Goal: Task Accomplishment & Management: Use online tool/utility

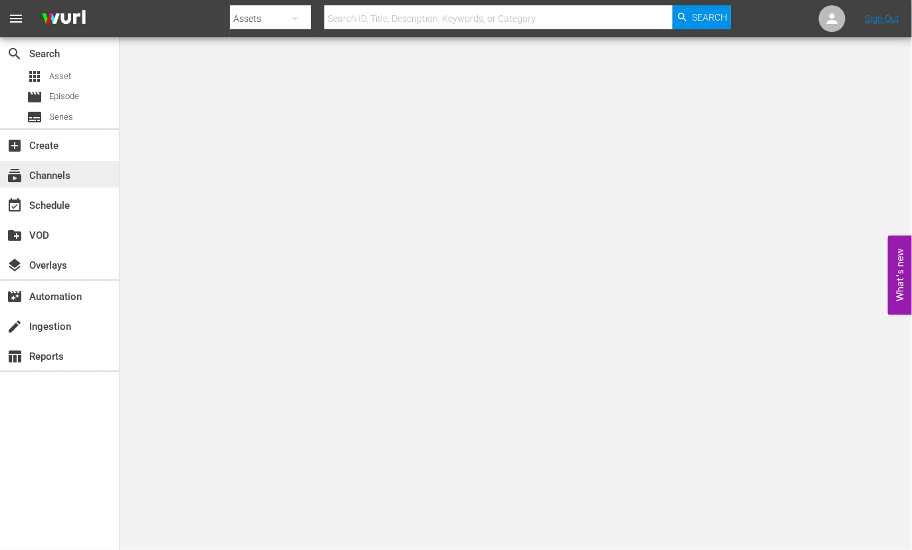
click at [53, 170] on div "subscriptions Channels" at bounding box center [37, 173] width 74 height 12
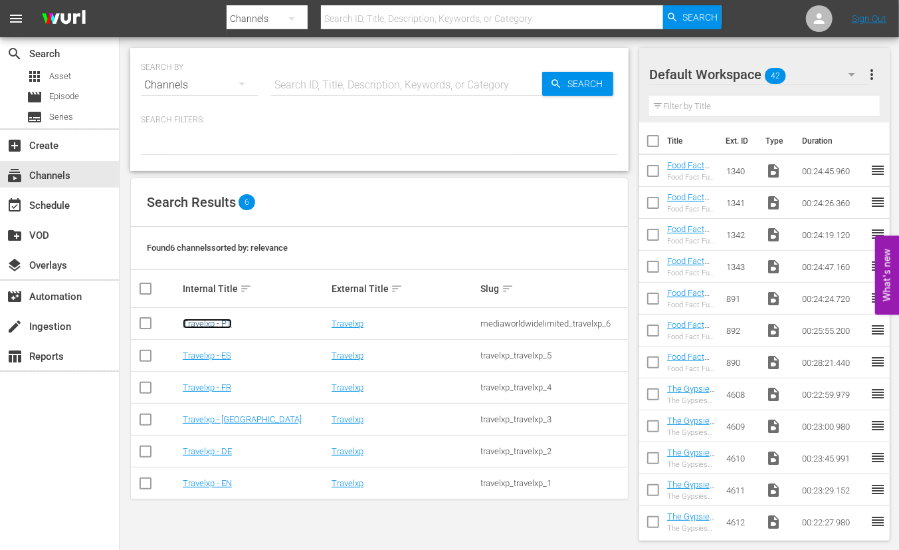
click at [210, 326] on link "Travelxp - PT" at bounding box center [207, 323] width 49 height 10
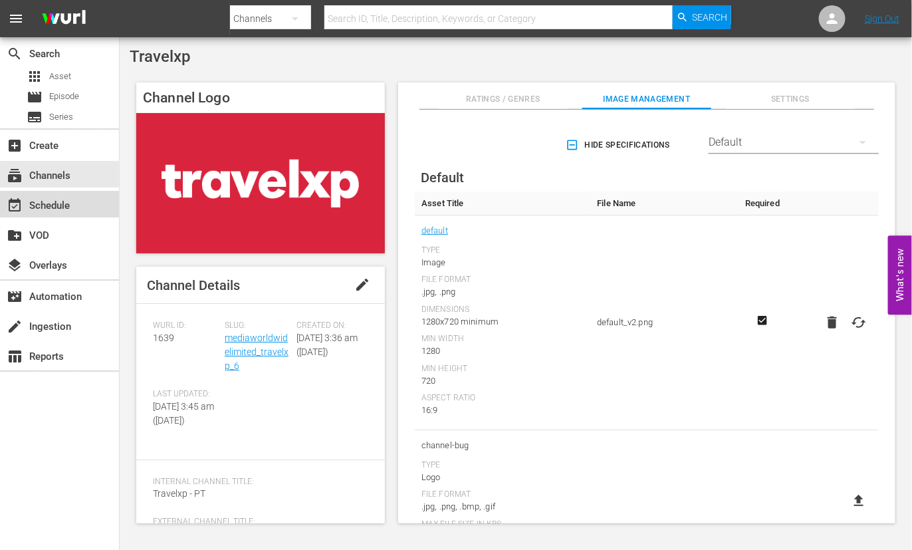
click at [70, 203] on div "event_available Schedule" at bounding box center [37, 203] width 74 height 12
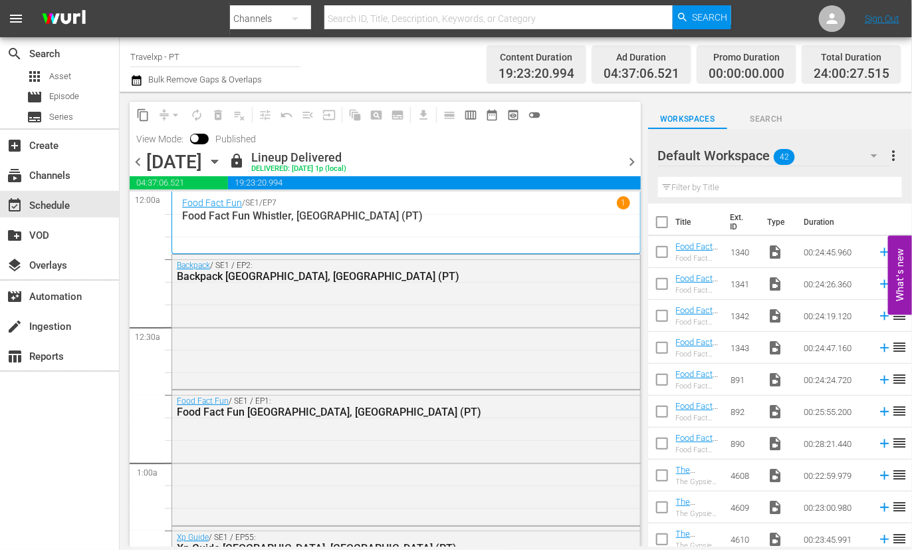
click at [625, 165] on span "chevron_right" at bounding box center [632, 162] width 17 height 17
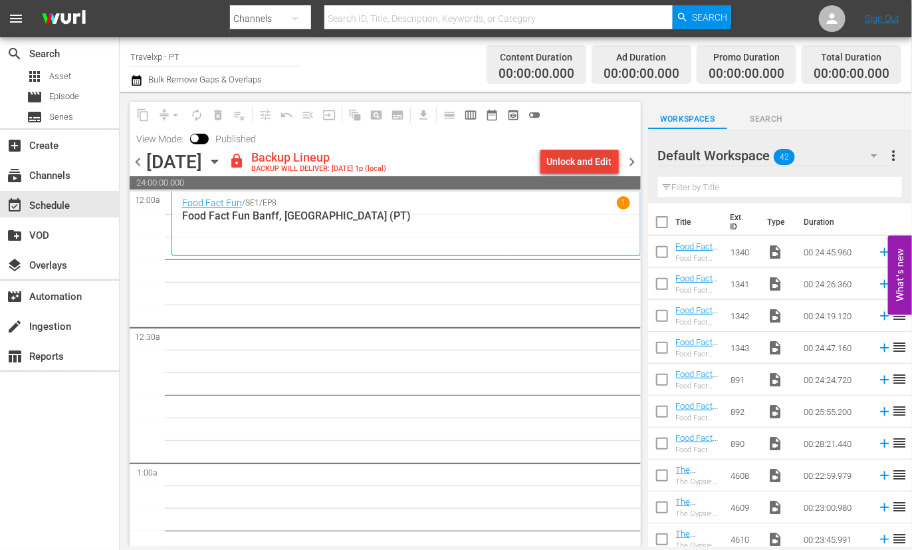
click at [592, 167] on div "Unlock and Edit" at bounding box center [579, 162] width 65 height 24
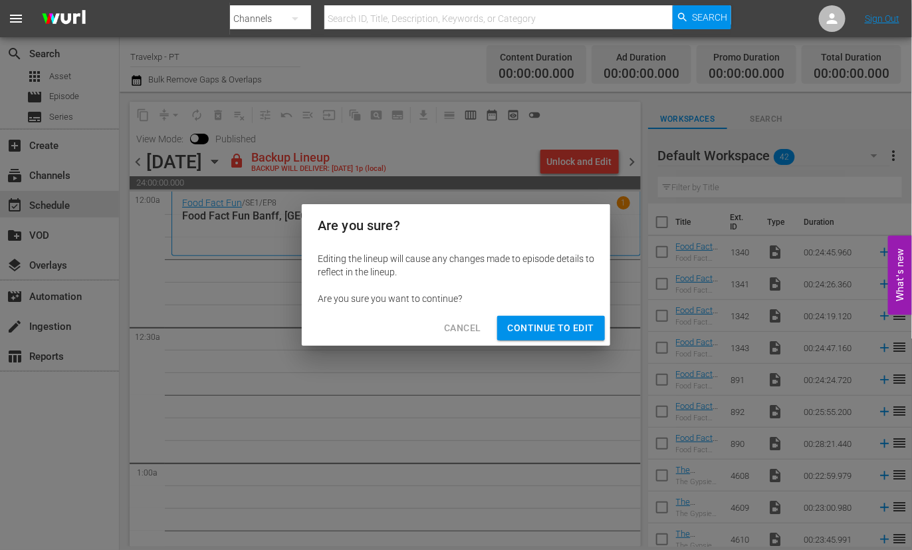
click at [538, 326] on span "Continue to Edit" at bounding box center [551, 328] width 86 height 17
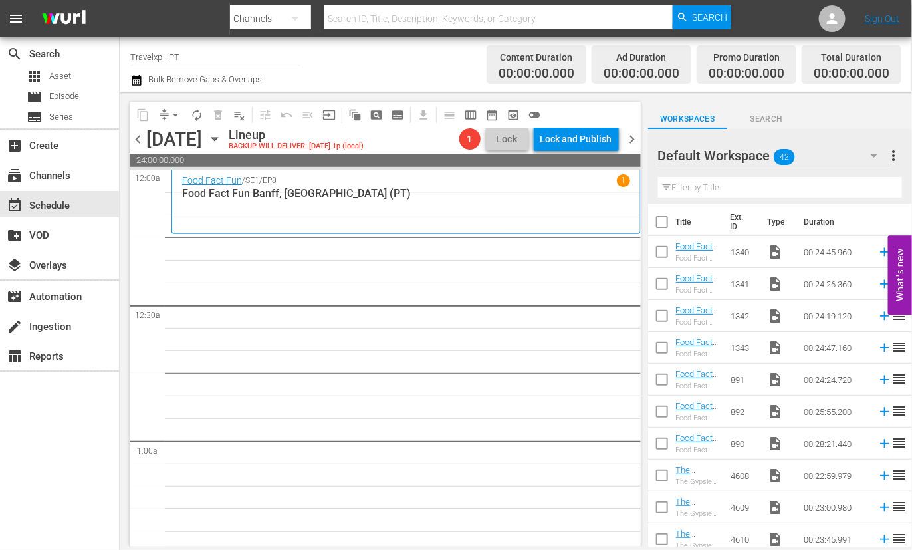
click at [715, 186] on input "text" at bounding box center [780, 187] width 244 height 21
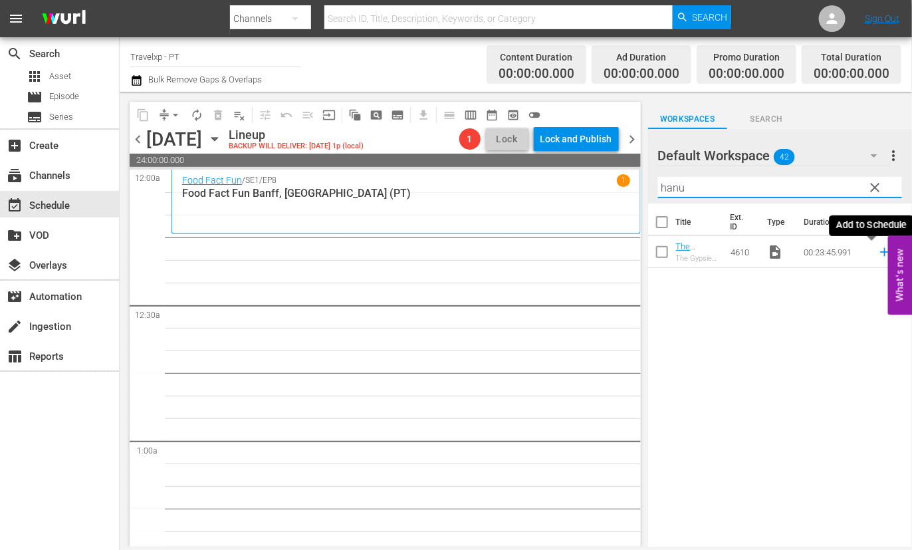
click at [880, 252] on icon at bounding box center [884, 252] width 9 height 9
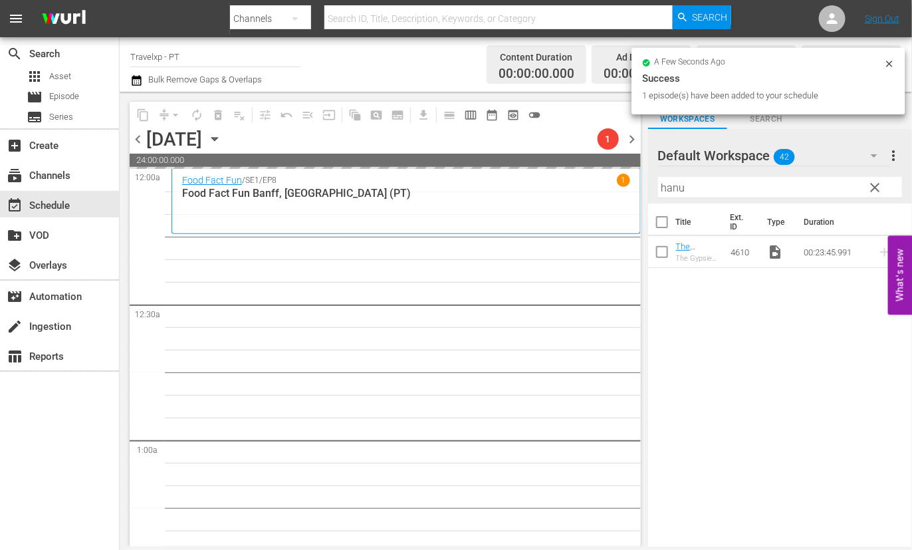
click at [673, 187] on input "hanu" at bounding box center [780, 187] width 244 height 21
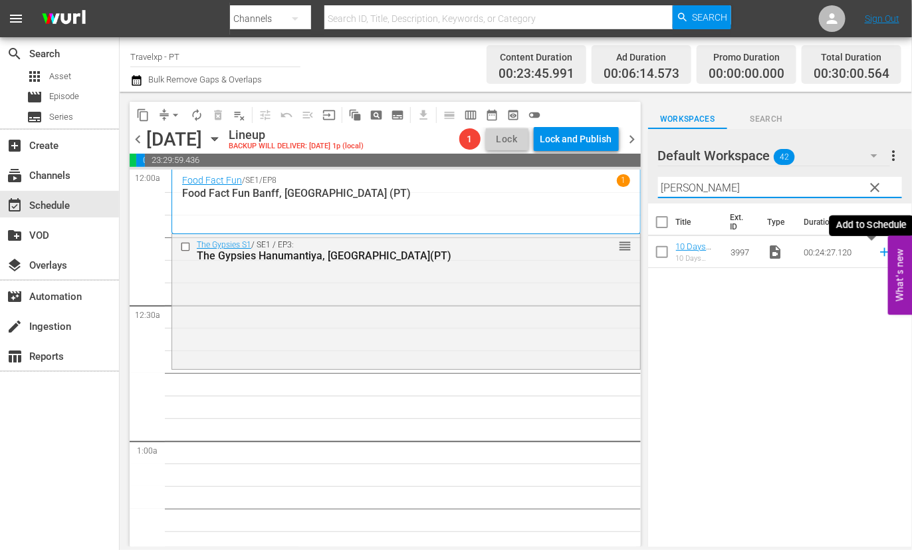
click at [877, 256] on icon at bounding box center [884, 252] width 15 height 15
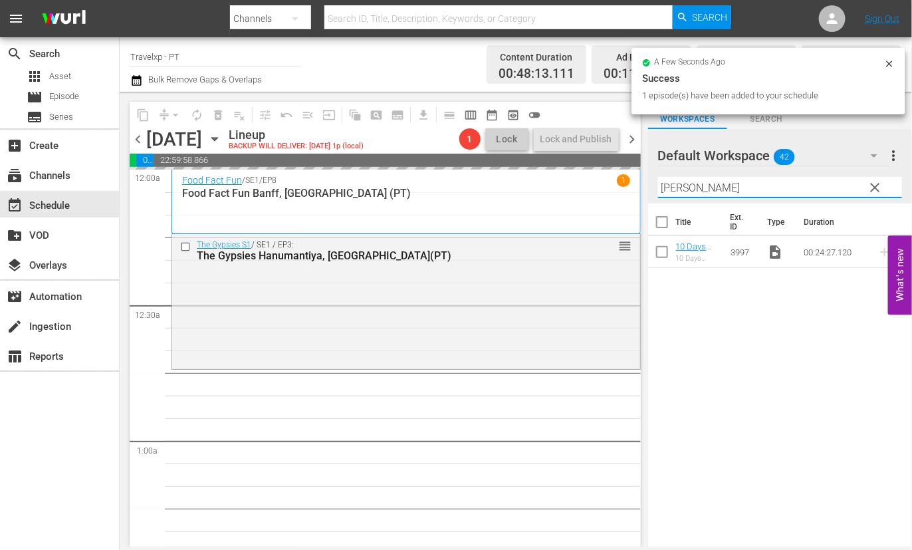
click at [669, 187] on input "[PERSON_NAME]" at bounding box center [780, 187] width 244 height 21
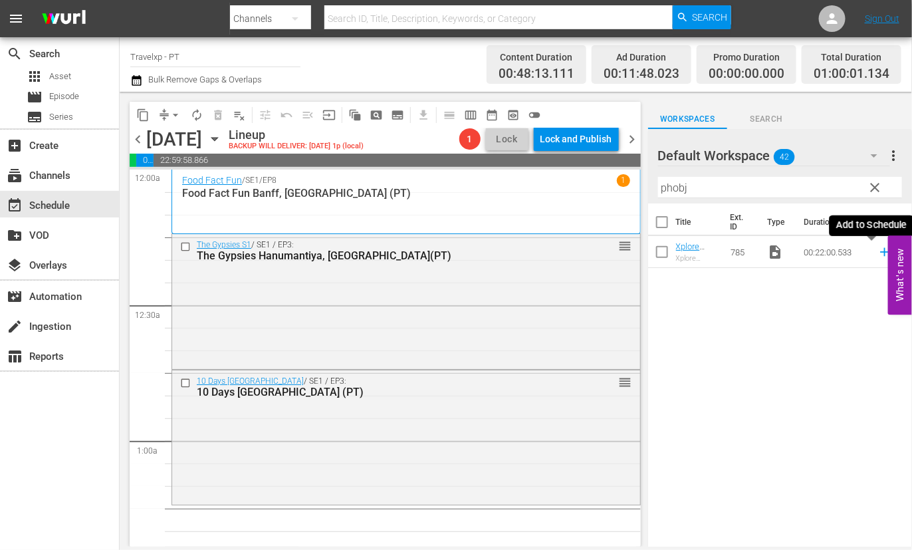
click at [877, 251] on icon at bounding box center [884, 252] width 15 height 15
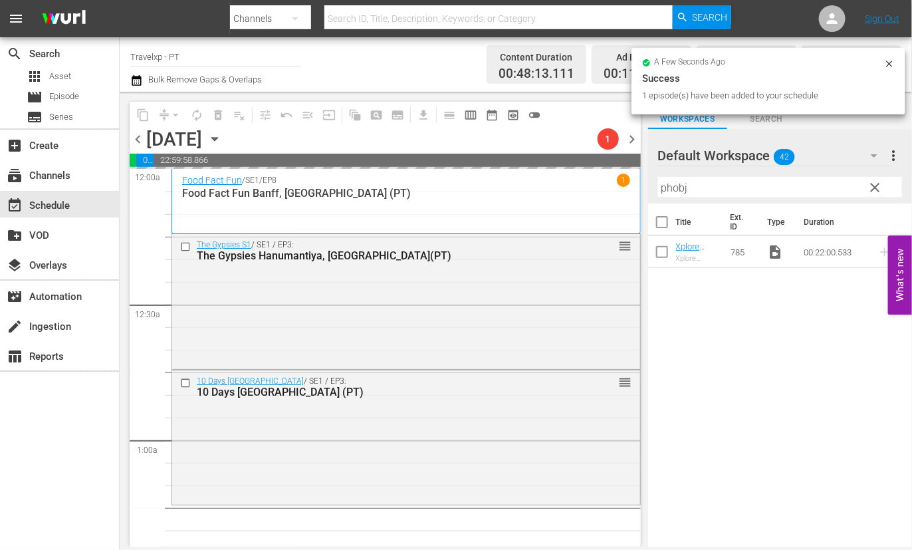
click at [675, 187] on input "phobj" at bounding box center [780, 187] width 244 height 21
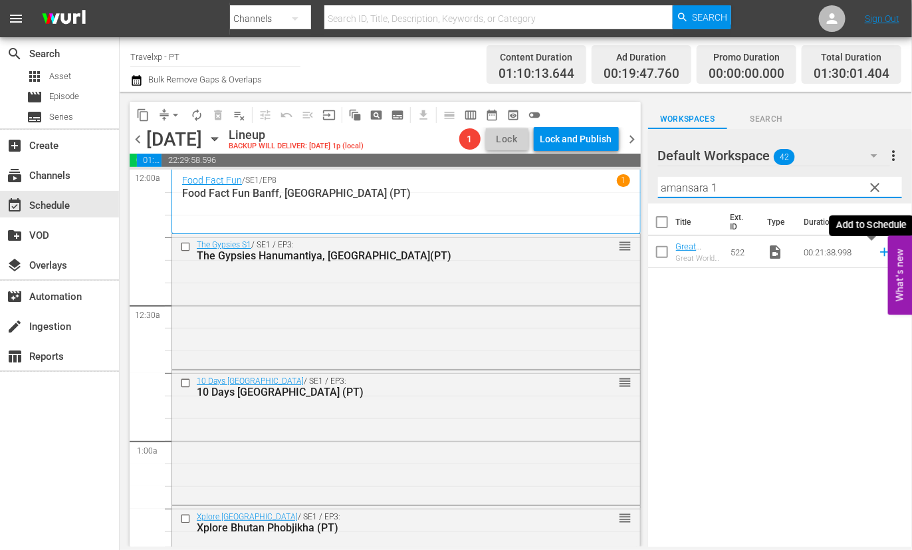
click at [880, 253] on icon at bounding box center [884, 252] width 9 height 9
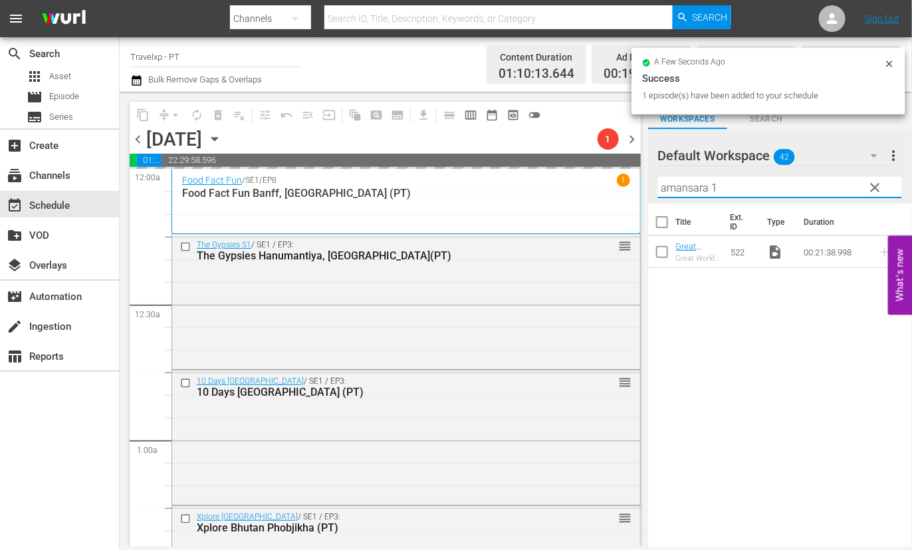
drag, startPoint x: 646, startPoint y: 184, endPoint x: 625, endPoint y: 183, distance: 20.6
click at [625, 183] on div "content_copy compress arrow_drop_down autorenew_outlined delete_forever_outline…" at bounding box center [516, 319] width 792 height 455
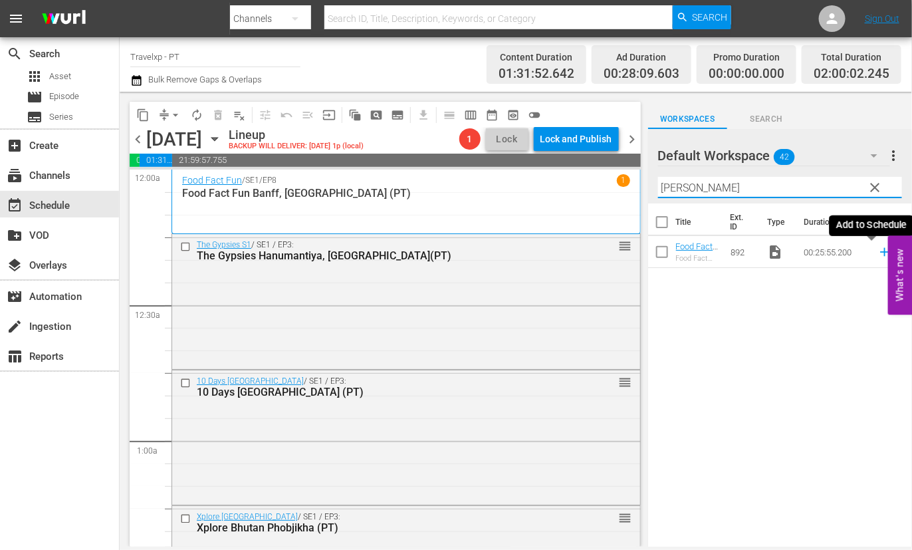
click at [880, 254] on icon at bounding box center [884, 252] width 9 height 9
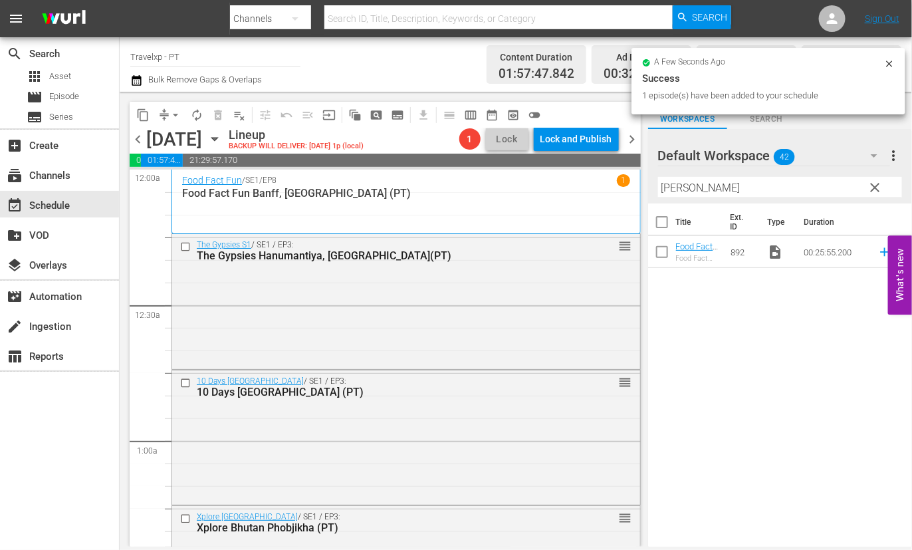
click at [665, 193] on input "[PERSON_NAME]" at bounding box center [780, 187] width 244 height 21
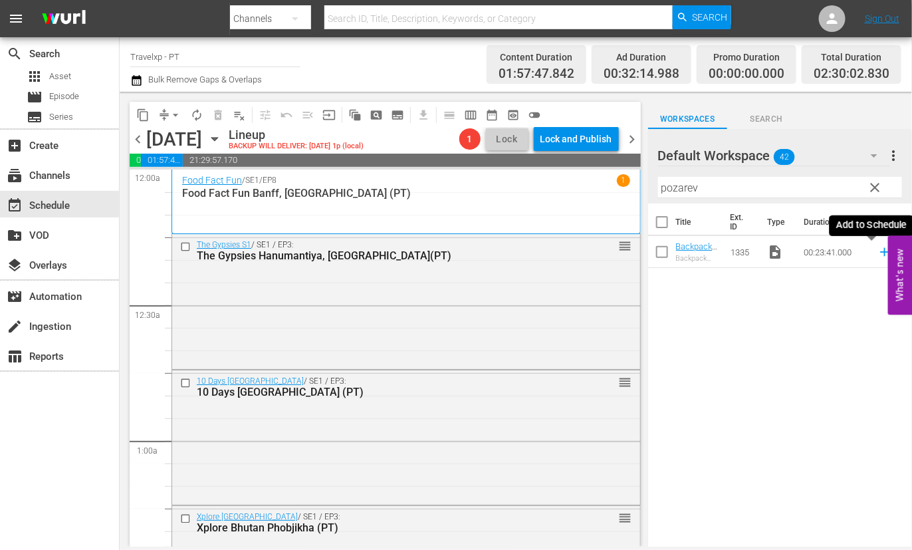
click at [877, 256] on icon at bounding box center [884, 252] width 15 height 15
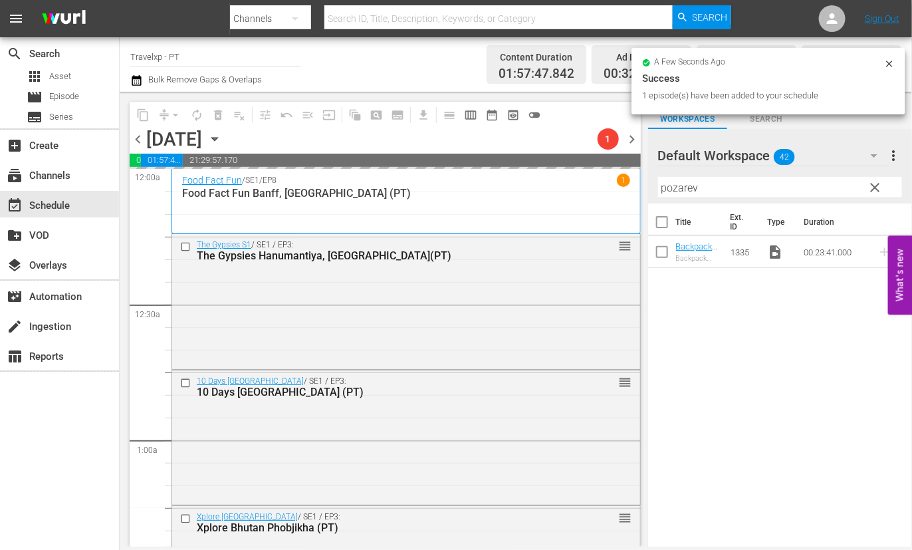
click at [687, 184] on input "pozarev" at bounding box center [780, 187] width 244 height 21
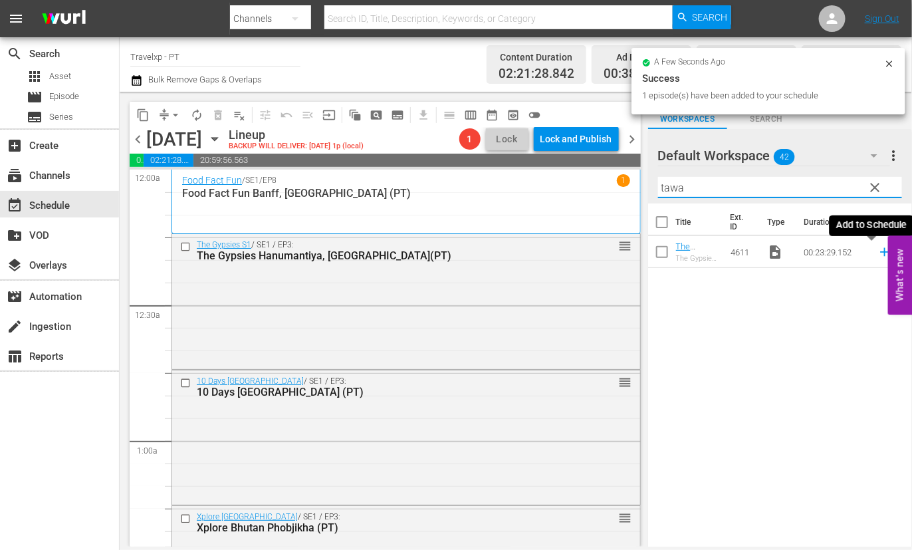
click at [880, 254] on icon at bounding box center [884, 252] width 9 height 9
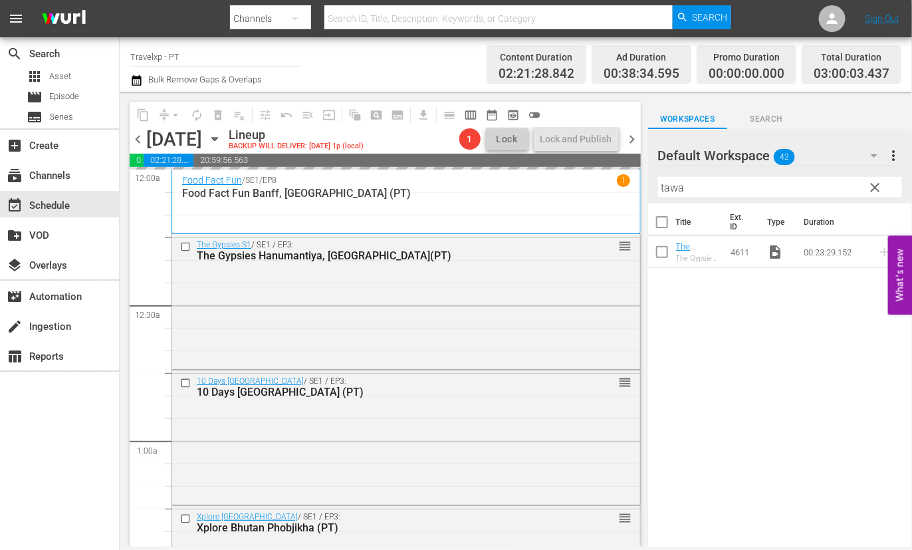
click at [675, 185] on input "tawa" at bounding box center [780, 187] width 244 height 21
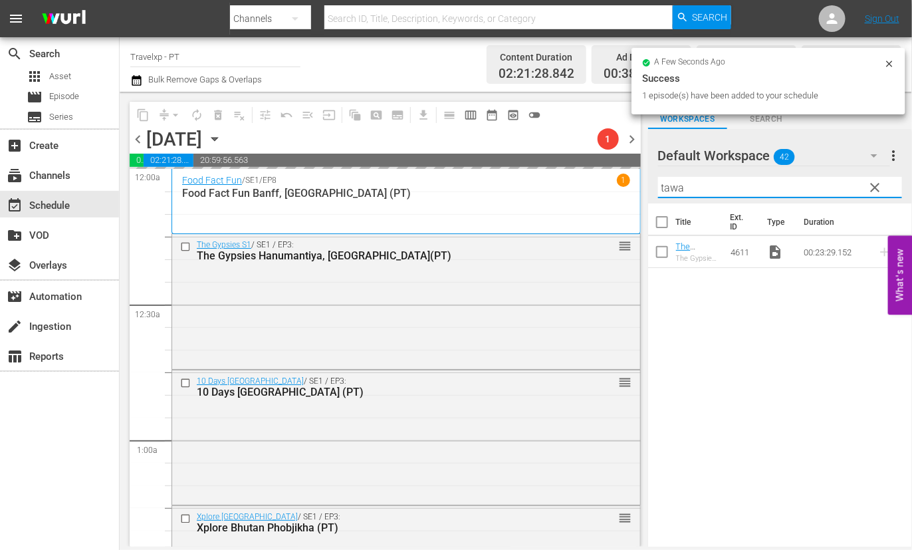
click at [675, 185] on input "tawa" at bounding box center [780, 187] width 244 height 21
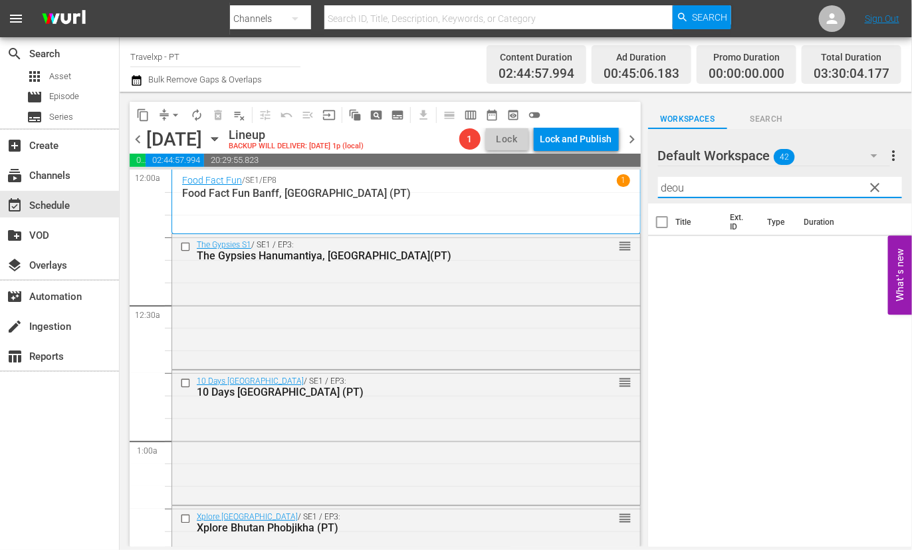
click at [675, 186] on input "deou" at bounding box center [780, 187] width 244 height 21
click at [877, 254] on icon at bounding box center [884, 252] width 15 height 15
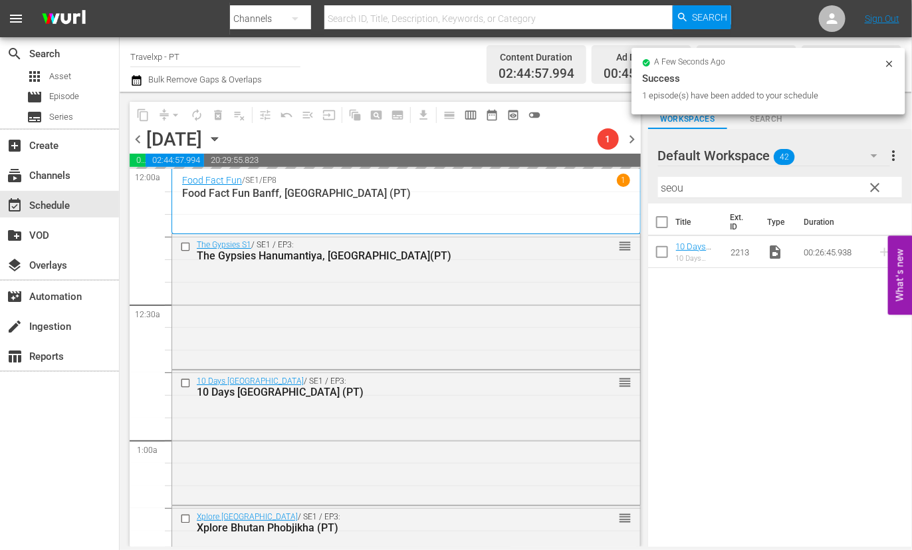
click at [679, 188] on input "seou" at bounding box center [780, 187] width 244 height 21
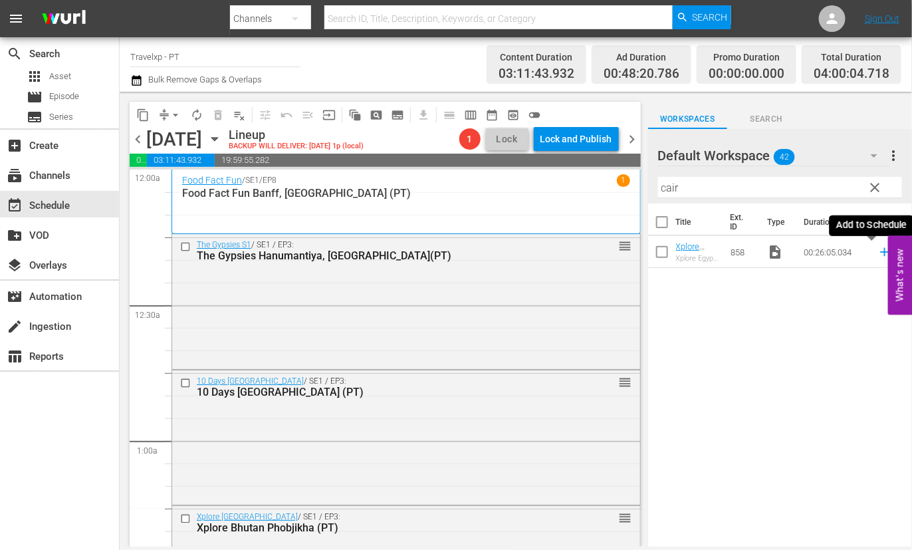
click at [877, 251] on icon at bounding box center [884, 252] width 15 height 15
click at [671, 187] on input "cair" at bounding box center [780, 187] width 244 height 21
click at [877, 251] on icon at bounding box center [884, 252] width 15 height 15
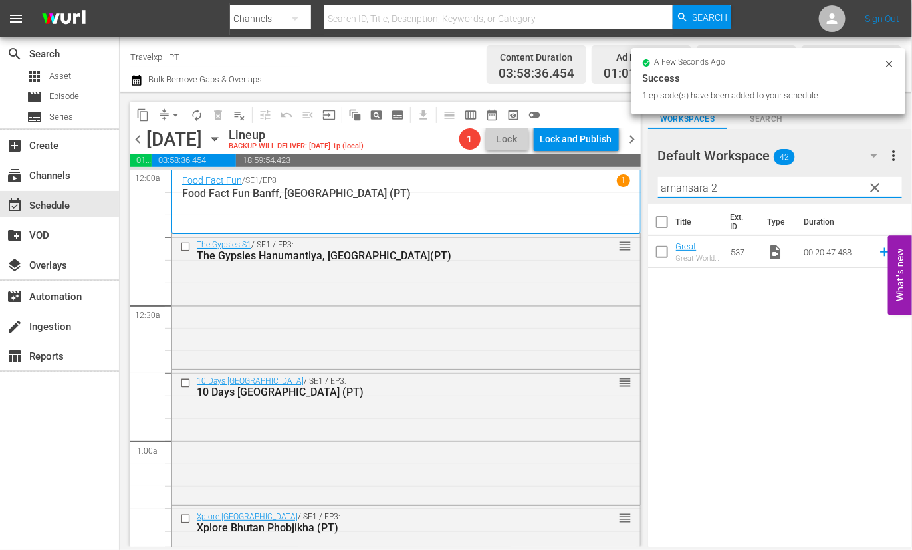
drag, startPoint x: 740, startPoint y: 183, endPoint x: 582, endPoint y: 184, distance: 158.8
click at [582, 184] on div "content_copy compress arrow_drop_down autorenew_outlined delete_forever_outline…" at bounding box center [516, 319] width 792 height 455
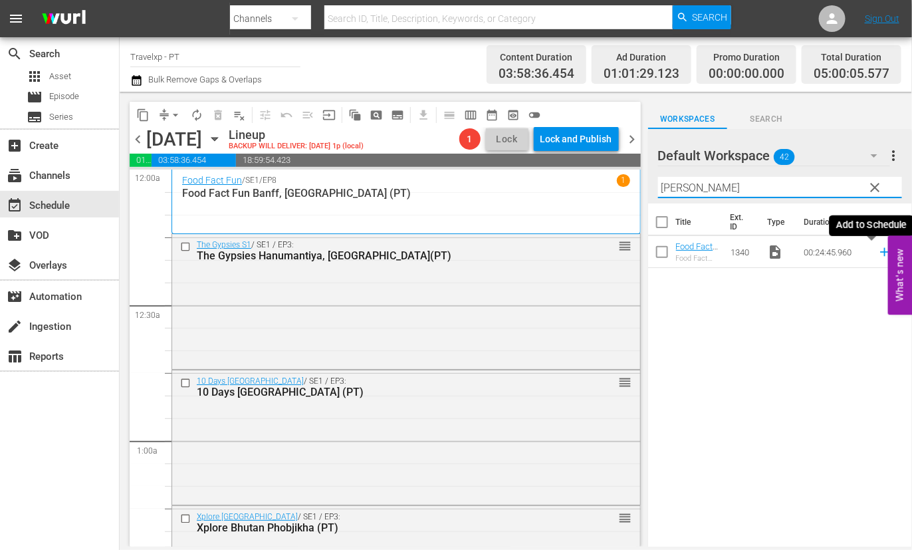
click at [877, 249] on icon at bounding box center [884, 252] width 15 height 15
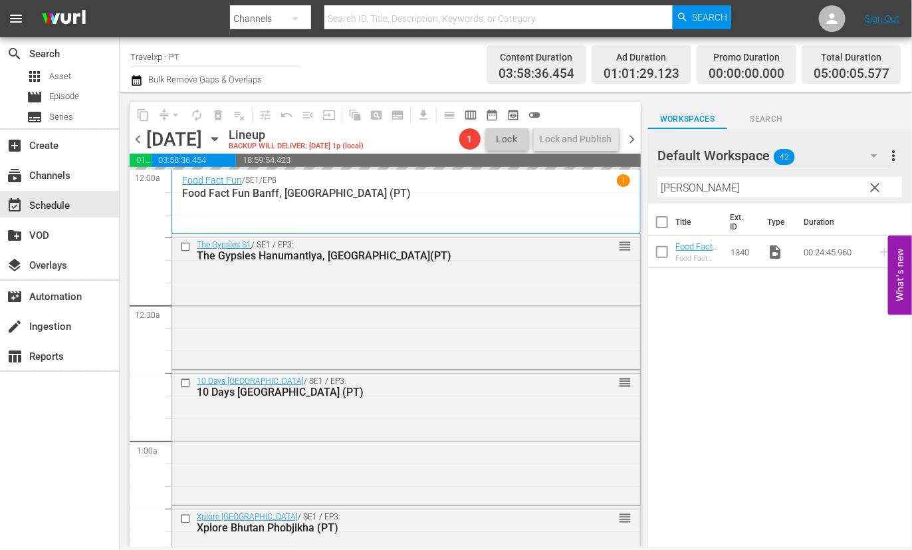
click at [688, 191] on input "[PERSON_NAME]" at bounding box center [780, 187] width 244 height 21
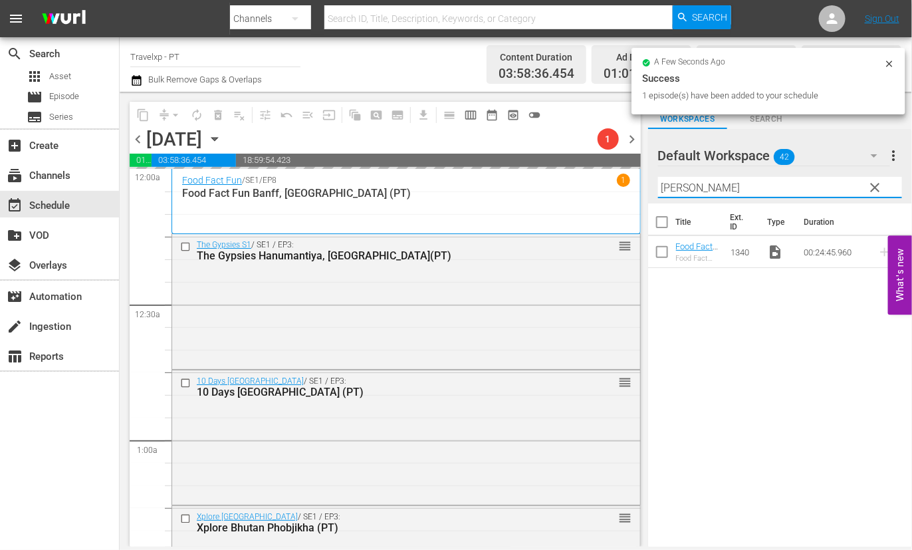
click at [688, 191] on input "[PERSON_NAME]" at bounding box center [780, 187] width 244 height 21
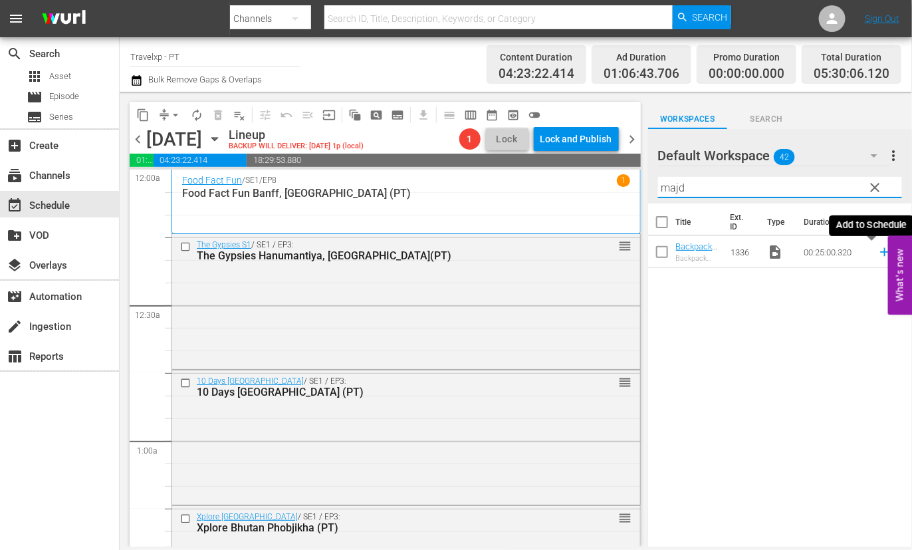
click at [880, 253] on icon at bounding box center [884, 252] width 9 height 9
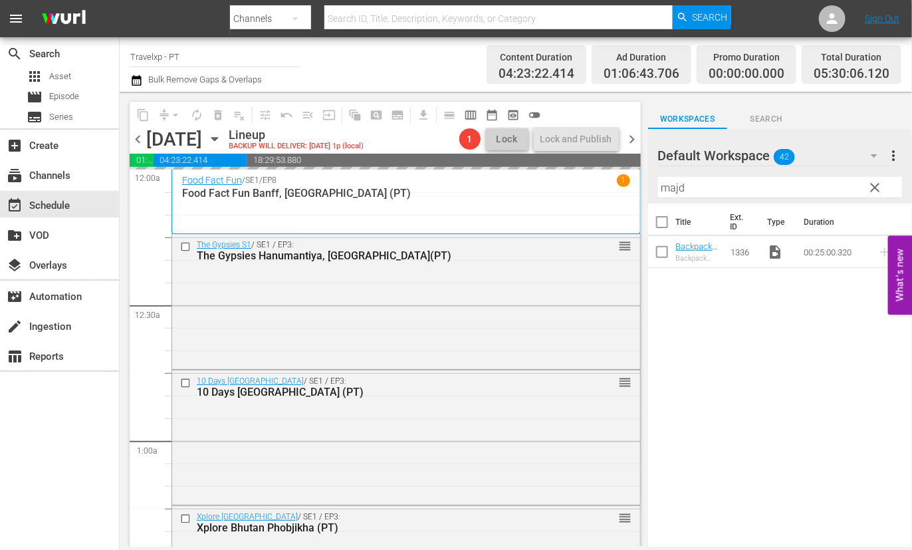
click at [669, 187] on input "majd" at bounding box center [780, 187] width 244 height 21
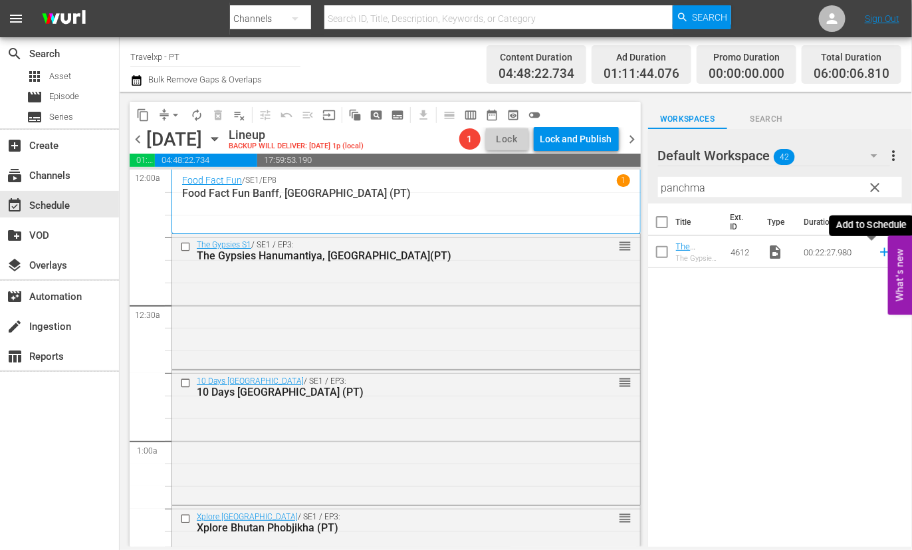
click at [877, 253] on icon at bounding box center [884, 252] width 15 height 15
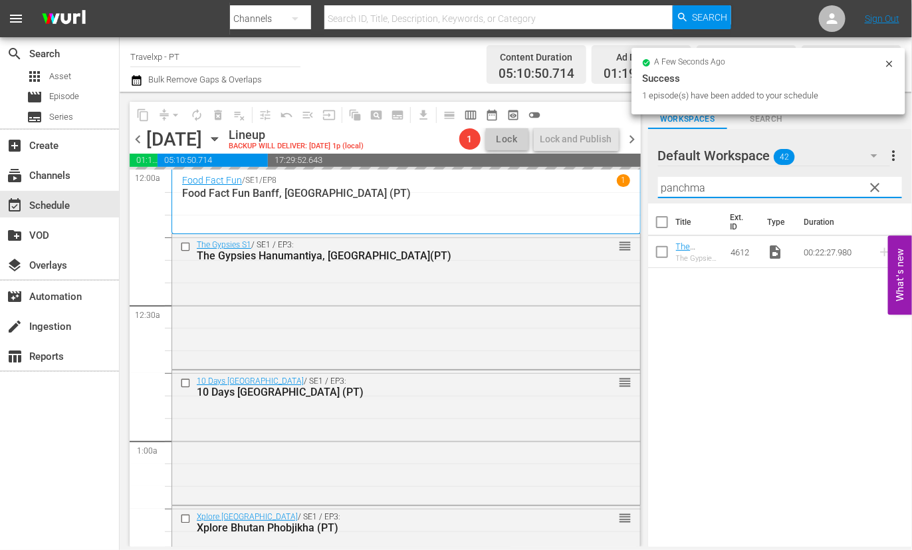
click at [685, 185] on input "panchma" at bounding box center [780, 187] width 244 height 21
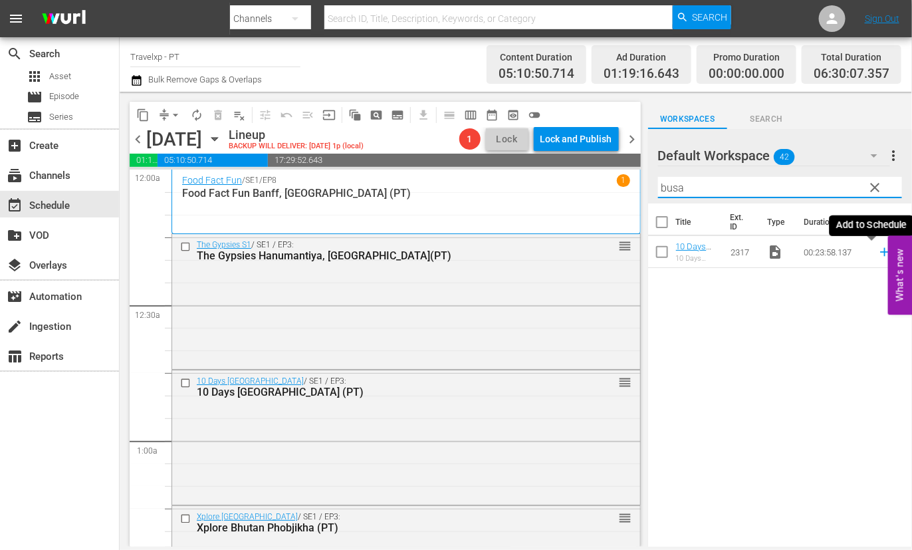
click at [880, 251] on icon at bounding box center [884, 252] width 9 height 9
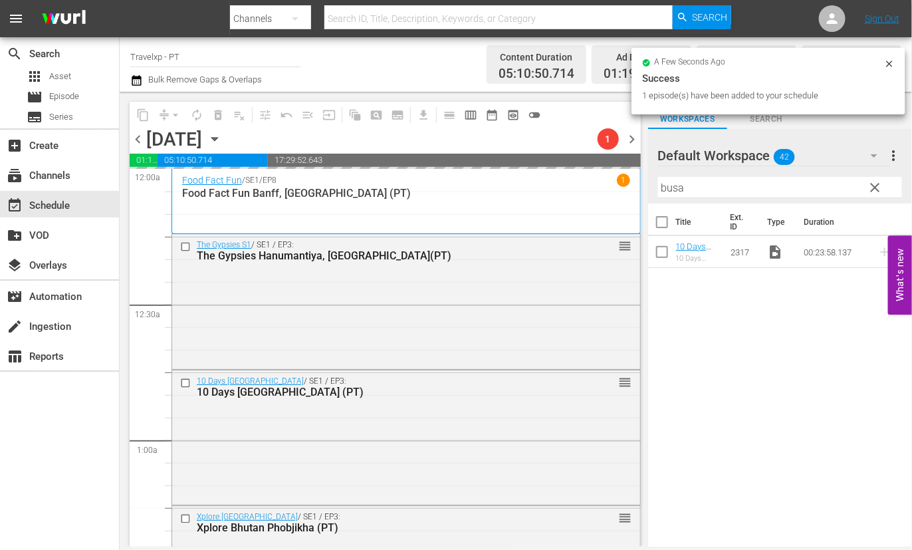
click at [678, 187] on input "busa" at bounding box center [780, 187] width 244 height 21
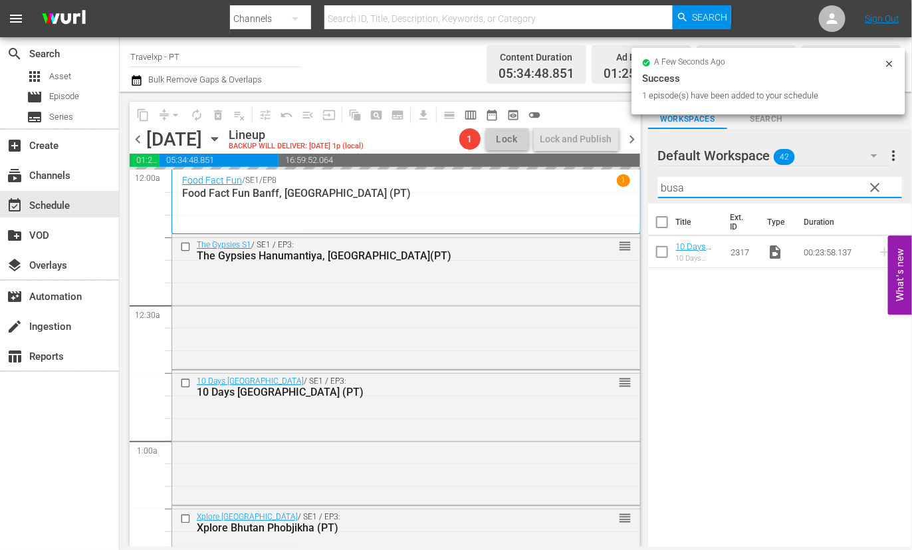
click at [678, 187] on input "busa" at bounding box center [780, 187] width 244 height 21
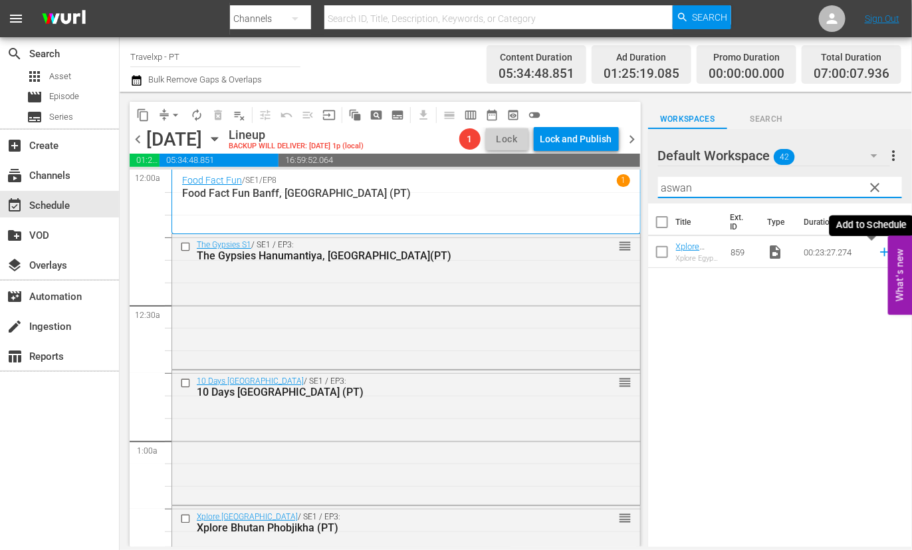
click at [880, 252] on icon at bounding box center [884, 252] width 9 height 9
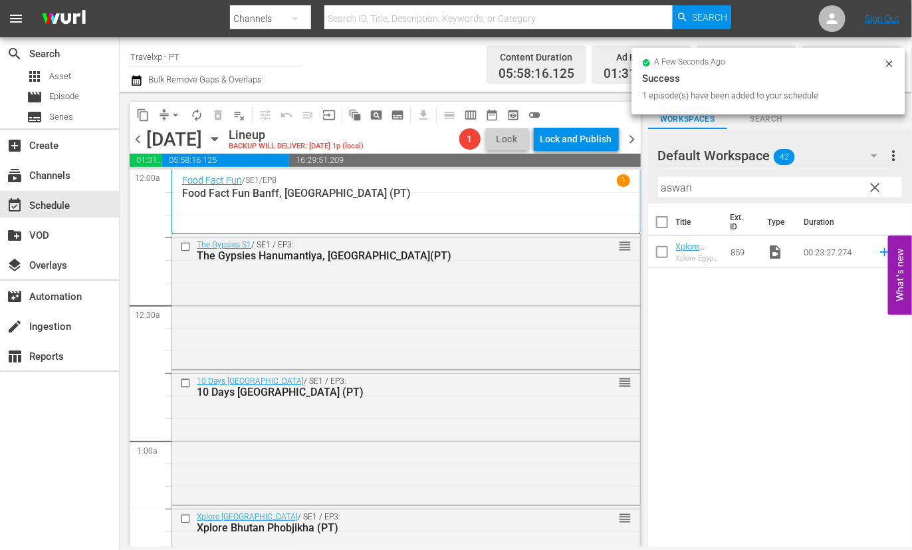
click at [667, 186] on input "aswan" at bounding box center [780, 187] width 244 height 21
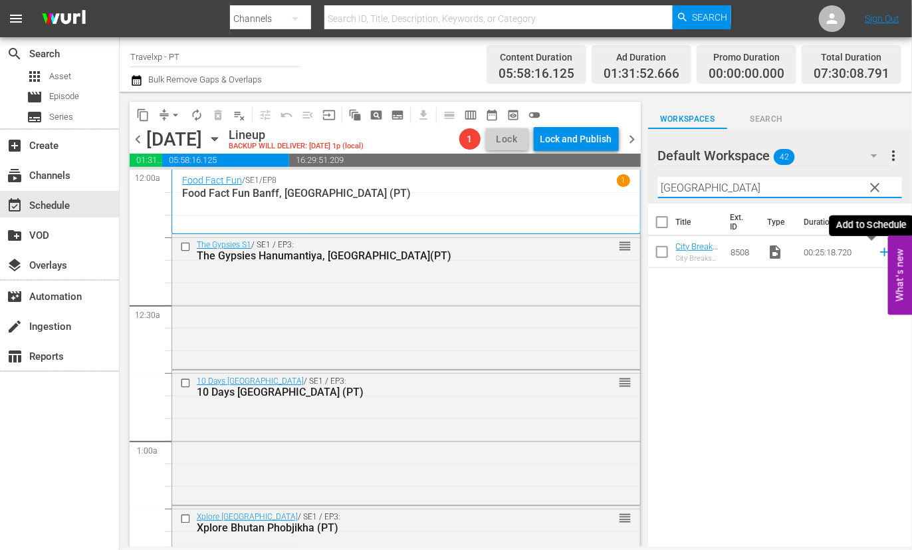
click at [877, 254] on icon at bounding box center [884, 252] width 15 height 15
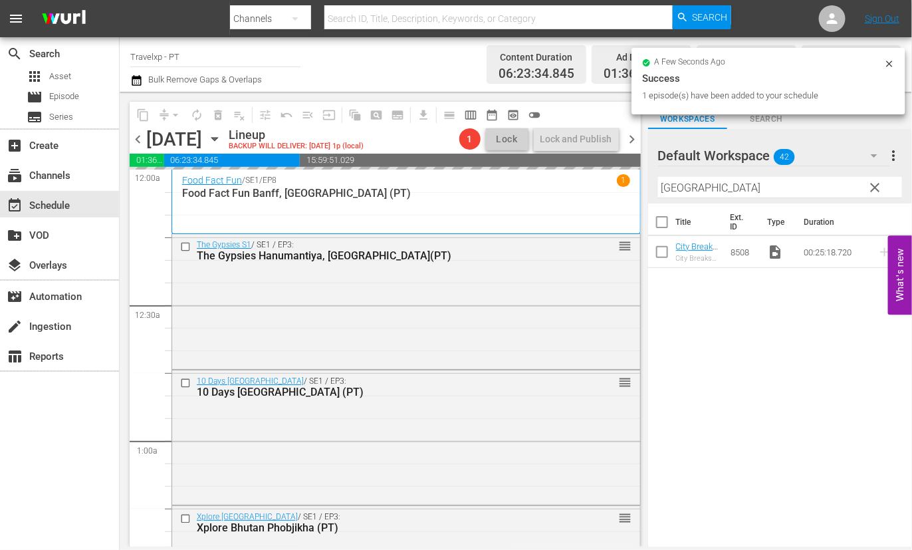
click at [675, 187] on input "[GEOGRAPHIC_DATA]" at bounding box center [780, 187] width 244 height 21
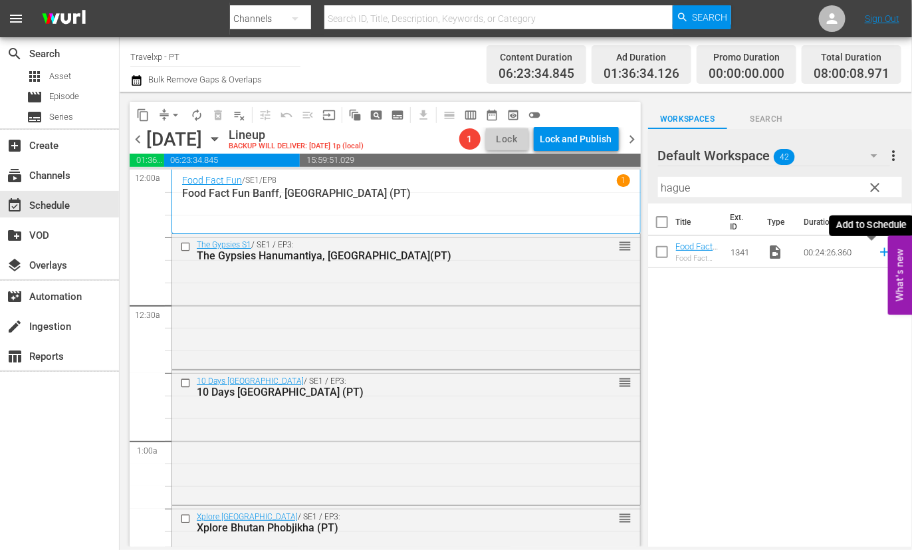
click at [880, 251] on icon at bounding box center [884, 252] width 9 height 9
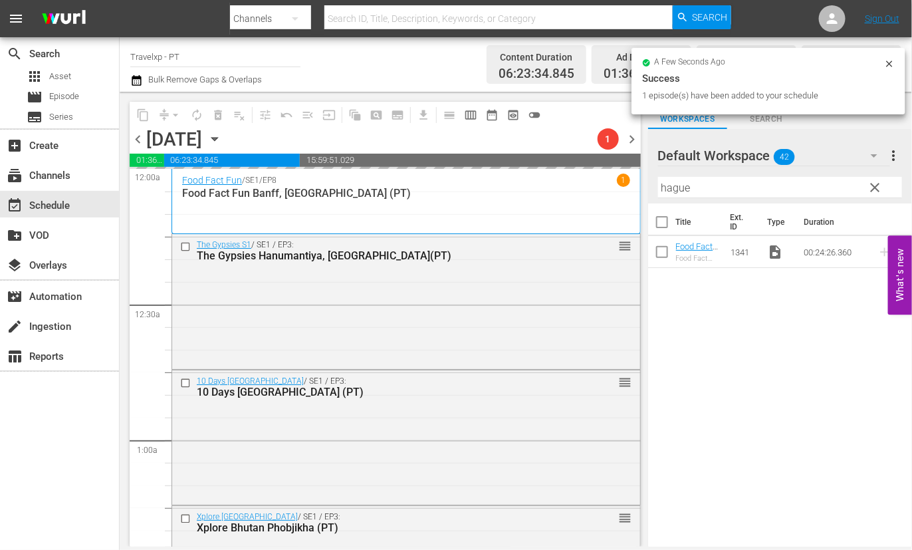
click at [677, 185] on input "hague" at bounding box center [780, 187] width 244 height 21
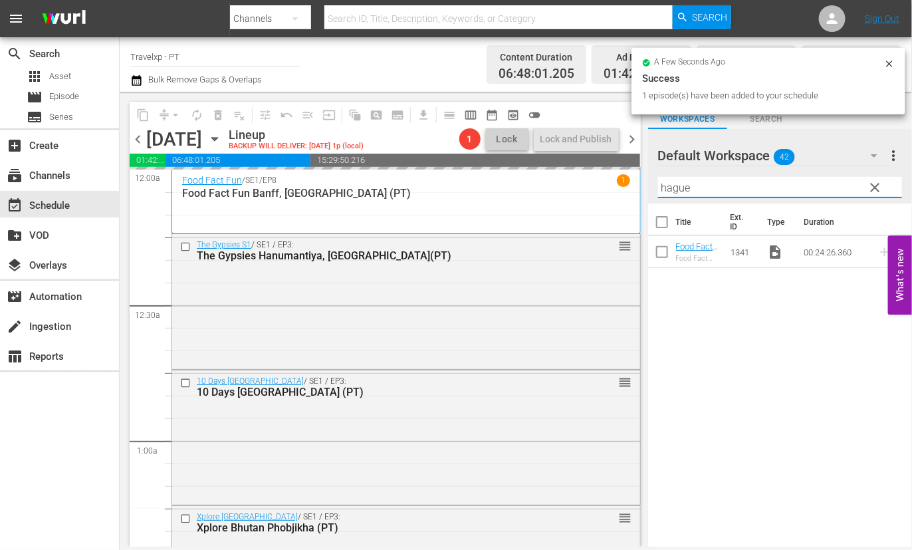
click at [677, 185] on input "hague" at bounding box center [780, 187] width 244 height 21
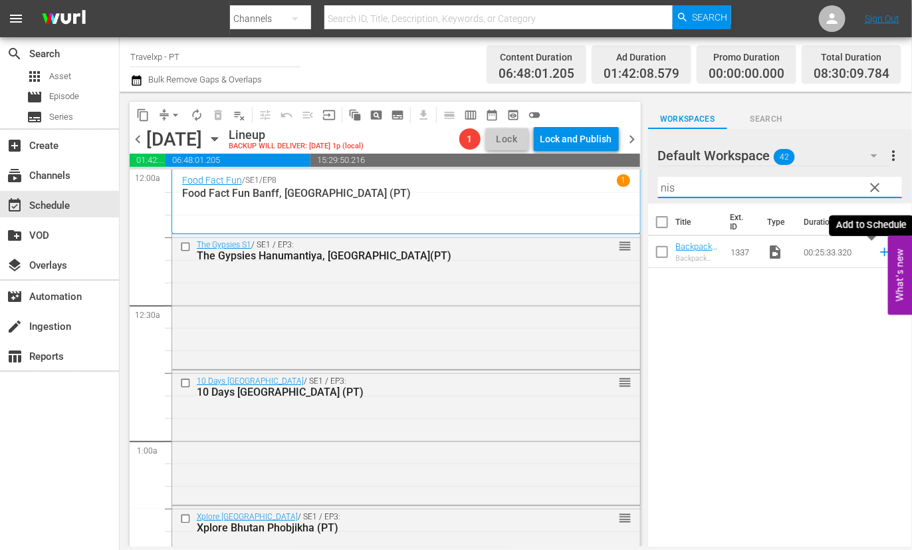
click at [880, 253] on icon at bounding box center [884, 252] width 9 height 9
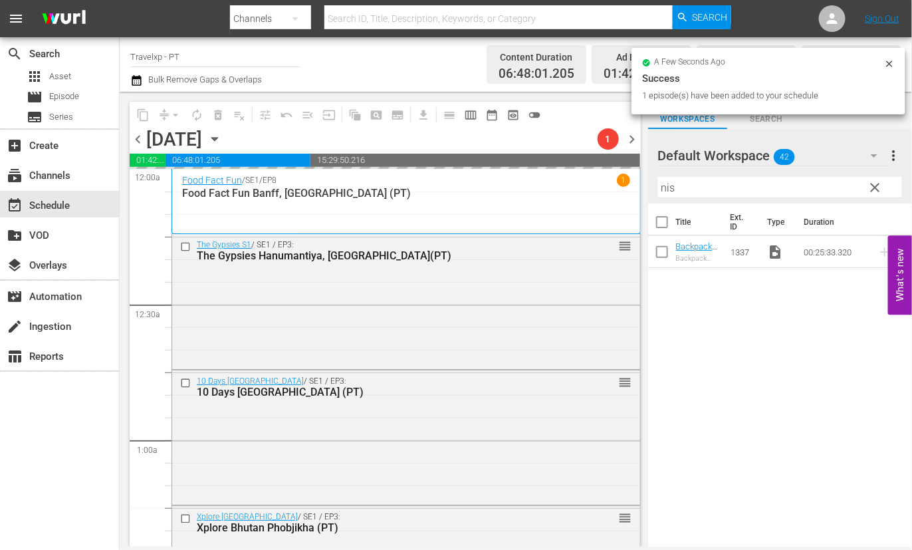
click at [669, 189] on input "nis" at bounding box center [780, 187] width 244 height 21
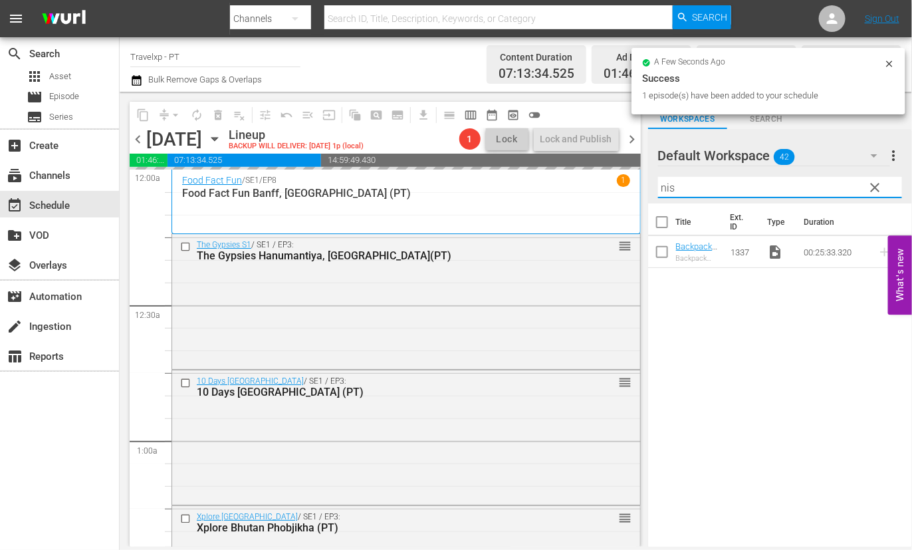
click at [669, 189] on input "nis" at bounding box center [780, 187] width 244 height 21
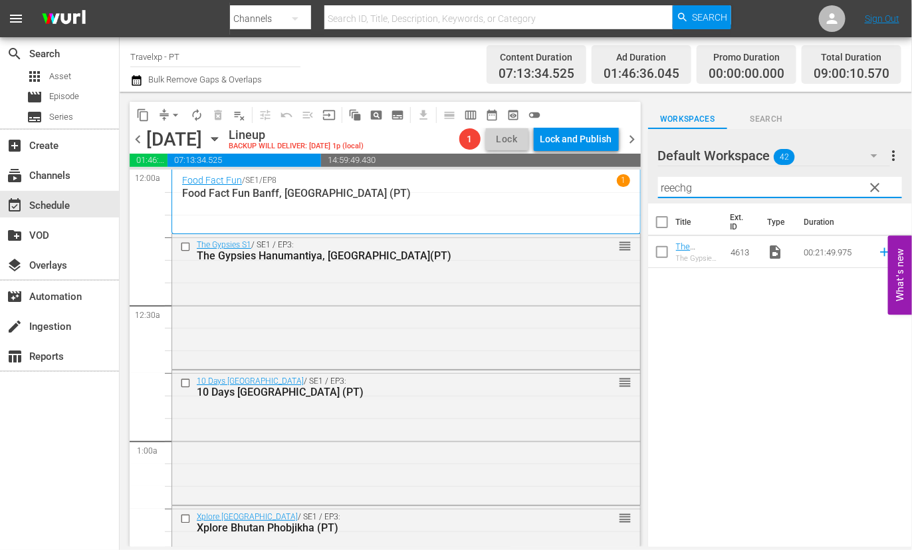
click at [877, 250] on icon at bounding box center [884, 252] width 15 height 15
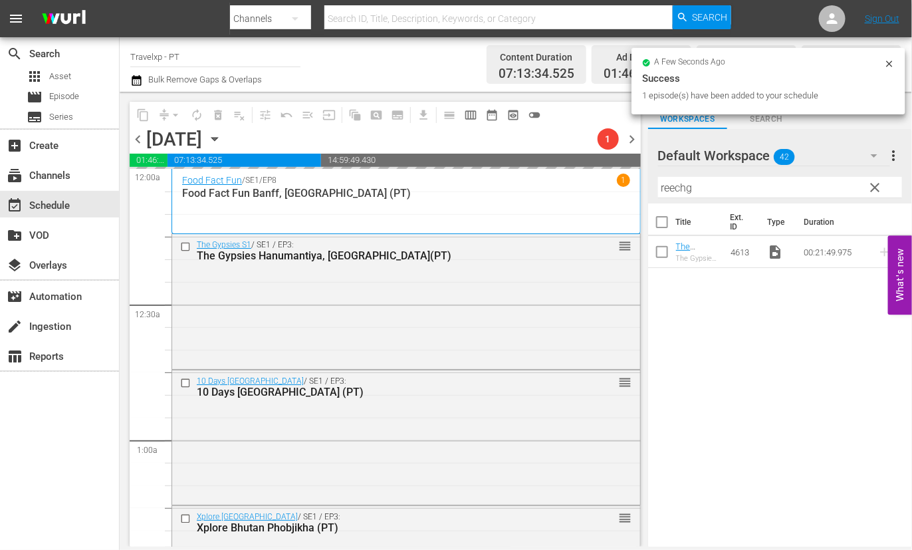
click at [678, 185] on input "reechg" at bounding box center [780, 187] width 244 height 21
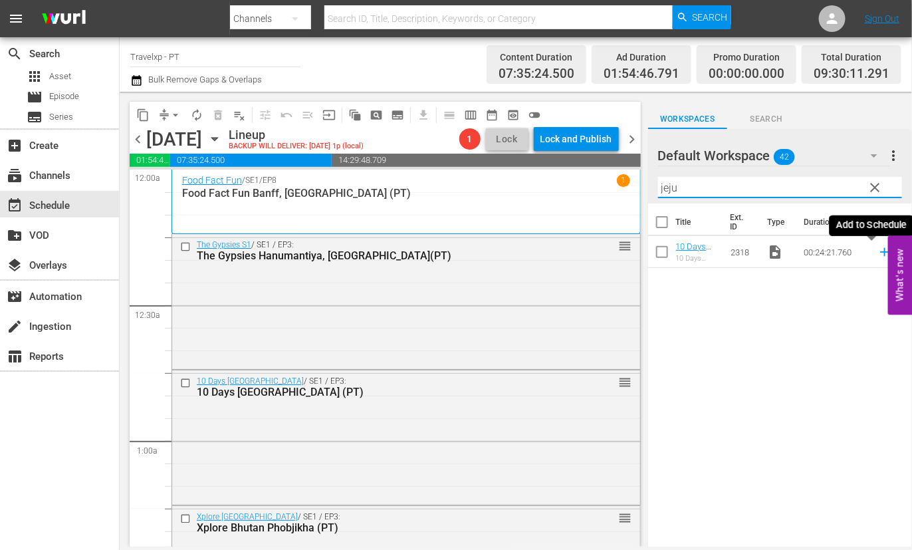
click at [880, 253] on icon at bounding box center [884, 252] width 9 height 9
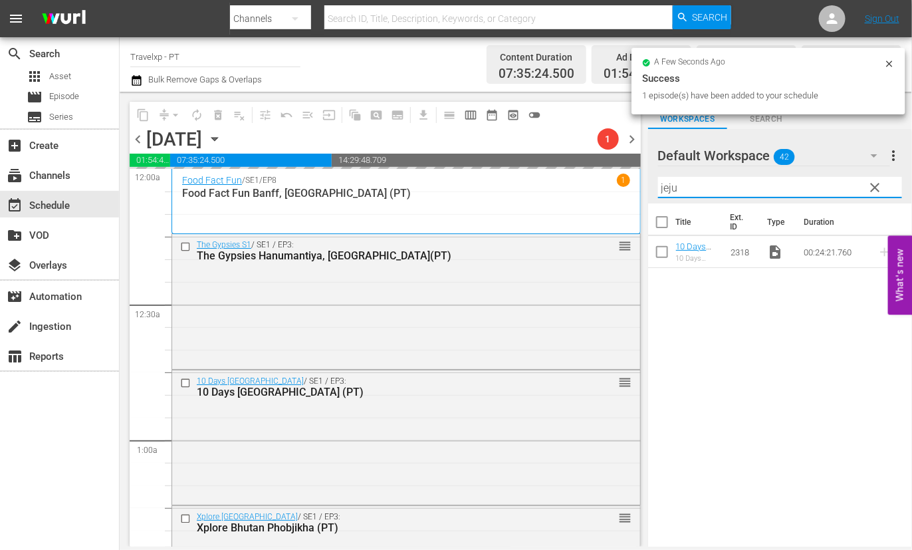
click at [671, 190] on input "jeju" at bounding box center [780, 187] width 244 height 21
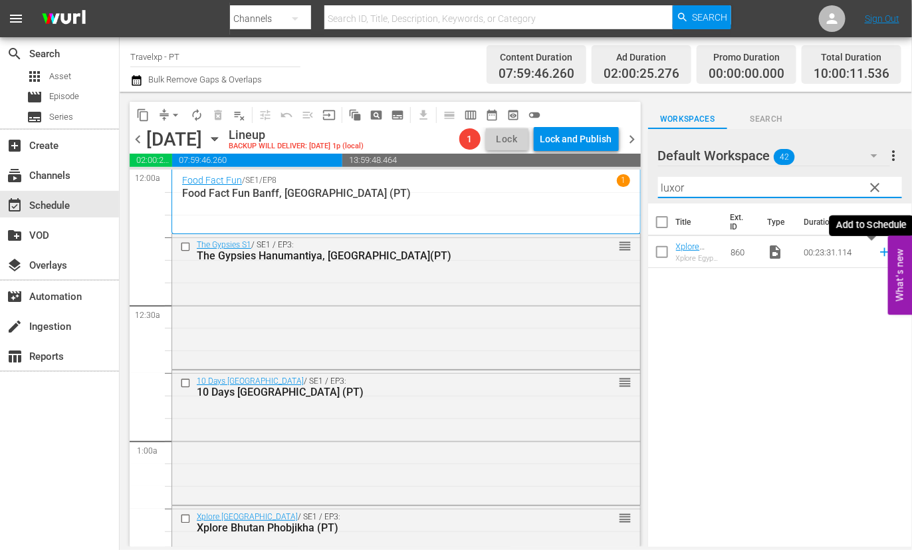
click at [877, 256] on icon at bounding box center [884, 252] width 15 height 15
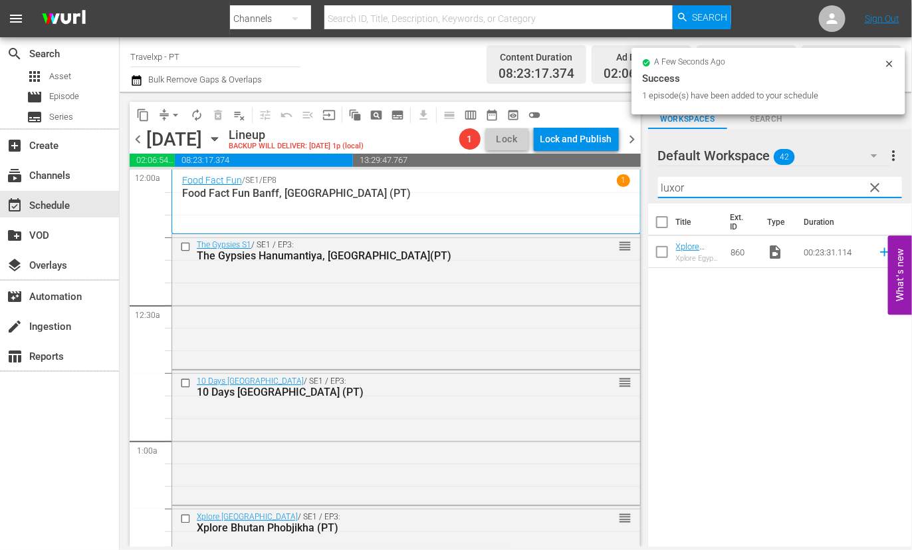
click at [676, 181] on input "luxor" at bounding box center [780, 187] width 244 height 21
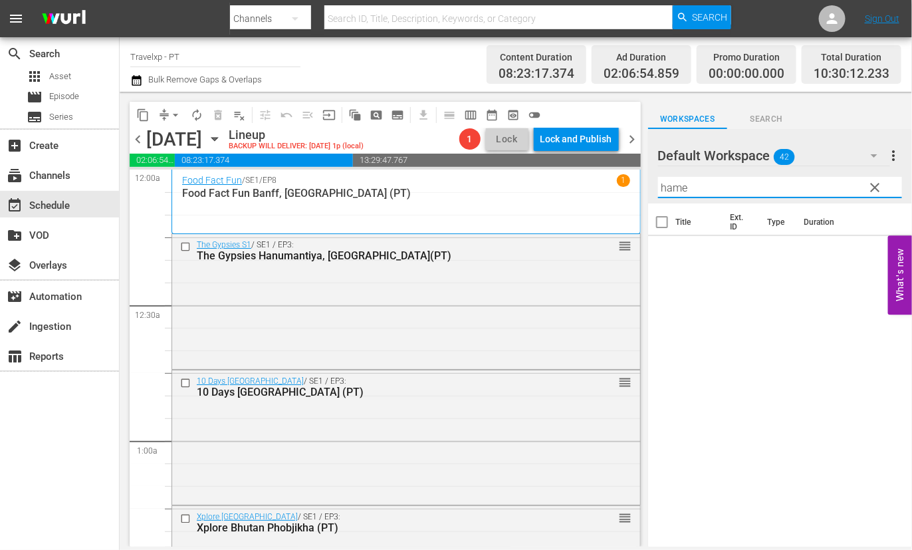
click at [658, 181] on input "hame" at bounding box center [780, 187] width 244 height 21
click at [675, 186] on input "hame" at bounding box center [780, 187] width 244 height 21
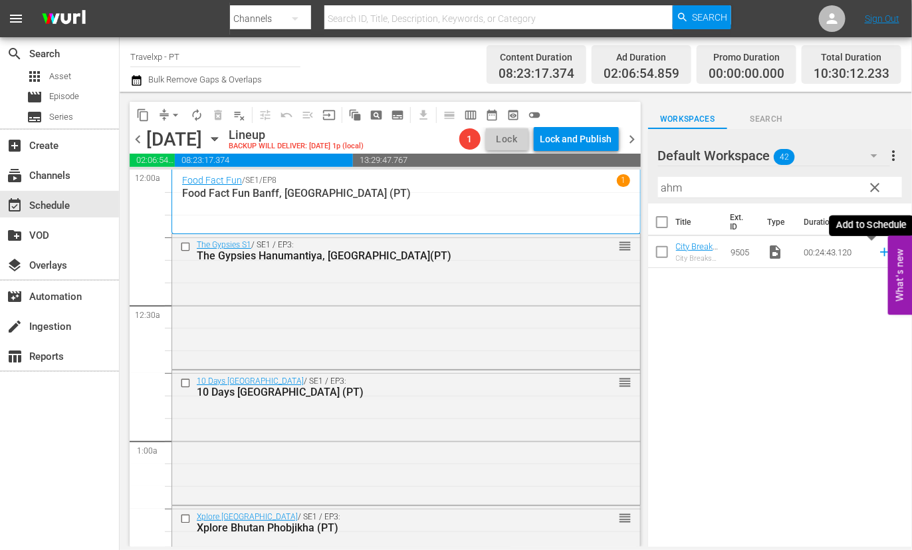
click at [877, 254] on icon at bounding box center [884, 252] width 15 height 15
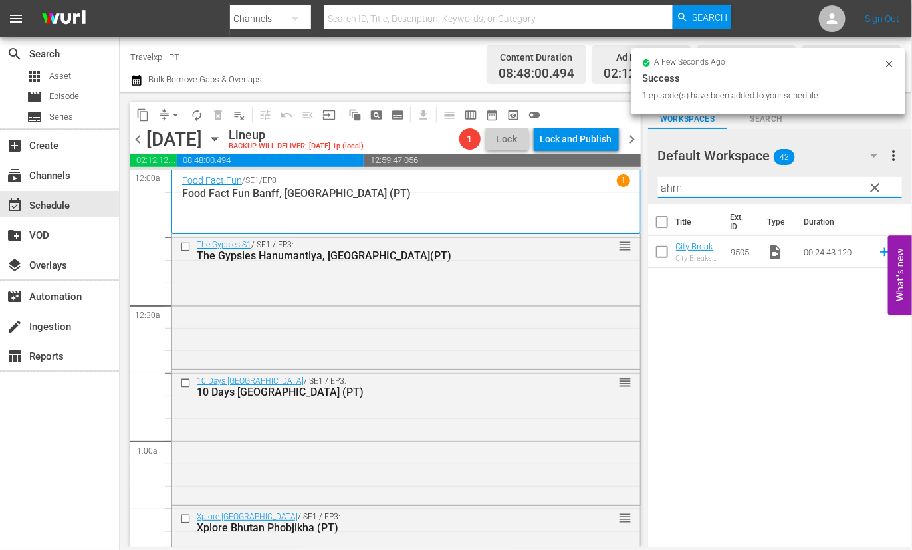
click at [674, 187] on input "ahm" at bounding box center [780, 187] width 244 height 21
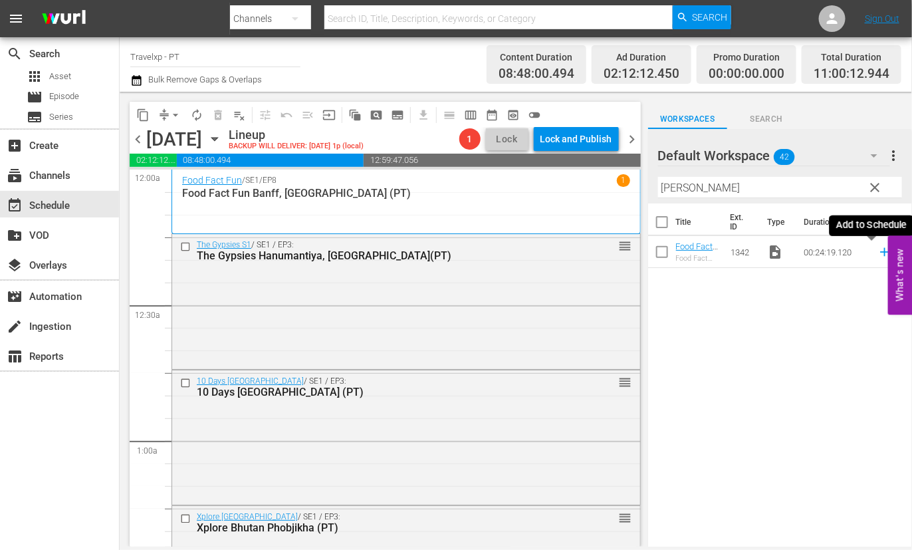
click at [877, 253] on icon at bounding box center [884, 252] width 15 height 15
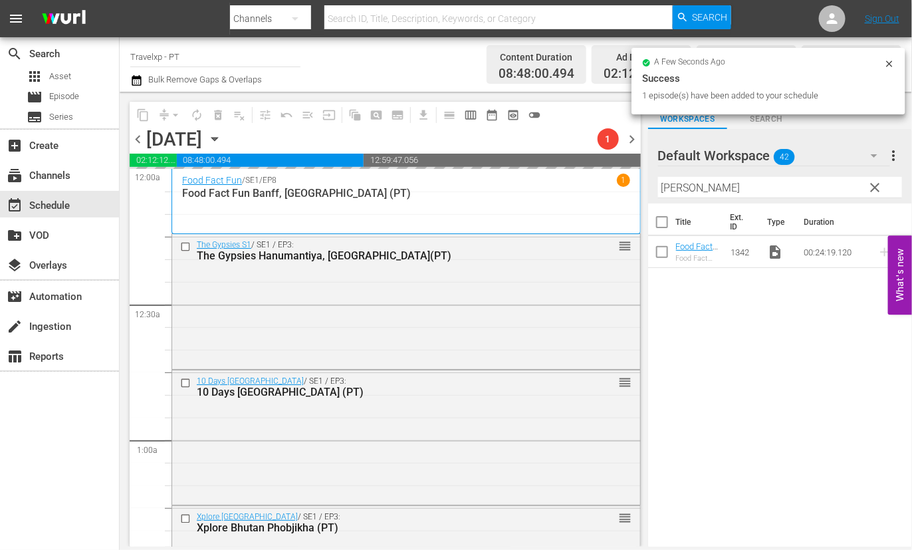
click at [677, 189] on input "[PERSON_NAME]" at bounding box center [780, 187] width 244 height 21
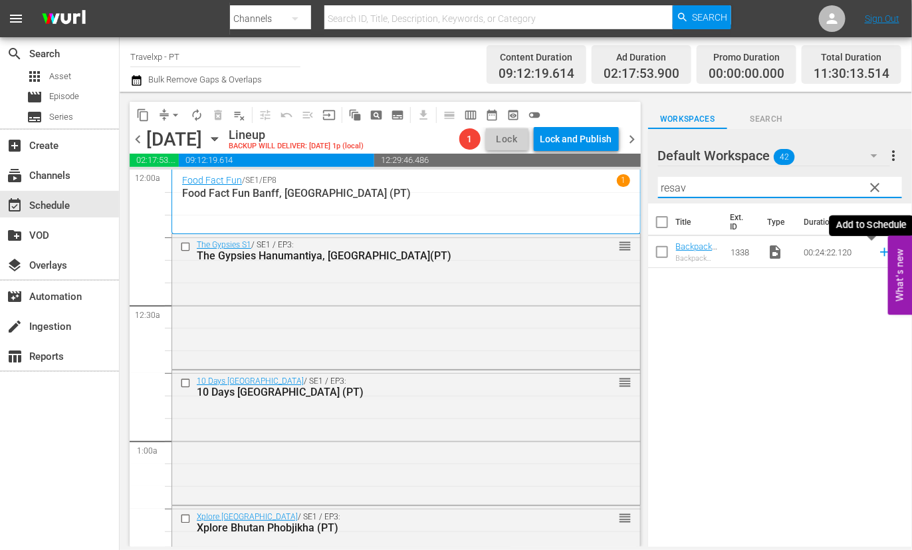
click at [880, 255] on icon at bounding box center [884, 252] width 9 height 9
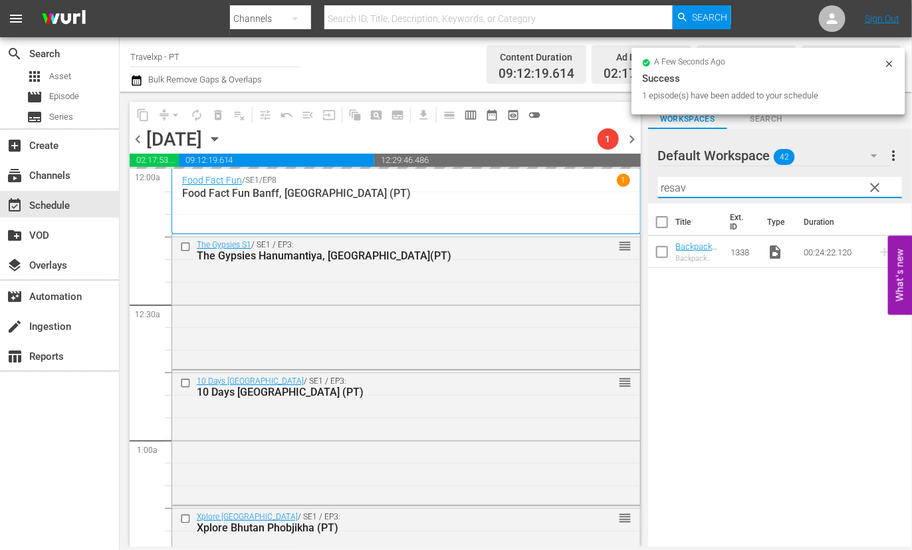
click at [682, 191] on input "resav" at bounding box center [780, 187] width 244 height 21
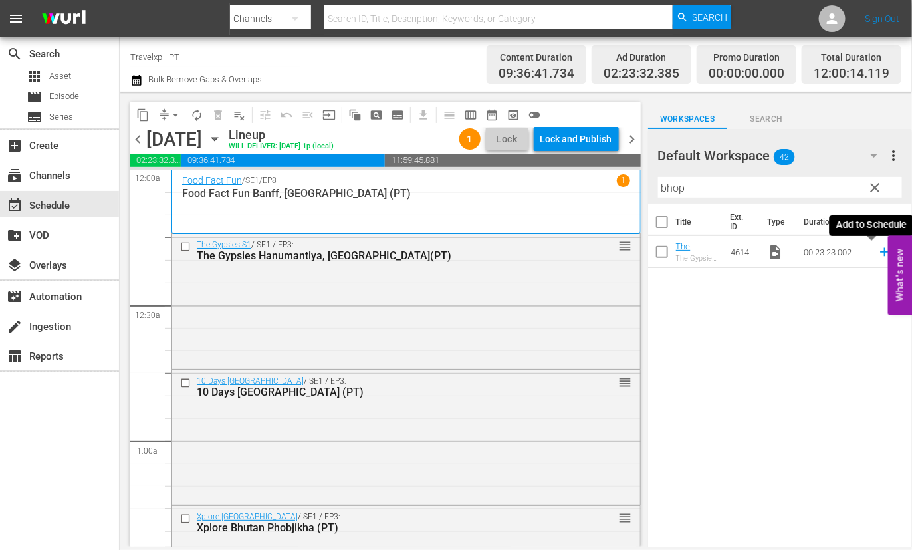
click at [880, 254] on icon at bounding box center [884, 252] width 9 height 9
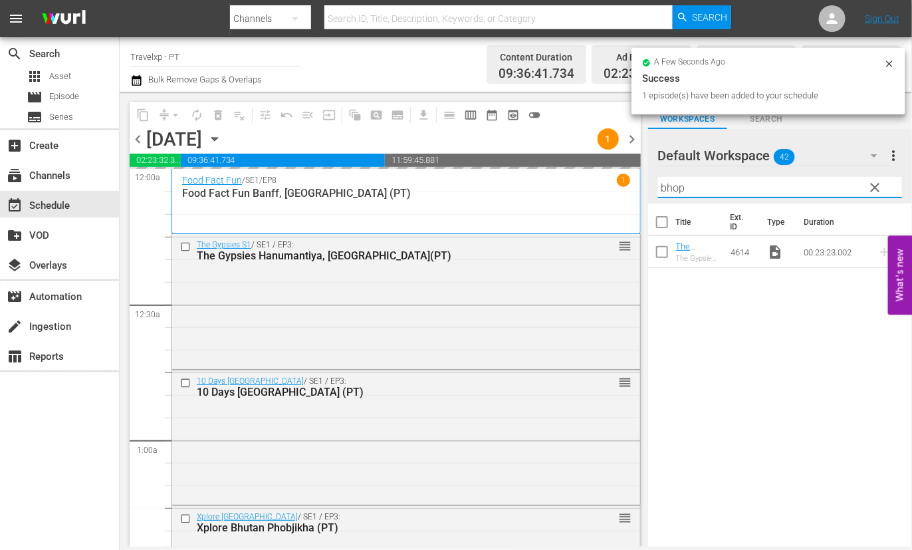
click at [675, 186] on input "bhop" at bounding box center [780, 187] width 244 height 21
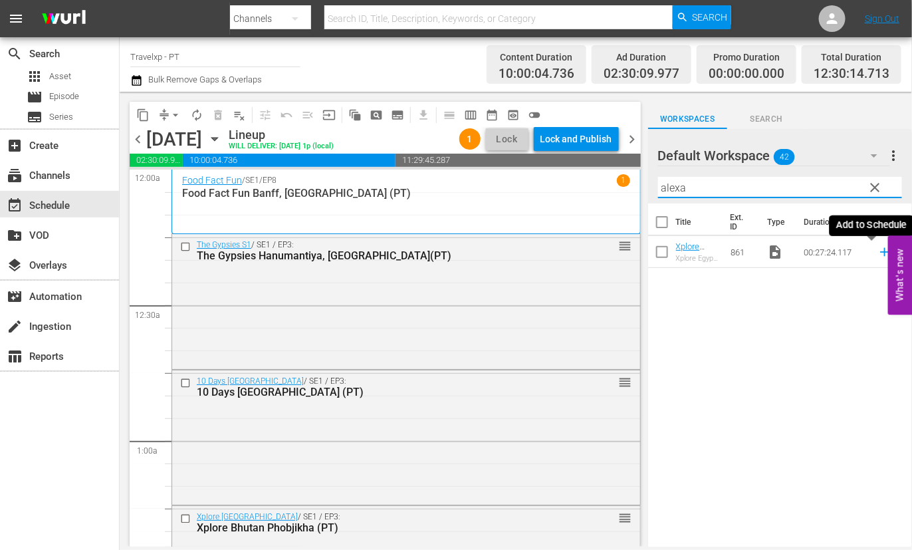
click at [880, 253] on icon at bounding box center [884, 252] width 9 height 9
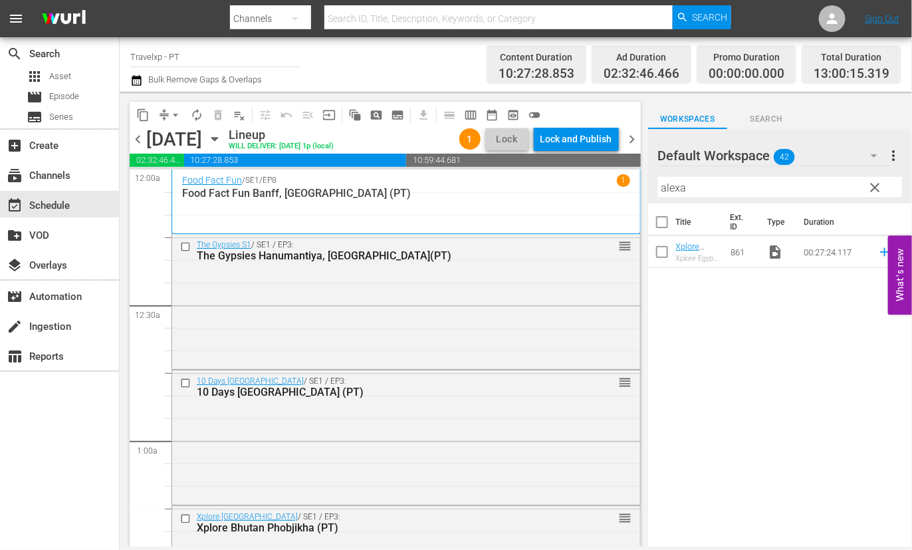
click at [678, 191] on input "alexa" at bounding box center [780, 187] width 244 height 21
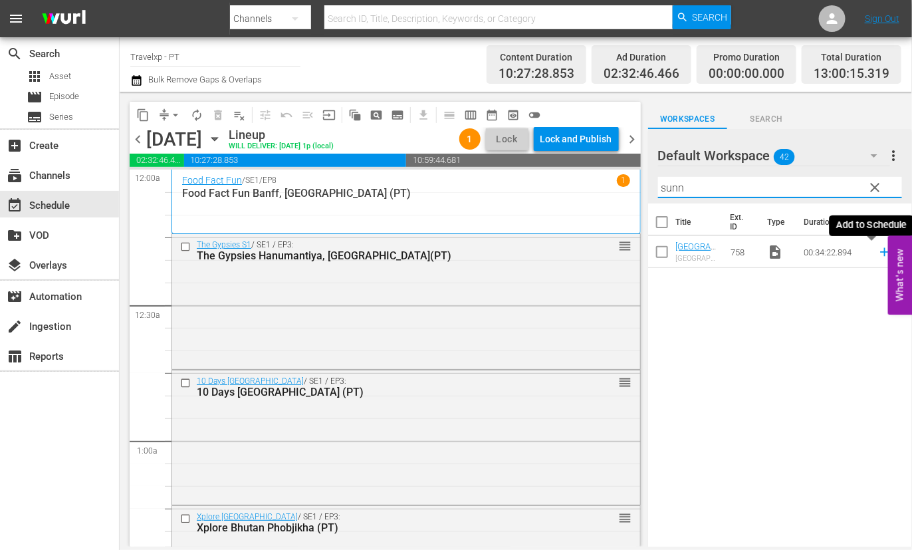
click at [880, 253] on icon at bounding box center [884, 252] width 9 height 9
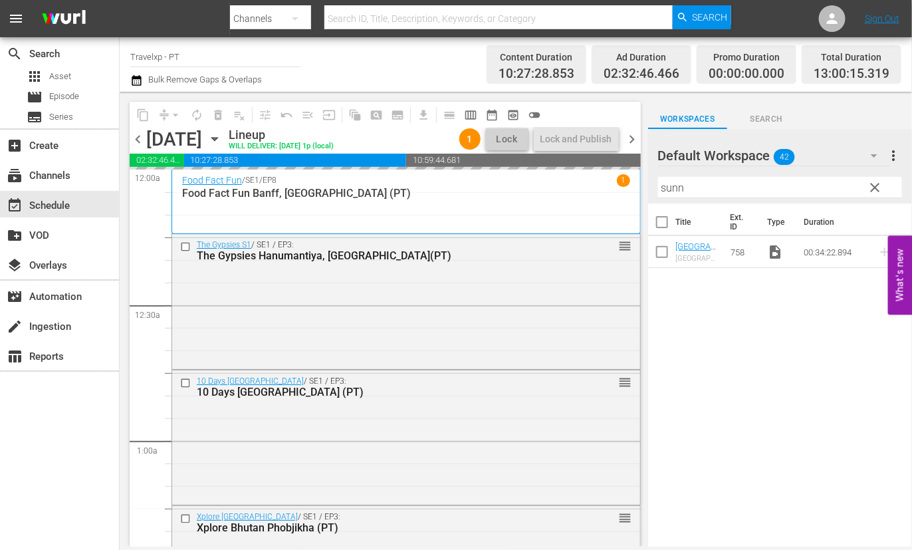
click at [665, 188] on input "sunn" at bounding box center [780, 187] width 244 height 21
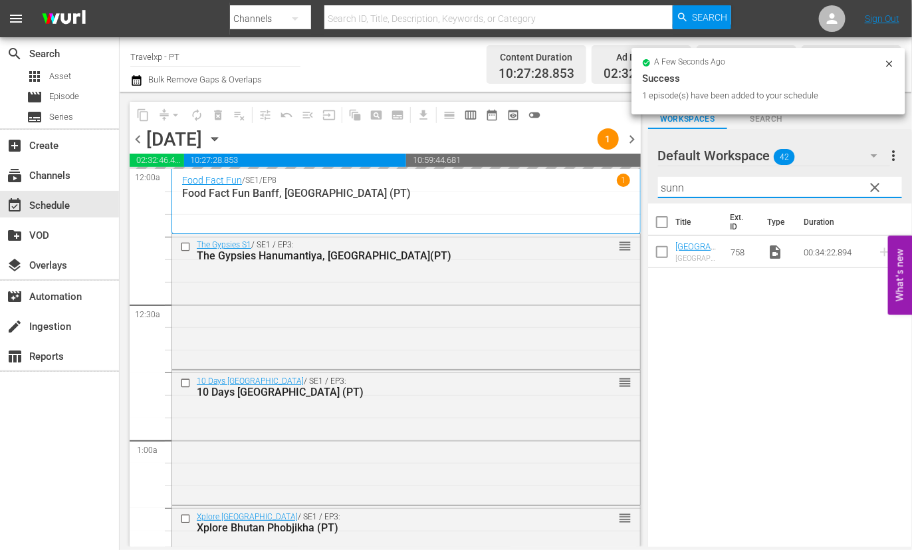
click at [665, 188] on input "sunn" at bounding box center [780, 187] width 244 height 21
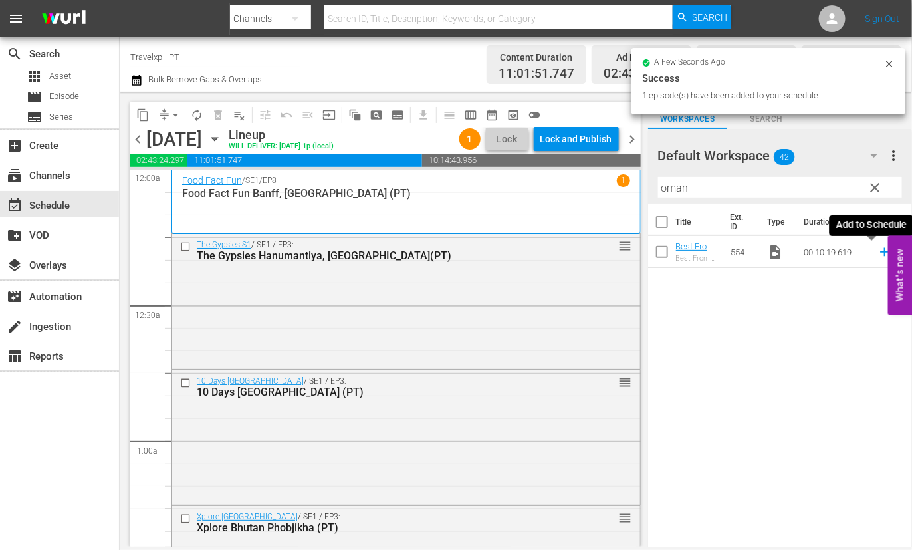
click at [880, 251] on icon at bounding box center [884, 252] width 9 height 9
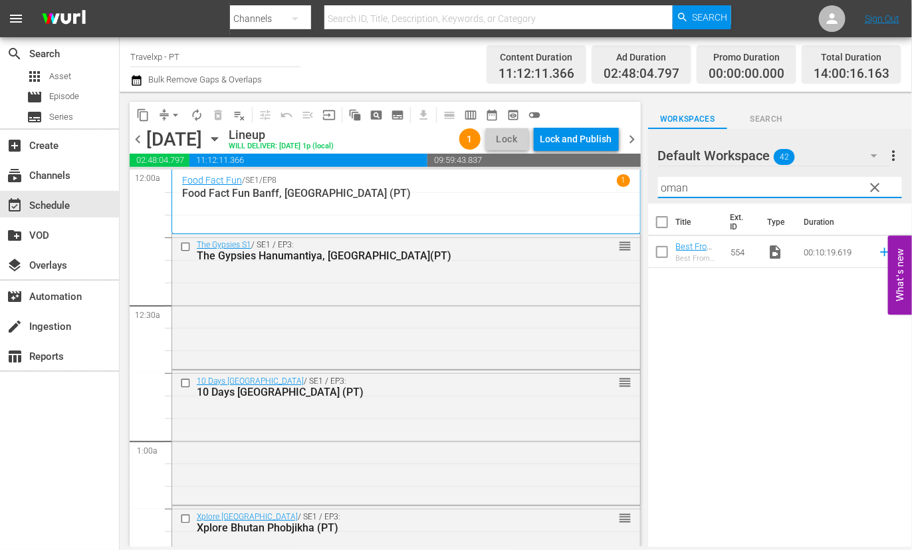
click at [675, 192] on input "oman" at bounding box center [780, 187] width 244 height 21
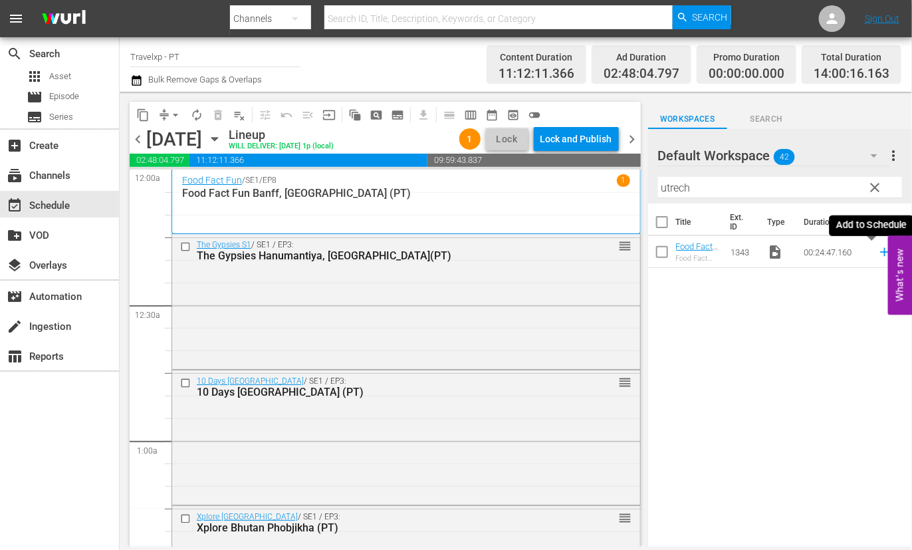
click at [877, 253] on icon at bounding box center [884, 252] width 15 height 15
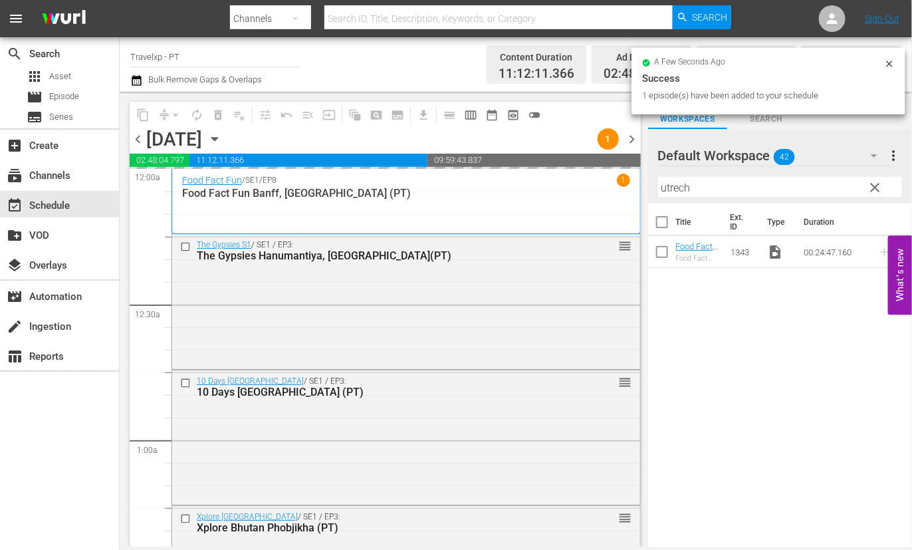
click at [671, 181] on input "utrech" at bounding box center [780, 187] width 244 height 21
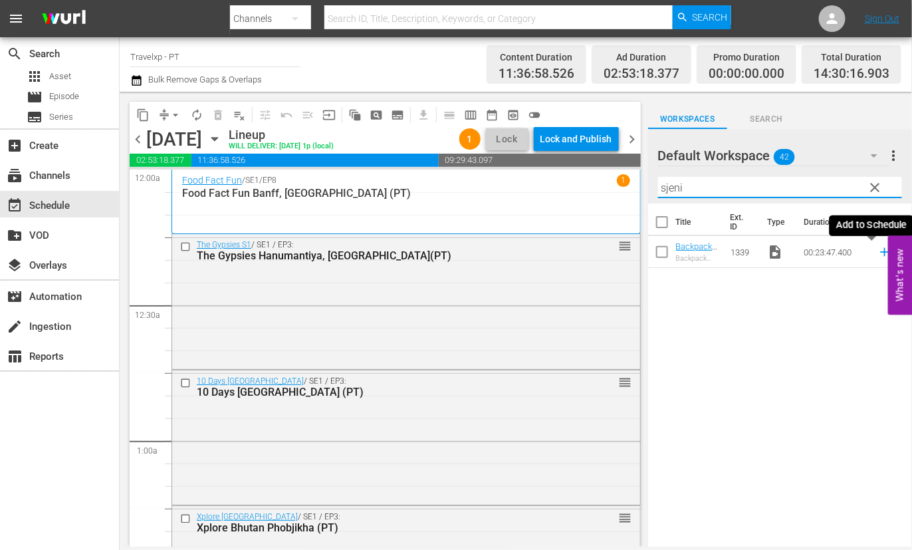
click at [877, 251] on icon at bounding box center [884, 252] width 15 height 15
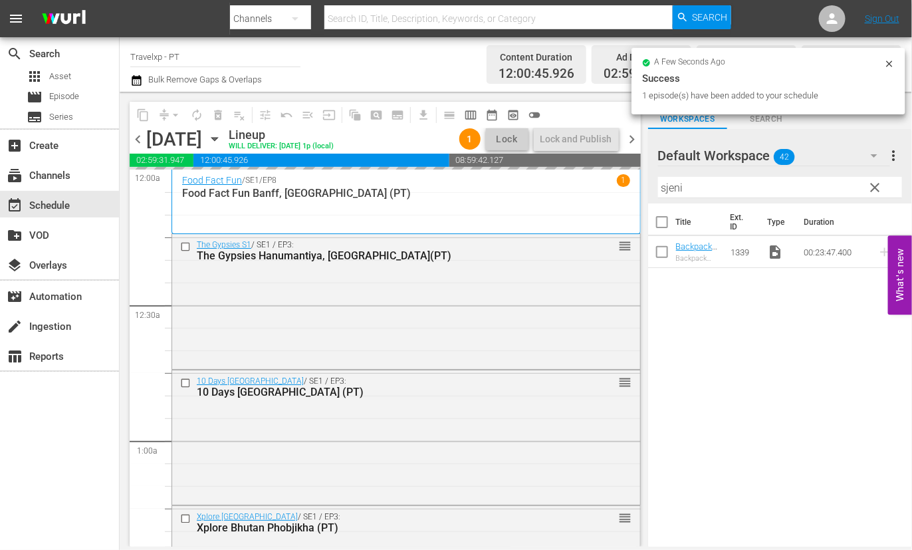
click at [677, 191] on input "sjeni" at bounding box center [780, 187] width 244 height 21
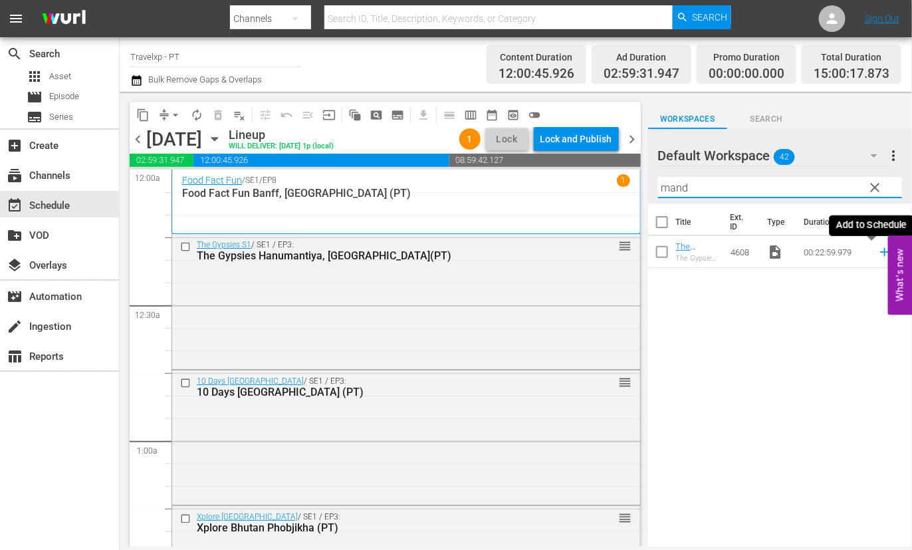
click at [880, 252] on icon at bounding box center [884, 252] width 9 height 9
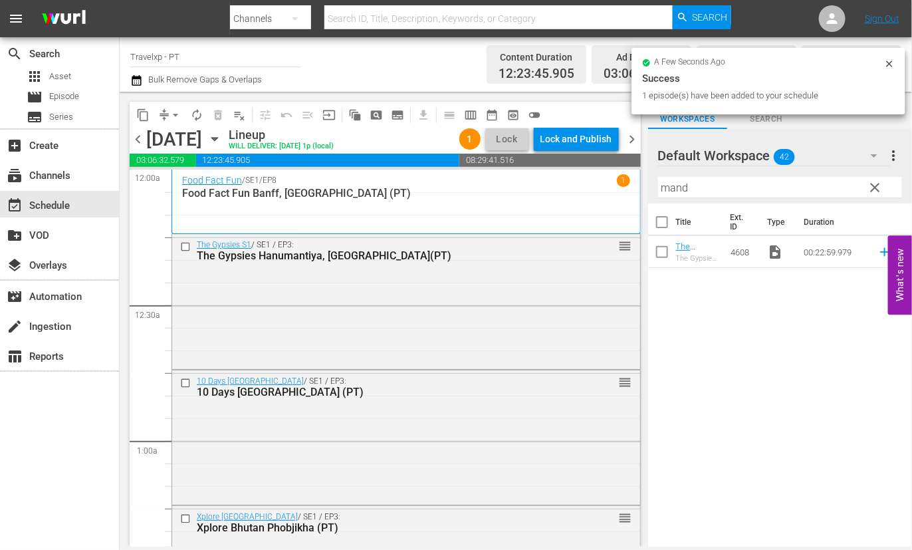
click at [679, 191] on input "mand" at bounding box center [780, 187] width 244 height 21
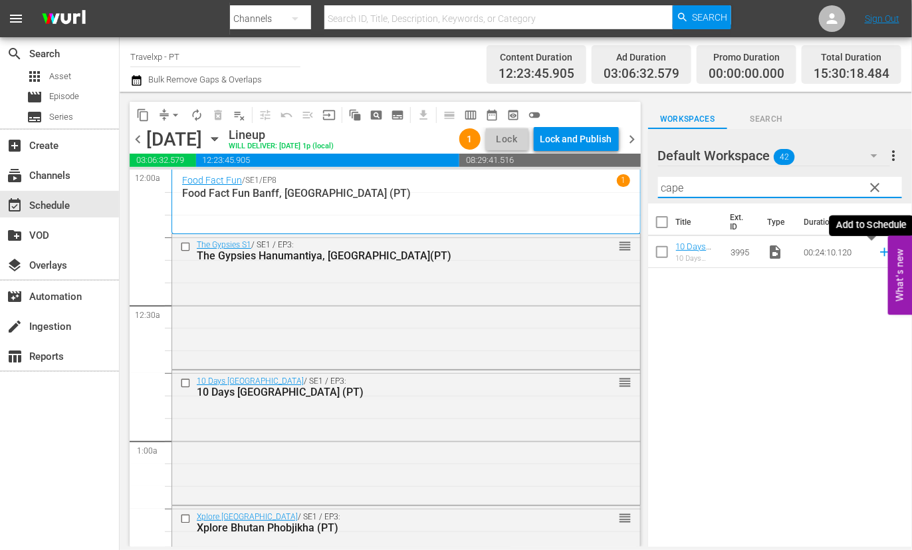
click at [877, 253] on icon at bounding box center [884, 252] width 15 height 15
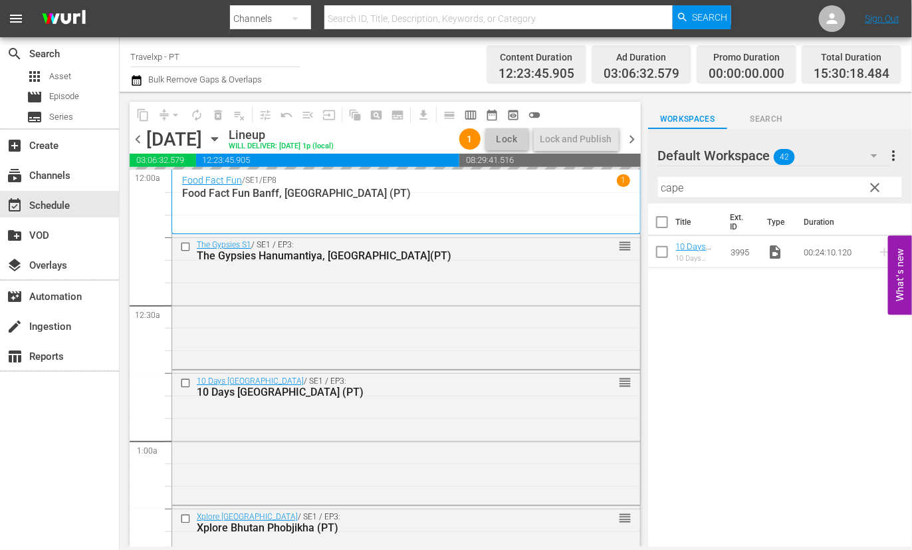
click at [675, 190] on input "cape" at bounding box center [780, 187] width 244 height 21
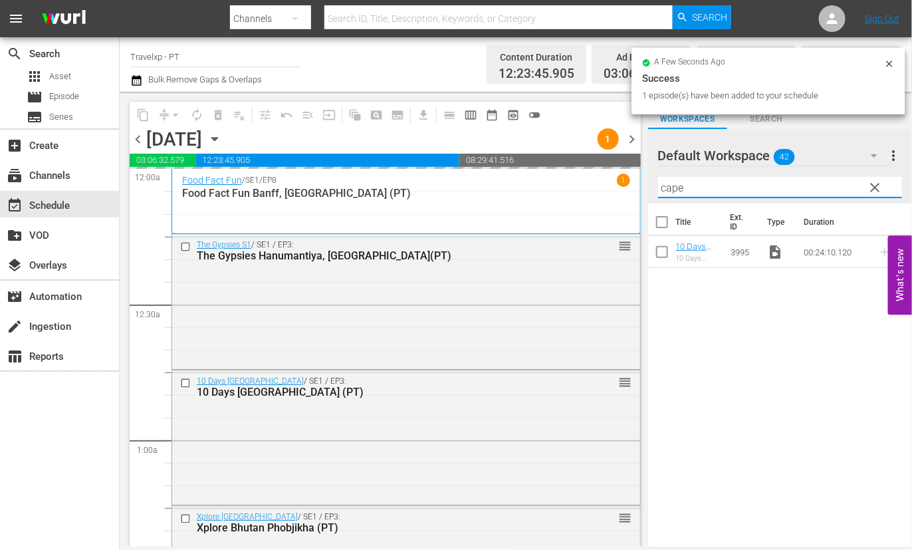
click at [675, 190] on input "cape" at bounding box center [780, 187] width 244 height 21
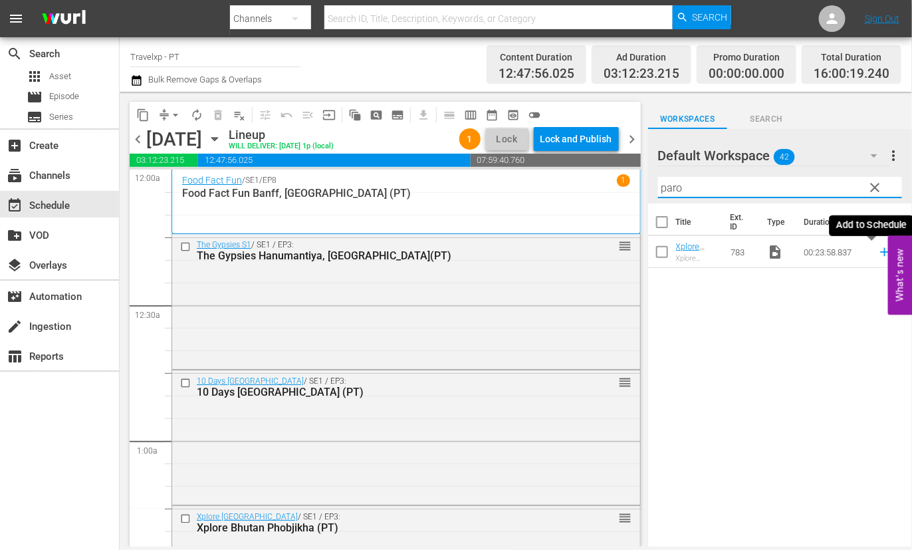
click at [880, 253] on icon at bounding box center [884, 252] width 9 height 9
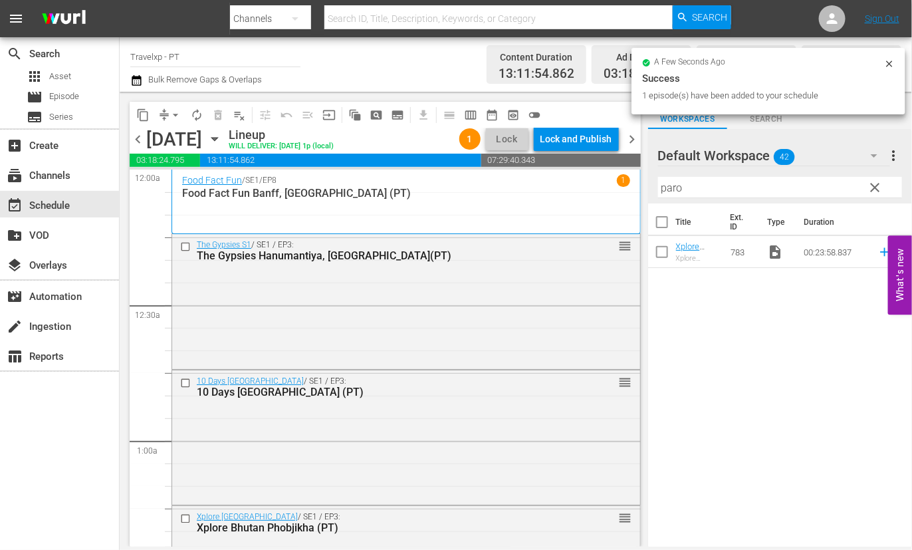
click at [673, 191] on input "paro" at bounding box center [780, 187] width 244 height 21
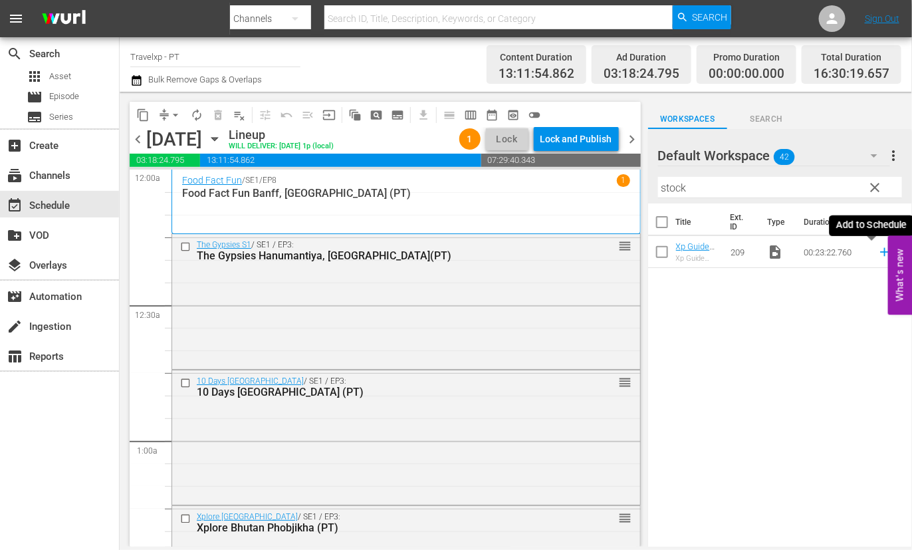
click at [880, 255] on icon at bounding box center [884, 252] width 9 height 9
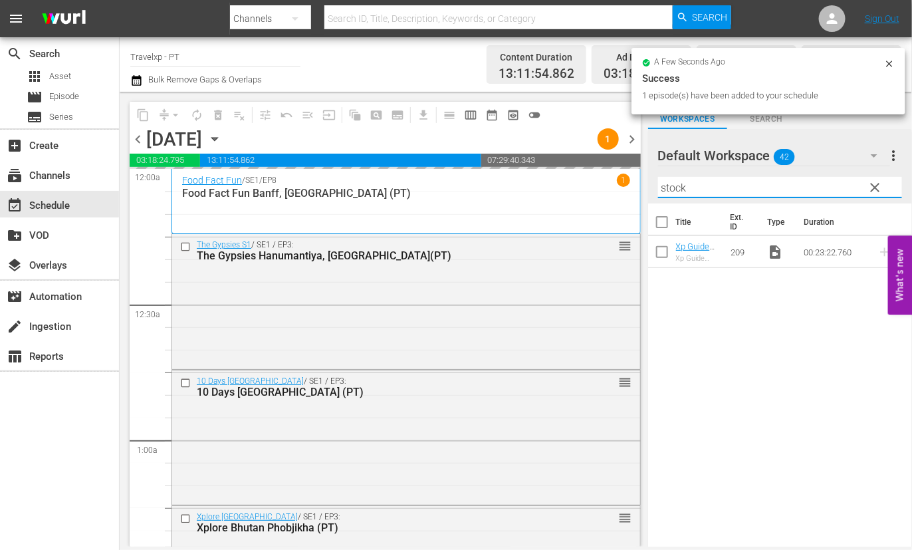
click at [673, 185] on input "stock" at bounding box center [780, 187] width 244 height 21
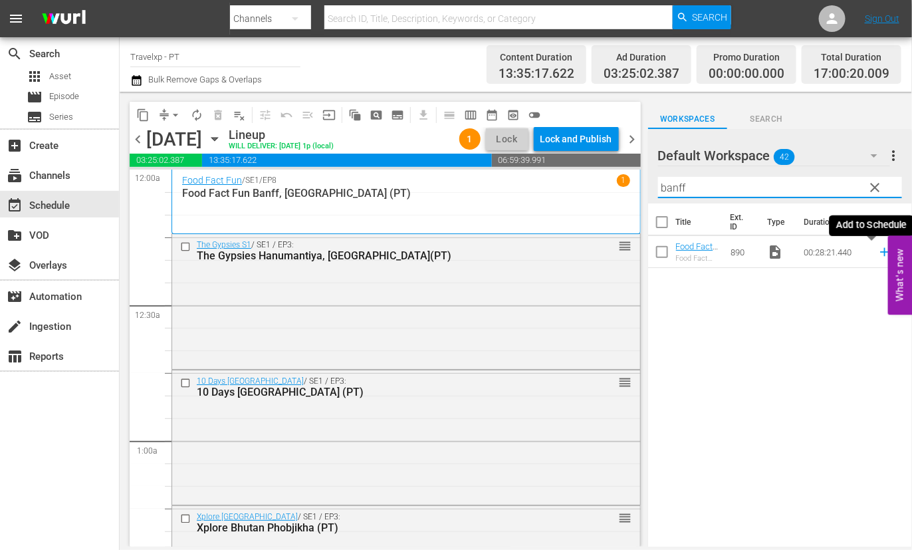
click at [877, 248] on icon at bounding box center [884, 252] width 15 height 15
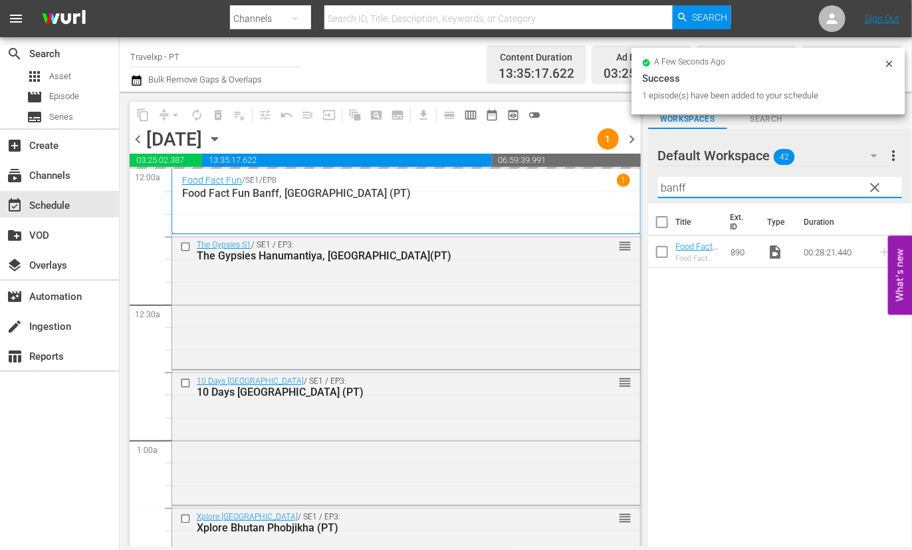
click at [671, 185] on input "banff" at bounding box center [780, 187] width 244 height 21
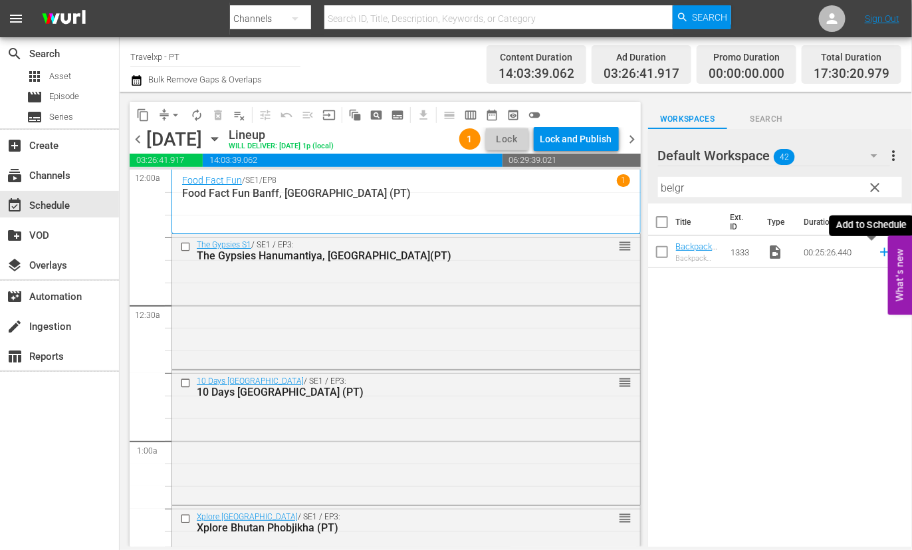
click at [880, 251] on icon at bounding box center [884, 252] width 9 height 9
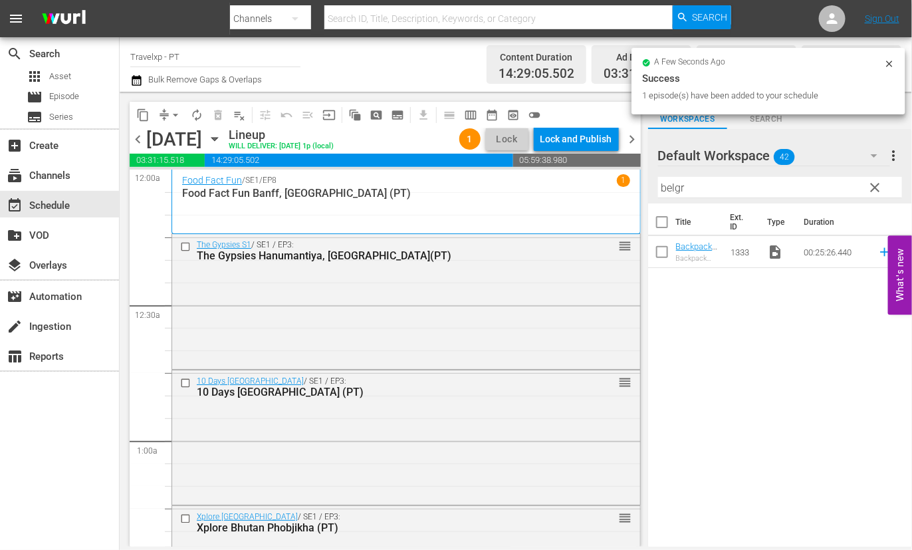
click at [669, 192] on input "belgr" at bounding box center [780, 187] width 244 height 21
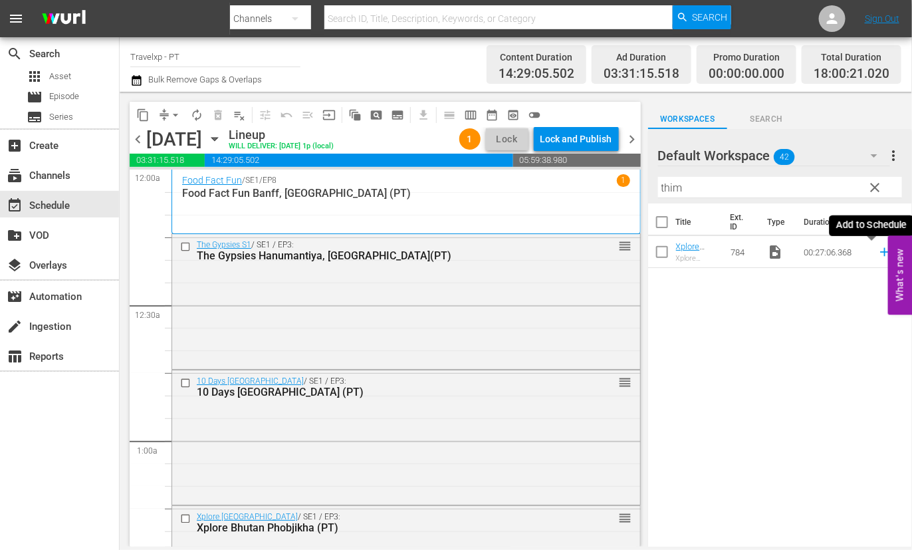
click at [877, 251] on icon at bounding box center [884, 252] width 15 height 15
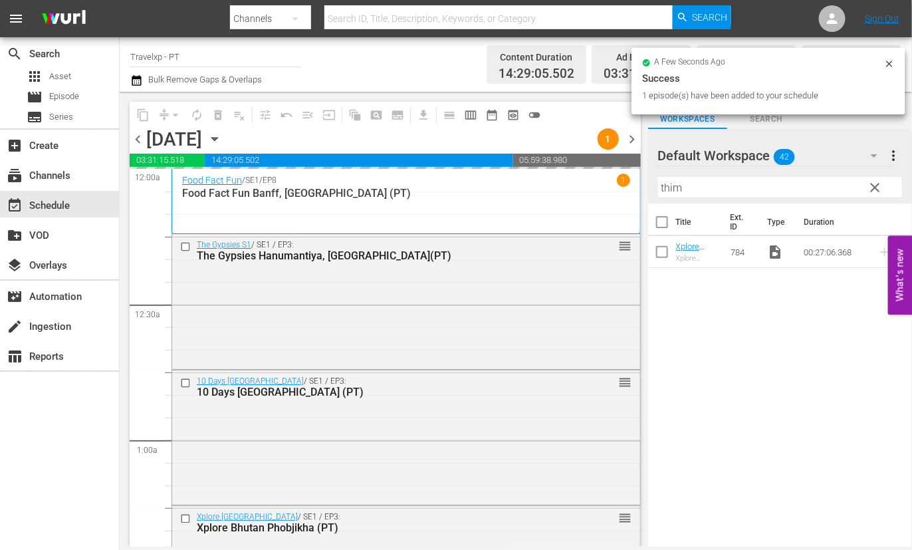
click at [666, 187] on input "thim" at bounding box center [780, 187] width 244 height 21
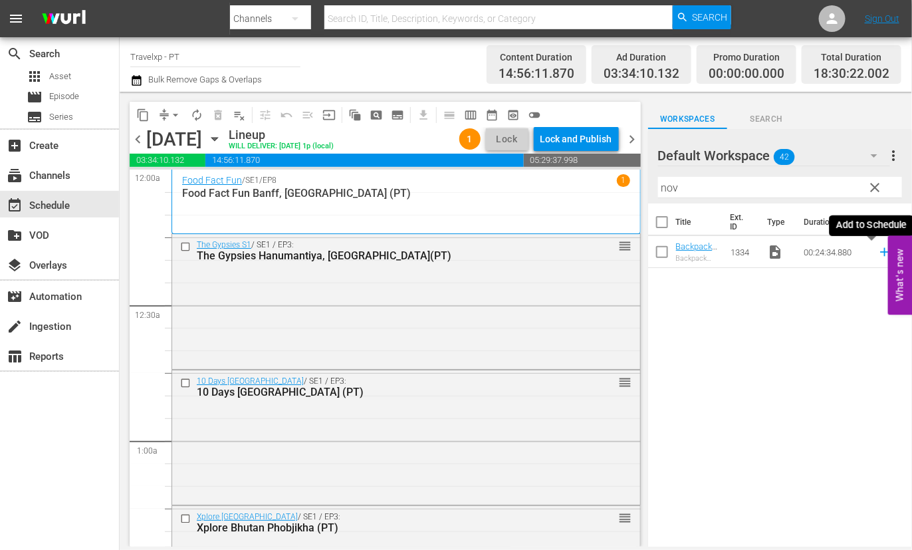
click at [877, 253] on icon at bounding box center [884, 252] width 15 height 15
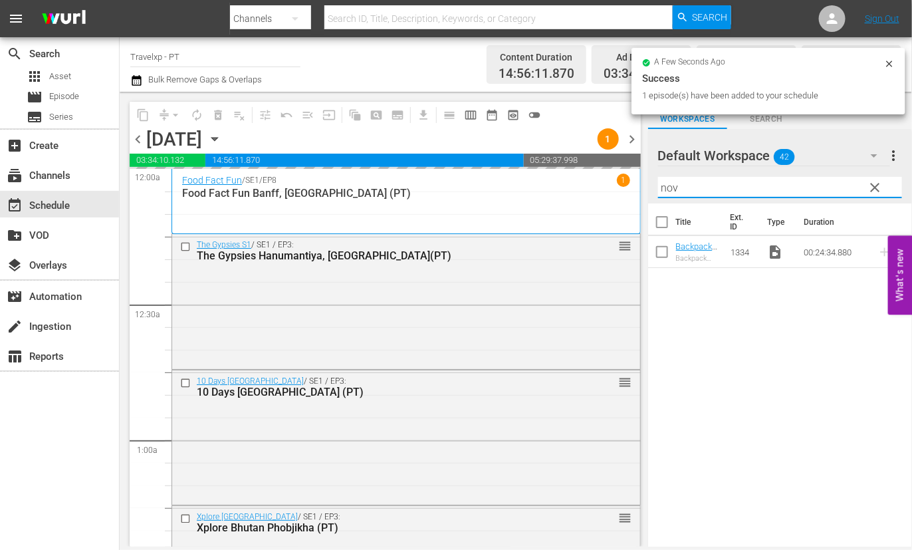
click at [668, 185] on input "nov" at bounding box center [780, 187] width 244 height 21
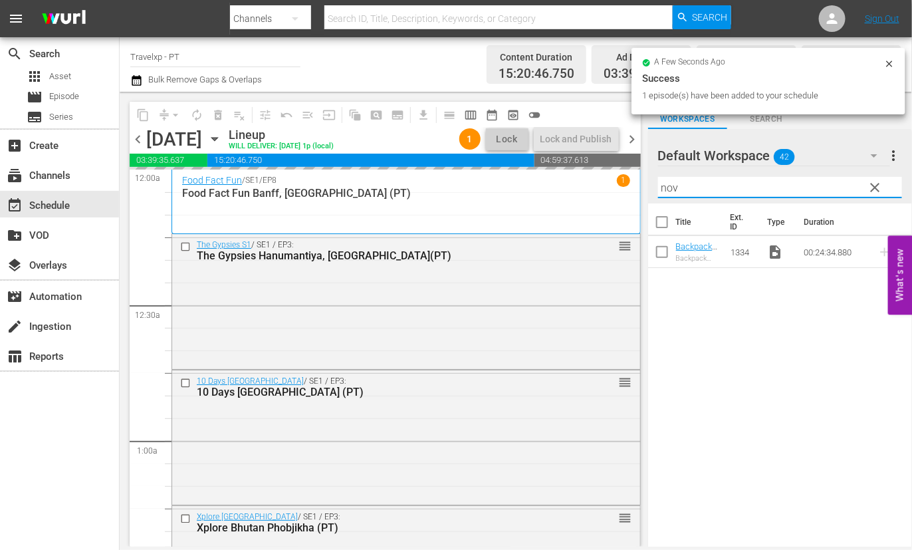
click at [668, 185] on input "nov" at bounding box center [780, 187] width 244 height 21
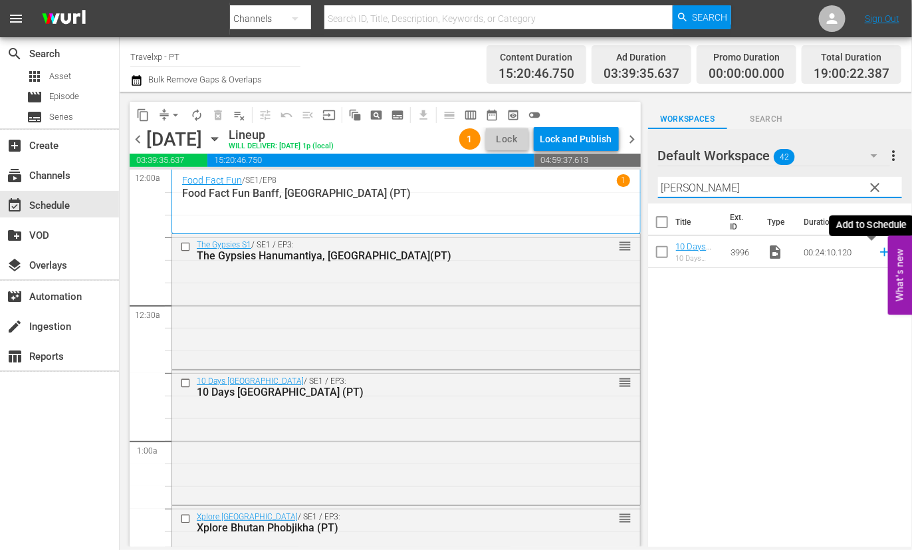
click at [880, 251] on icon at bounding box center [884, 252] width 9 height 9
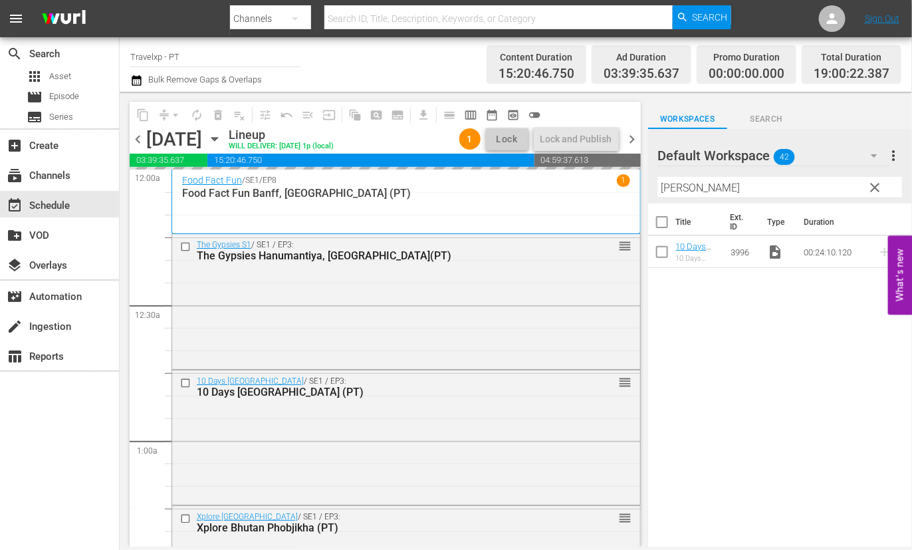
click at [668, 189] on input "[PERSON_NAME]" at bounding box center [780, 187] width 244 height 21
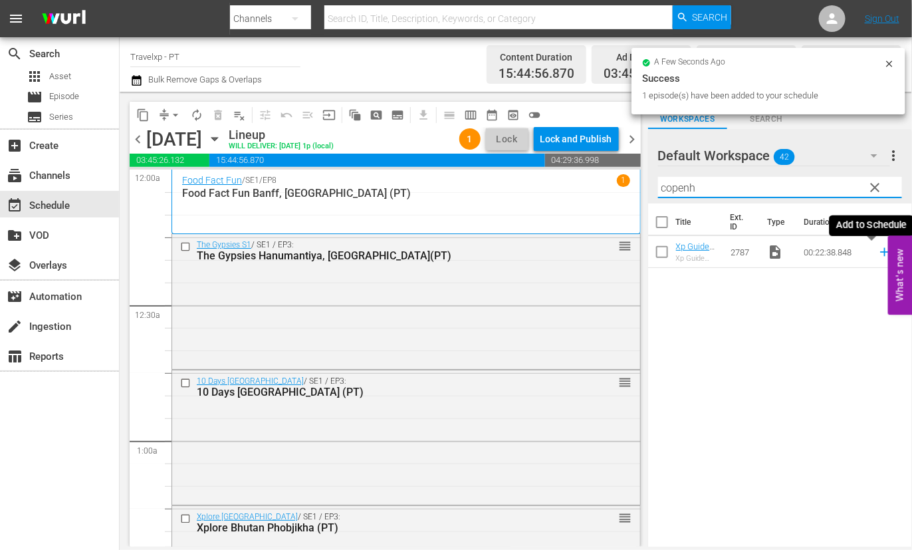
click at [880, 253] on icon at bounding box center [884, 252] width 9 height 9
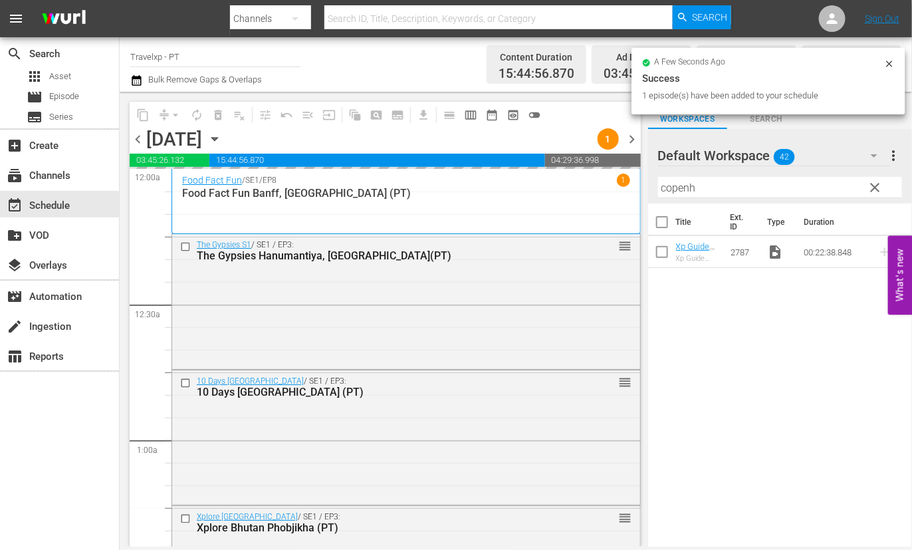
click at [680, 188] on input "copenh" at bounding box center [780, 187] width 244 height 21
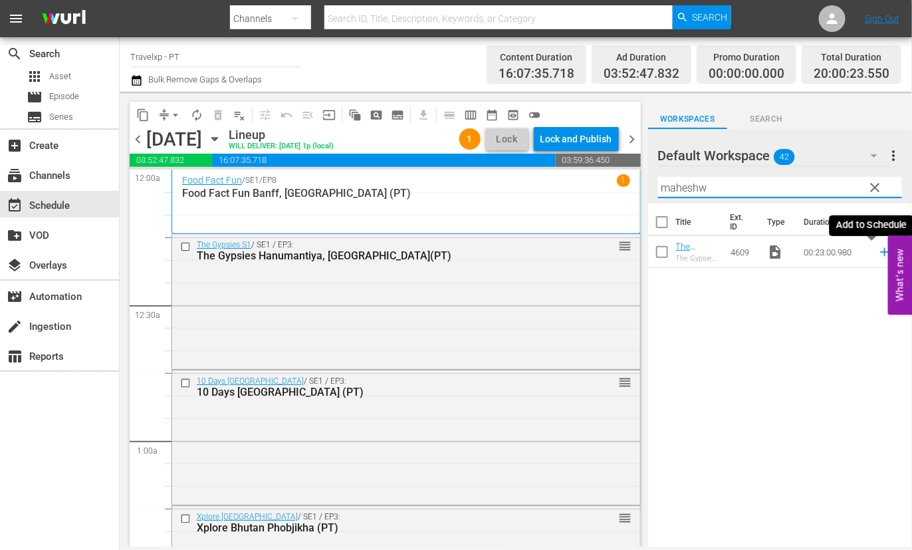
type input "maheshw"
click at [877, 251] on icon at bounding box center [884, 252] width 15 height 15
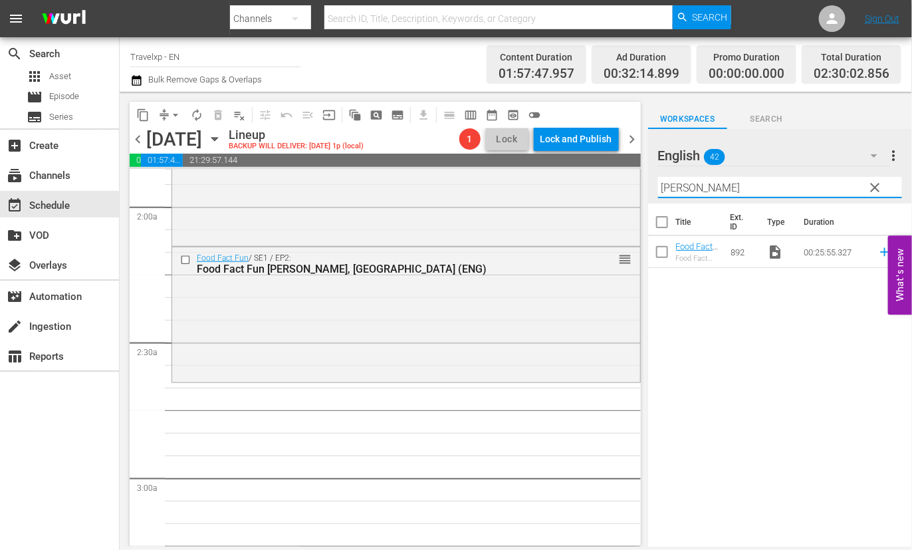
scroll to position [498, 0]
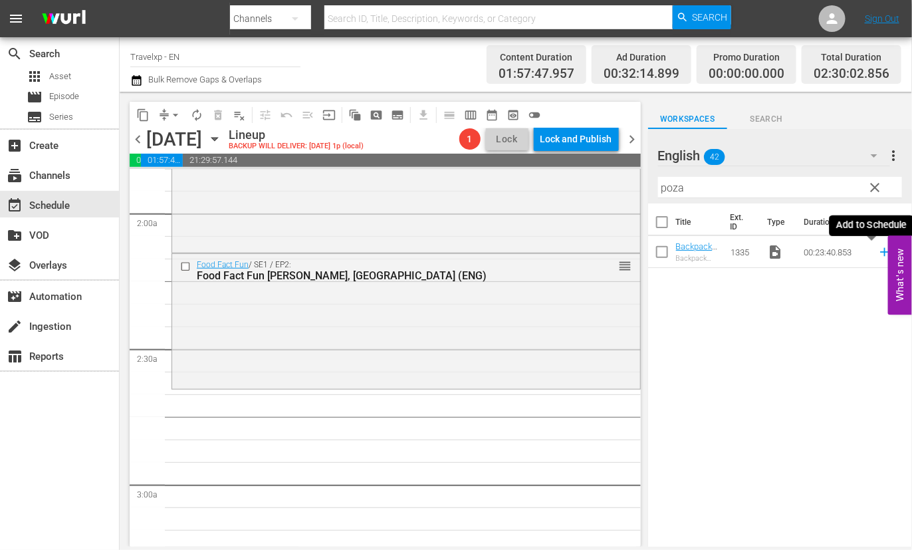
click at [880, 252] on icon at bounding box center [884, 252] width 9 height 9
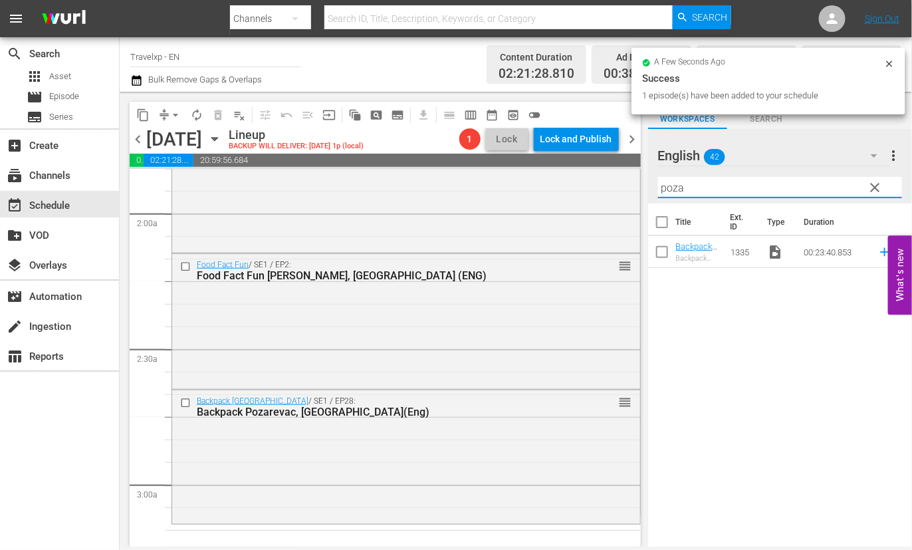
click at [679, 187] on input "poza" at bounding box center [780, 187] width 244 height 21
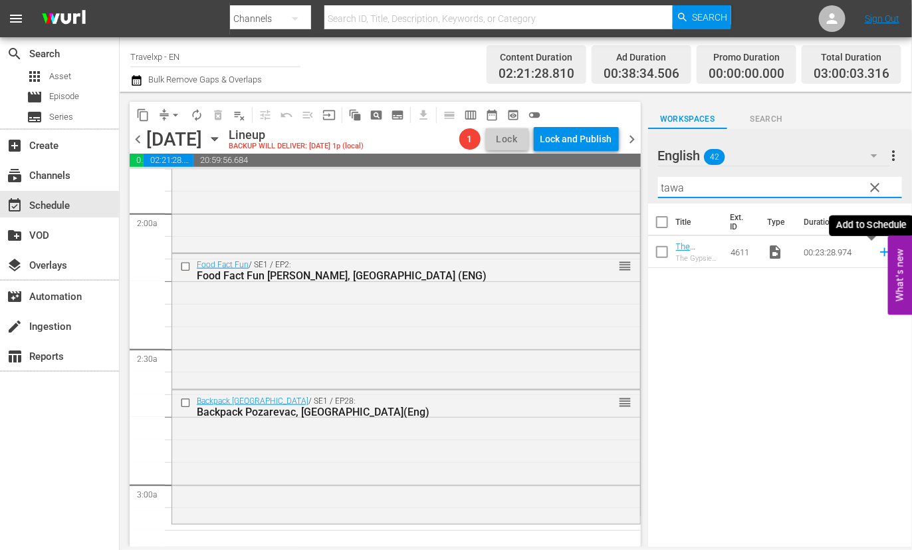
click at [877, 250] on icon at bounding box center [884, 252] width 15 height 15
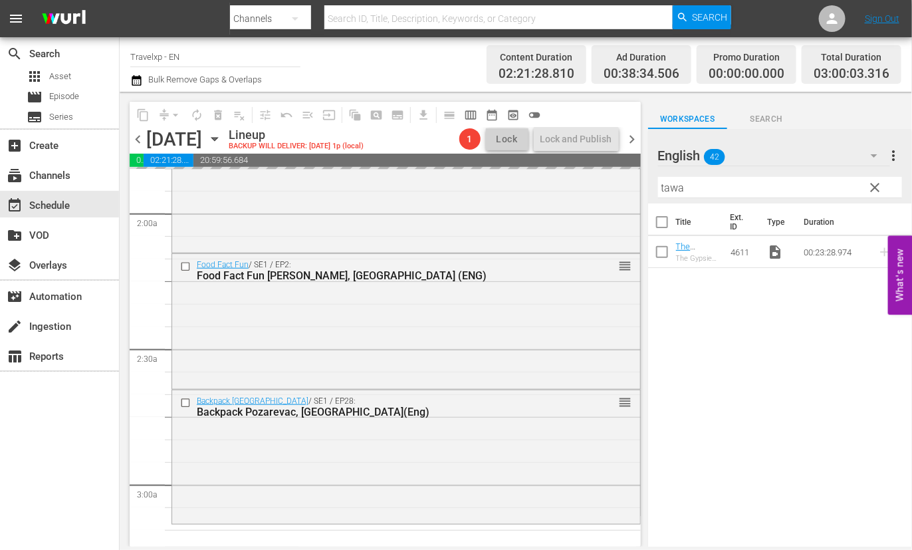
click at [671, 193] on input "tawa" at bounding box center [780, 187] width 244 height 21
type input "d"
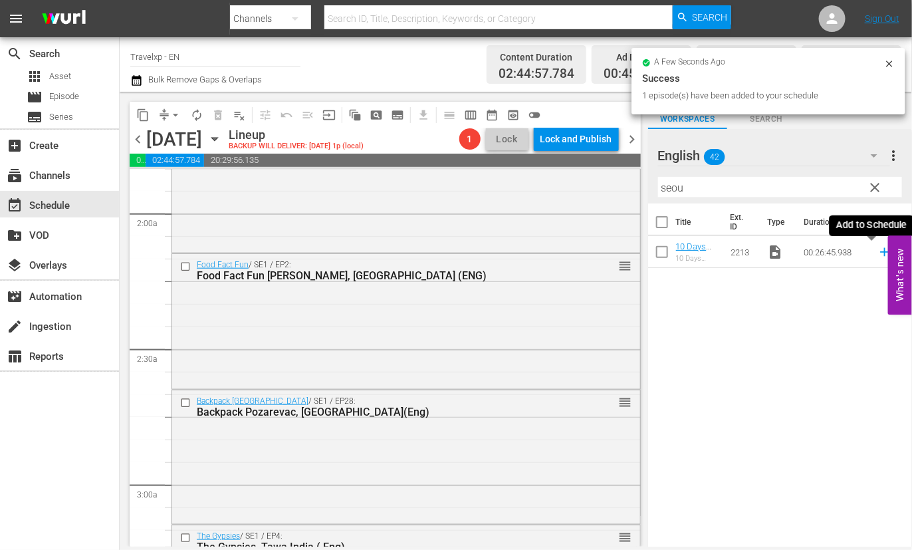
click at [880, 252] on icon at bounding box center [884, 252] width 9 height 9
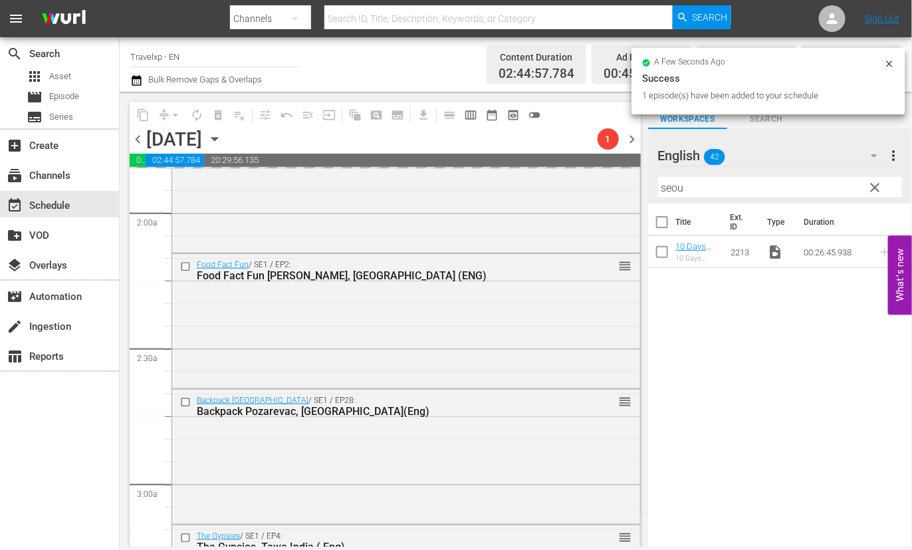
click at [677, 186] on input "seou" at bounding box center [780, 187] width 244 height 21
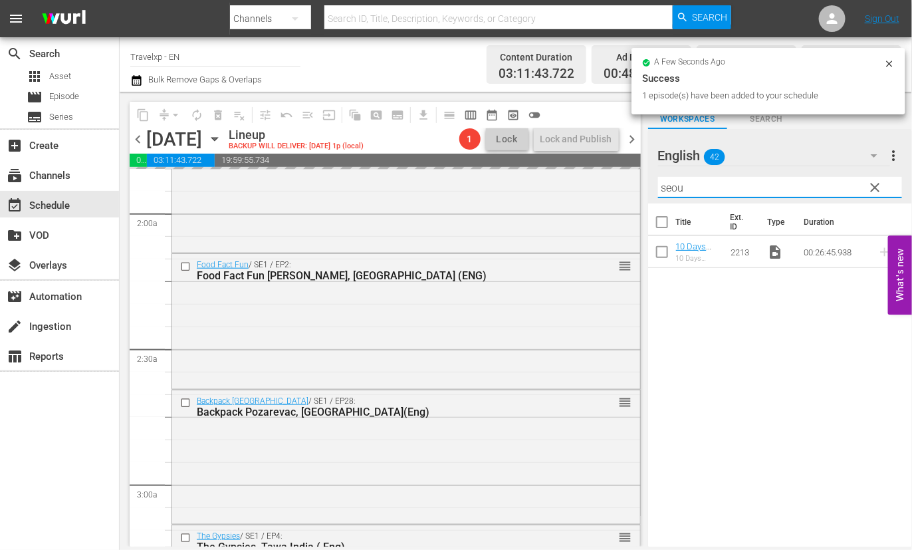
click at [677, 186] on input "seou" at bounding box center [780, 187] width 244 height 21
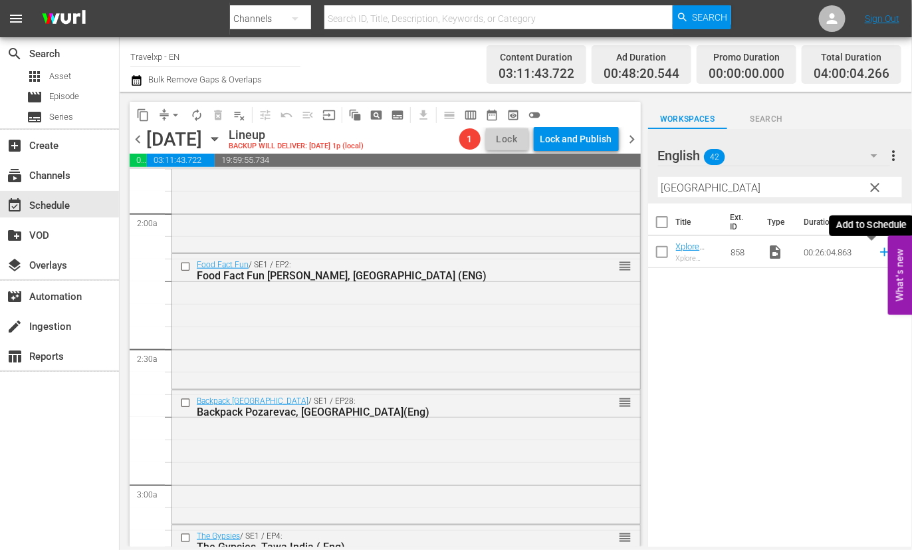
click at [877, 253] on icon at bounding box center [884, 252] width 15 height 15
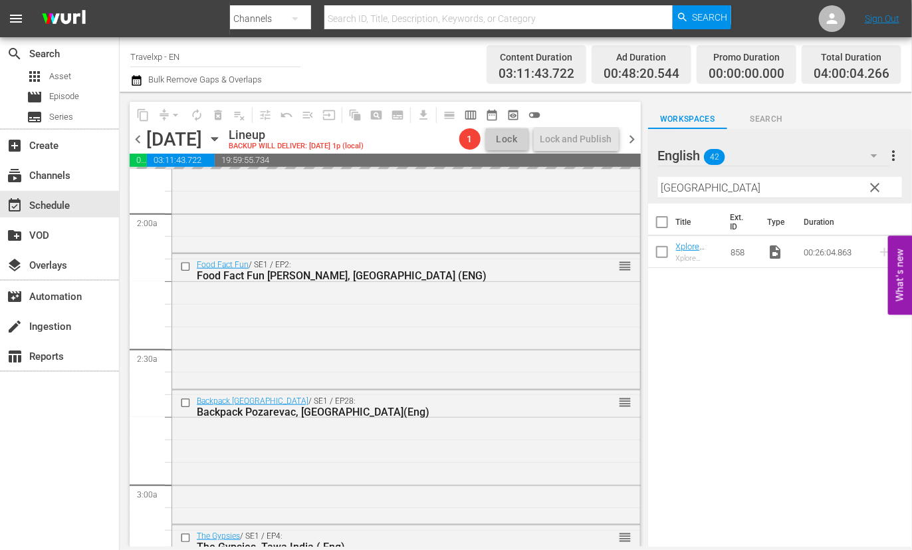
click at [675, 191] on input "cairo" at bounding box center [780, 187] width 244 height 21
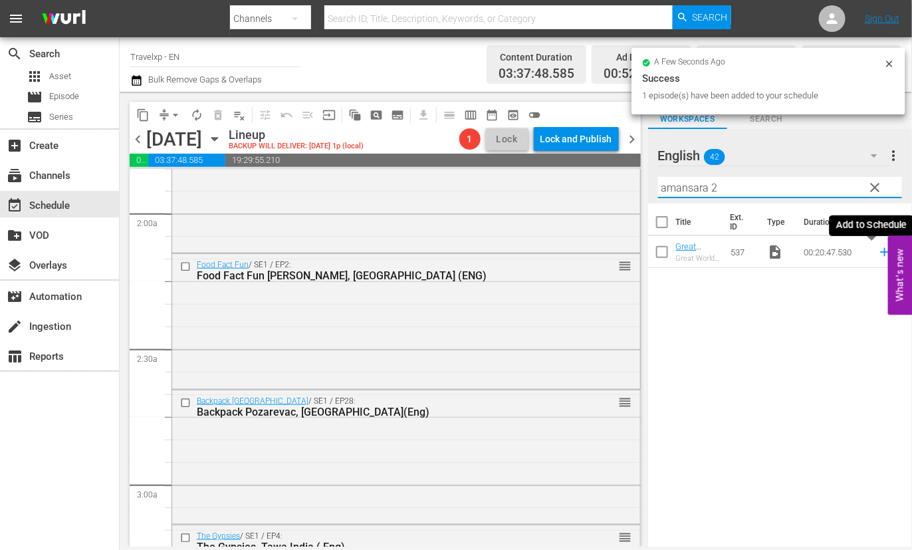
click at [877, 253] on icon at bounding box center [884, 252] width 15 height 15
drag, startPoint x: 727, startPoint y: 183, endPoint x: 660, endPoint y: 179, distance: 67.2
click at [660, 179] on input "amansara 2" at bounding box center [780, 187] width 244 height 21
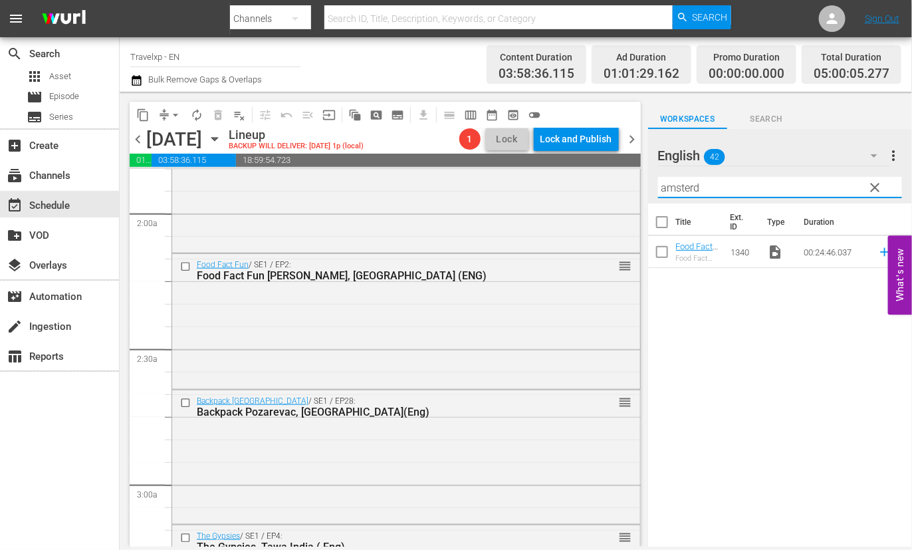
click at [880, 251] on icon at bounding box center [884, 252] width 9 height 9
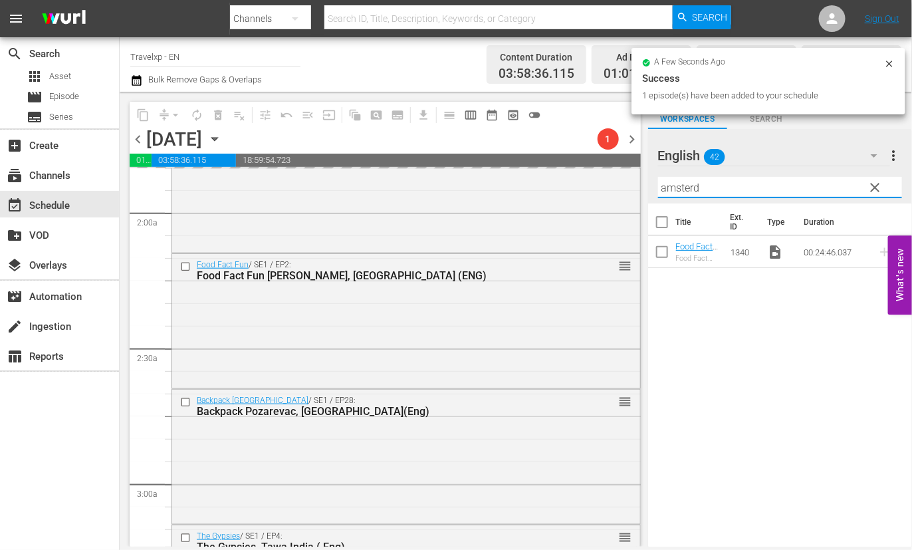
click at [690, 184] on input "amsterd" at bounding box center [780, 187] width 244 height 21
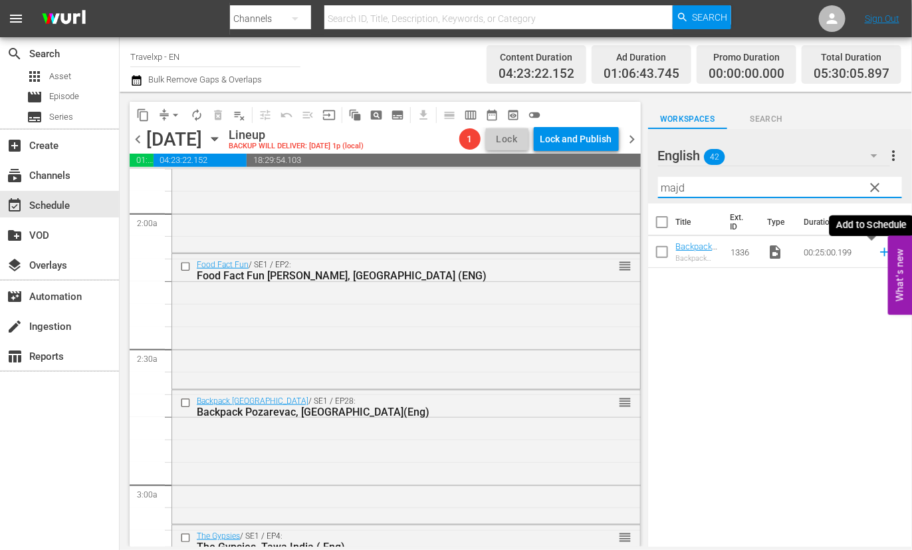
click at [880, 251] on icon at bounding box center [884, 252] width 9 height 9
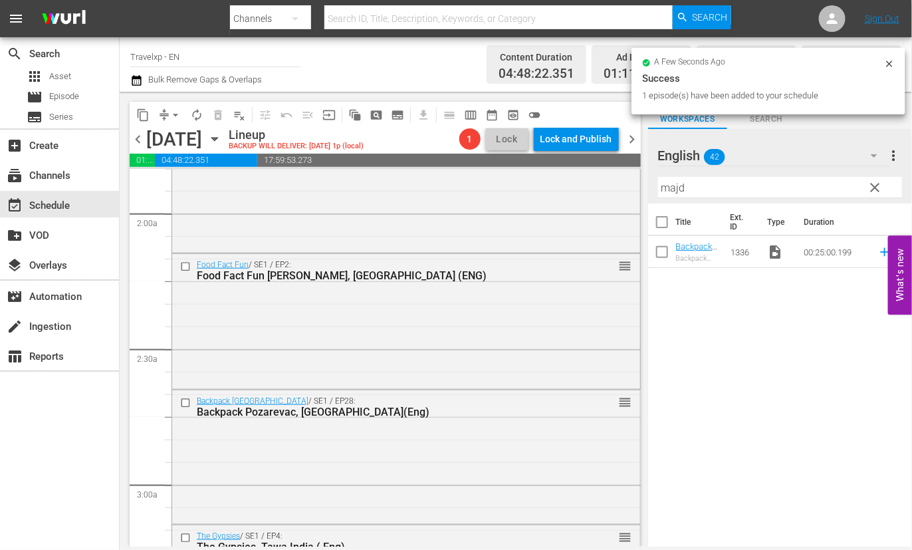
click at [683, 189] on input "majd" at bounding box center [780, 187] width 244 height 21
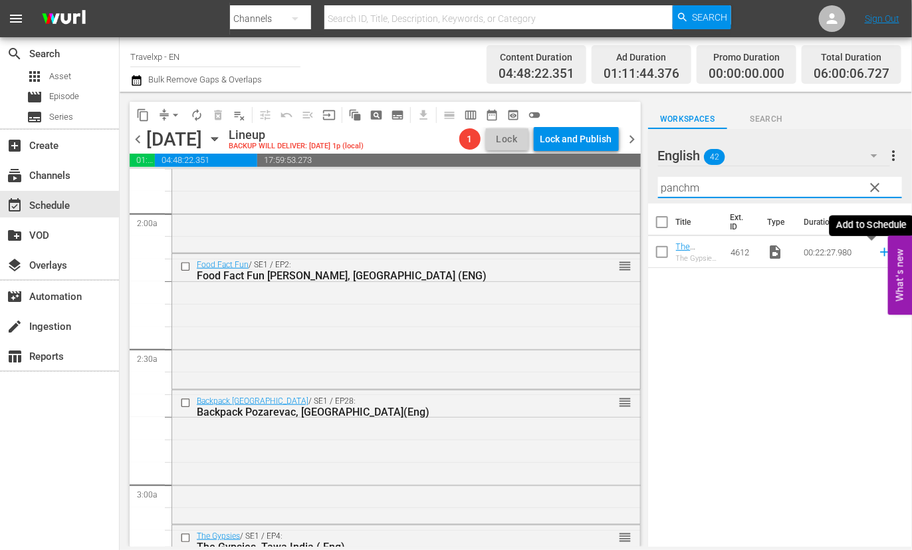
click at [880, 251] on icon at bounding box center [884, 252] width 9 height 9
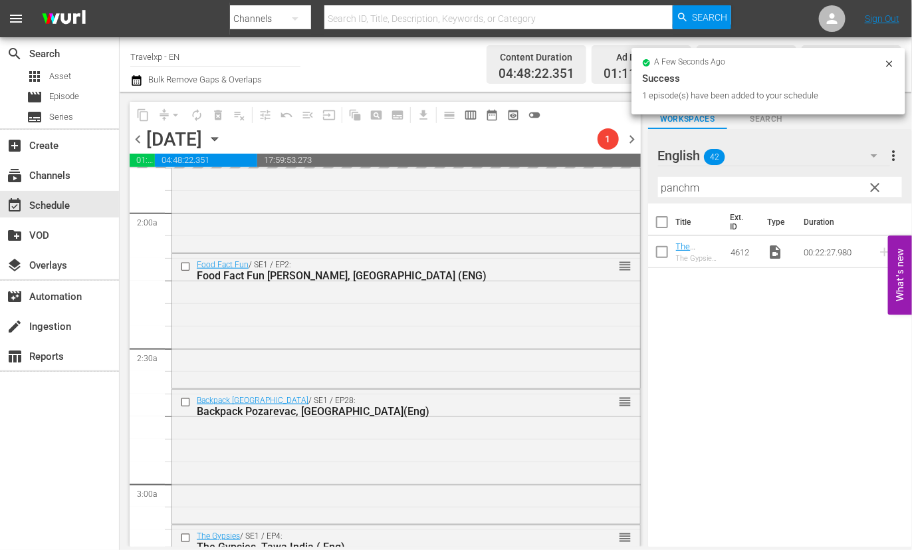
click at [693, 185] on input "panchm" at bounding box center [780, 187] width 244 height 21
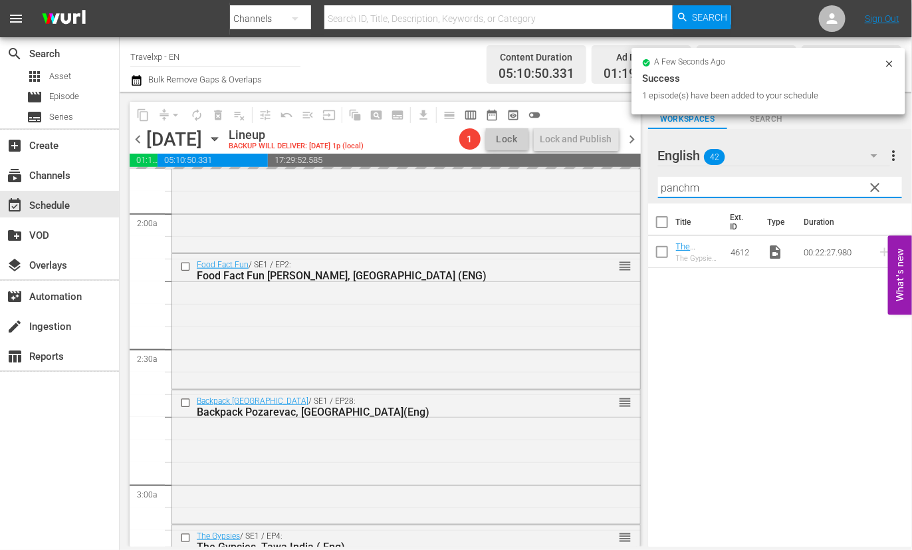
click at [693, 185] on input "panchm" at bounding box center [780, 187] width 244 height 21
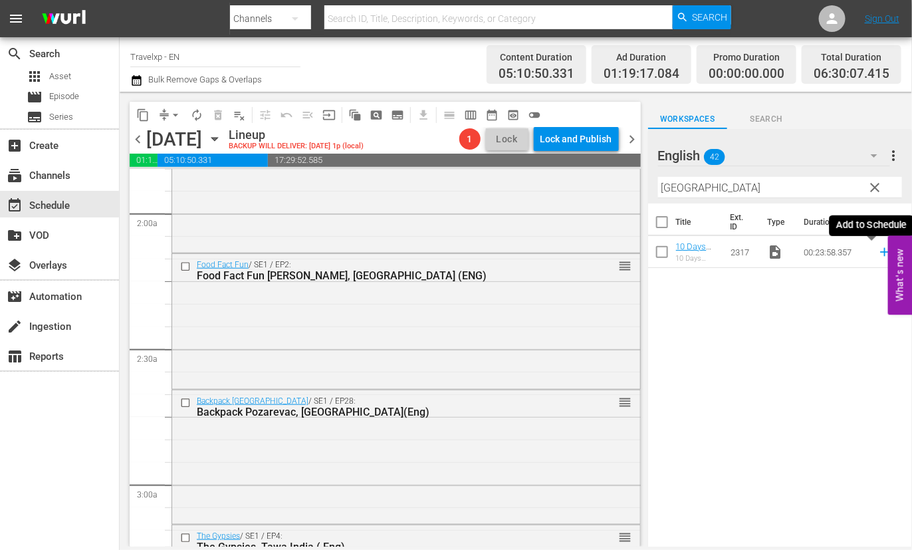
drag, startPoint x: 871, startPoint y: 254, endPoint x: 819, endPoint y: 227, distance: 58.0
click at [877, 254] on icon at bounding box center [884, 252] width 15 height 15
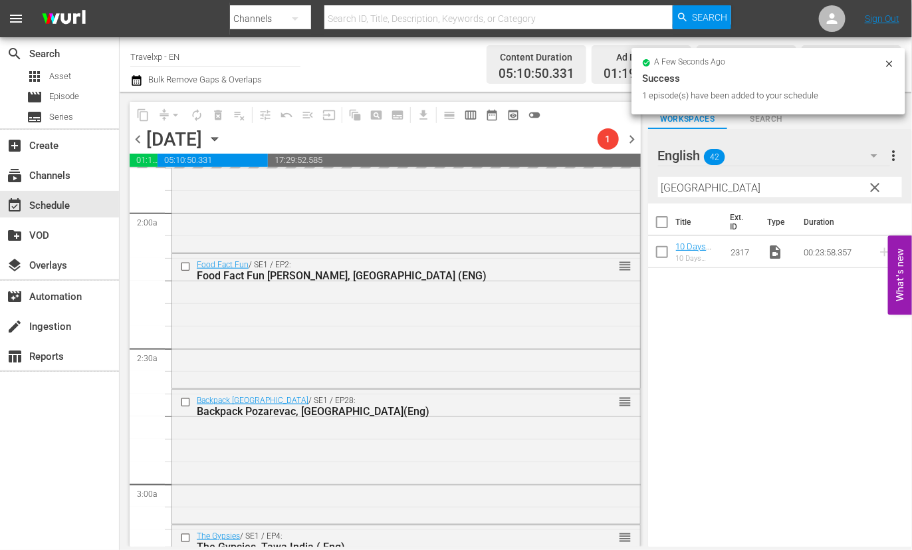
click at [683, 191] on input "busan" at bounding box center [780, 187] width 244 height 21
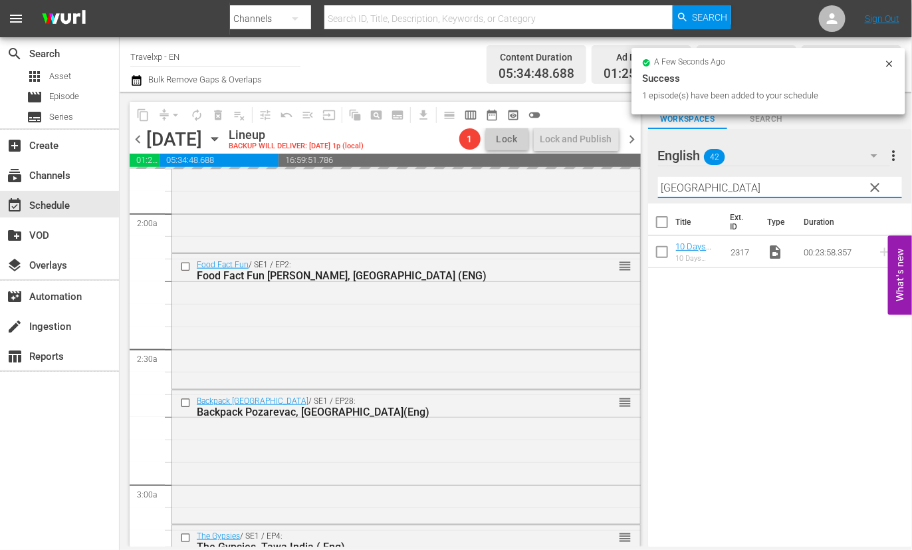
click at [683, 191] on input "busan" at bounding box center [780, 187] width 244 height 21
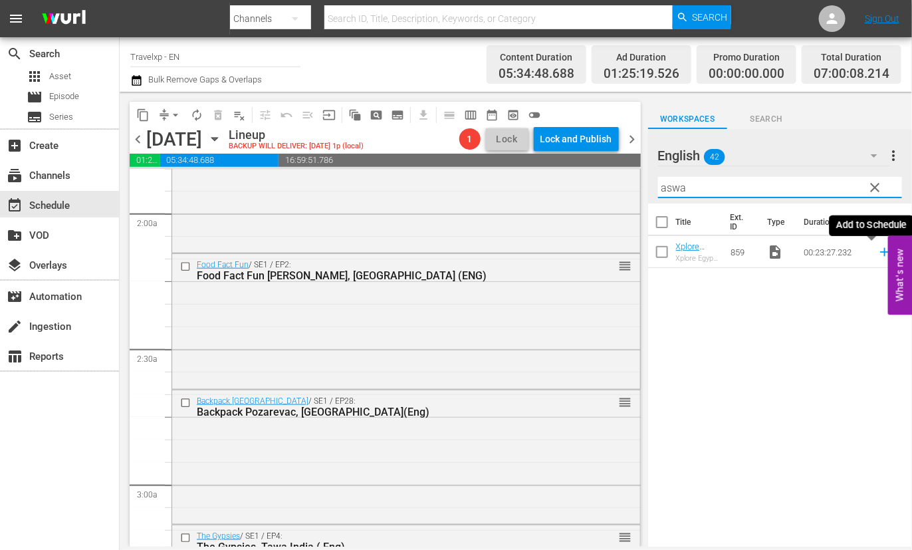
click at [877, 249] on icon at bounding box center [884, 252] width 15 height 15
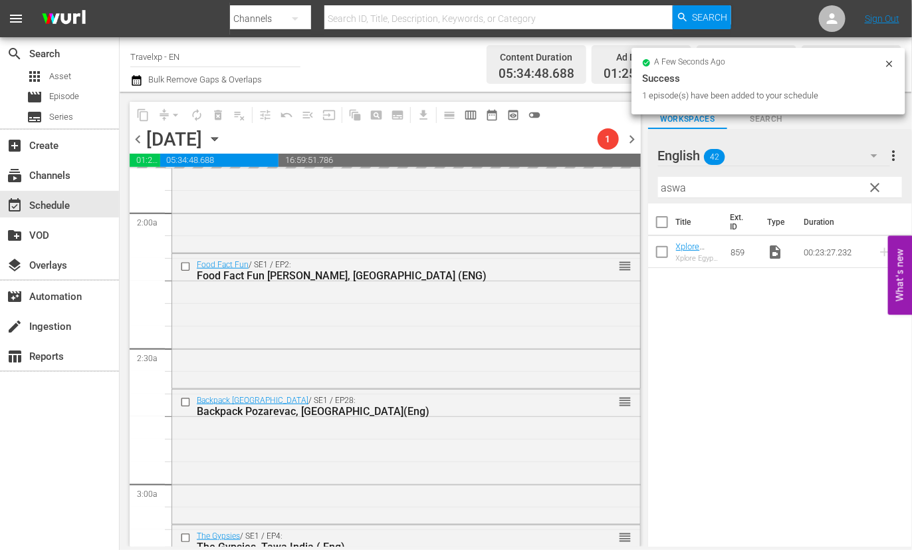
click at [673, 183] on input "aswa" at bounding box center [780, 187] width 244 height 21
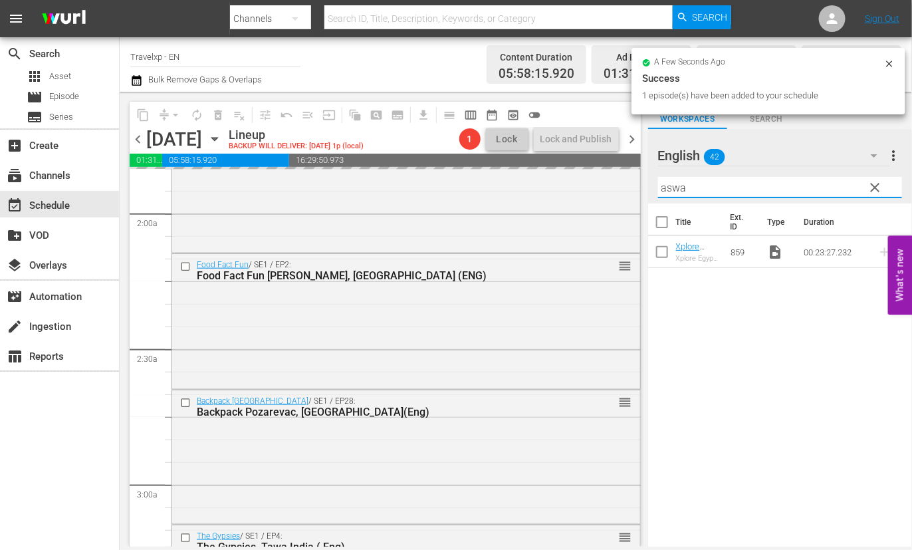
click at [673, 183] on input "aswa" at bounding box center [780, 187] width 244 height 21
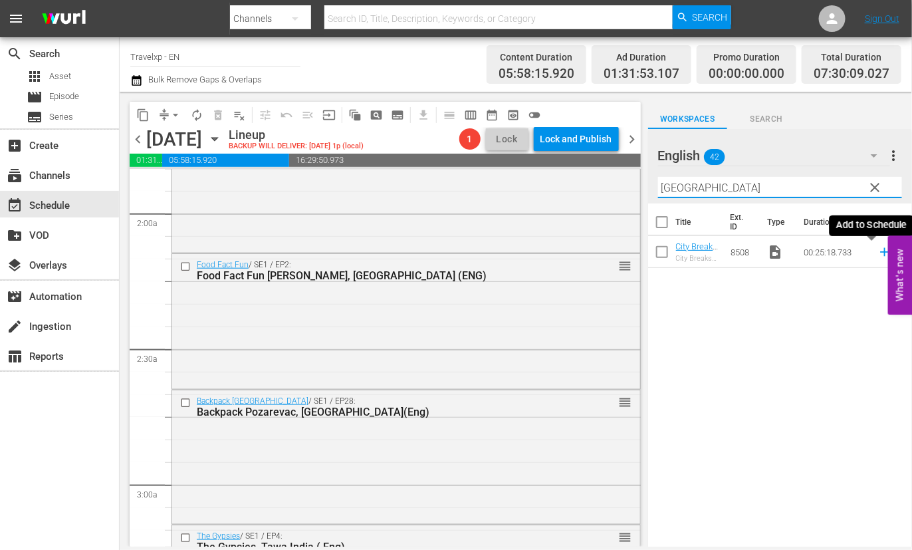
click at [877, 253] on icon at bounding box center [884, 252] width 15 height 15
click at [686, 181] on input "[GEOGRAPHIC_DATA]" at bounding box center [780, 187] width 244 height 21
click at [877, 254] on icon at bounding box center [884, 252] width 15 height 15
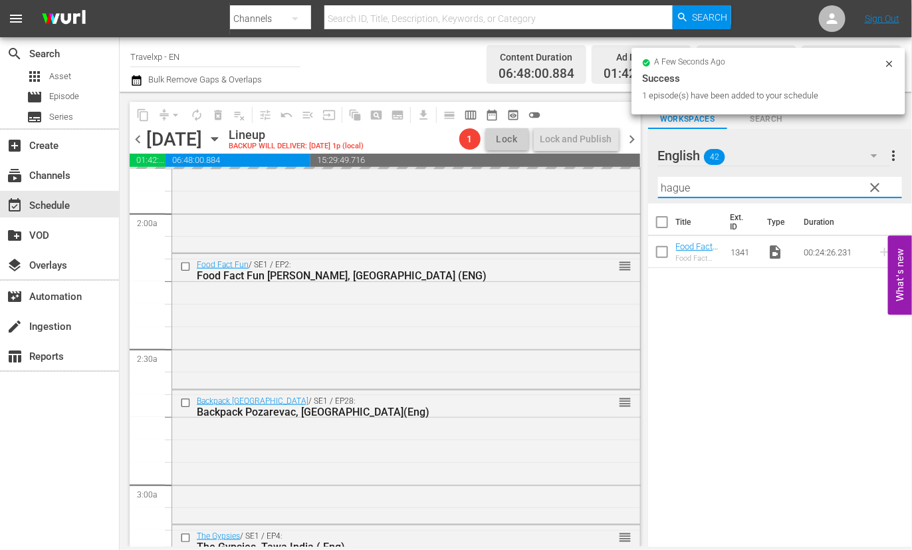
click at [679, 188] on input "hague" at bounding box center [780, 187] width 244 height 21
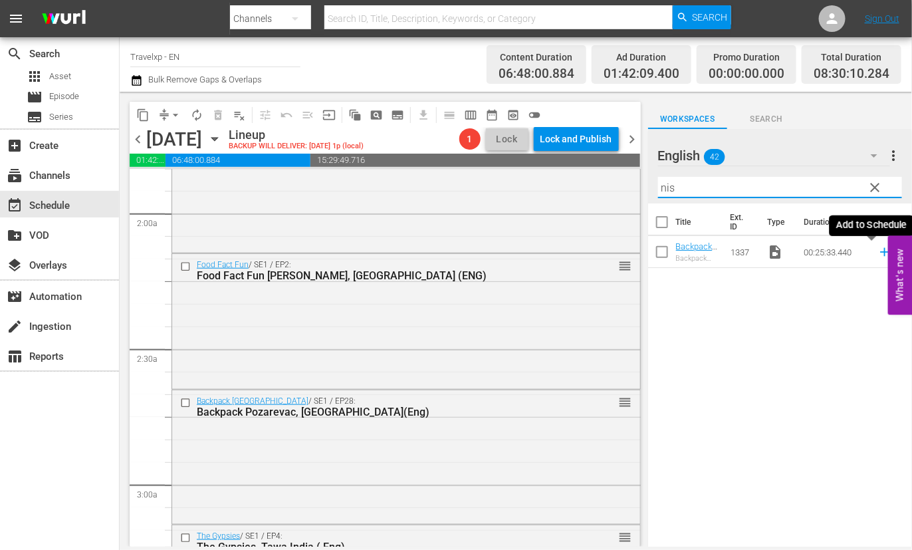
click at [877, 250] on icon at bounding box center [884, 252] width 15 height 15
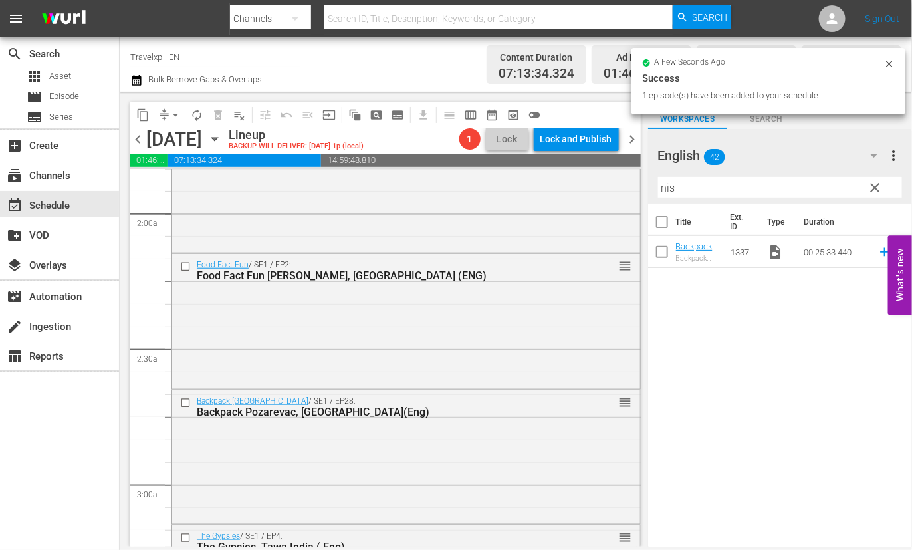
click at [670, 184] on input "nis" at bounding box center [780, 187] width 244 height 21
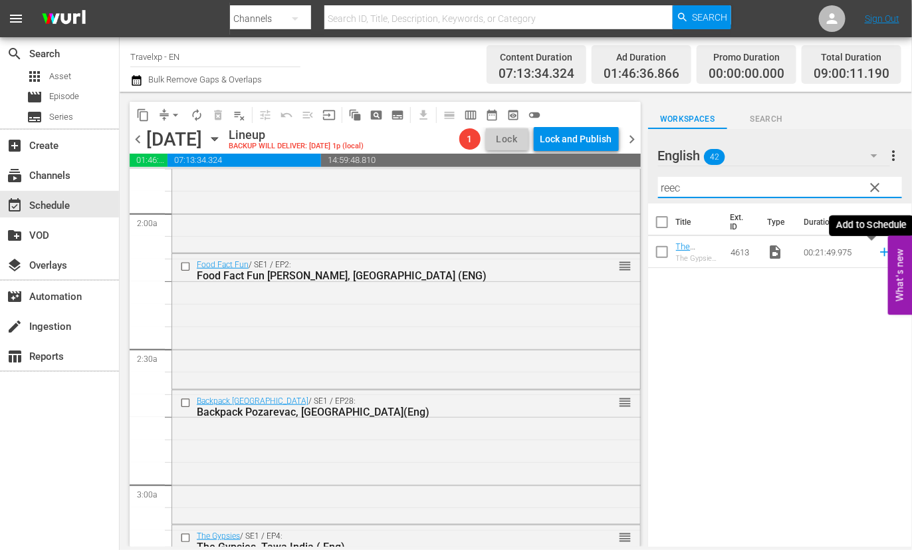
click at [880, 251] on icon at bounding box center [884, 252] width 9 height 9
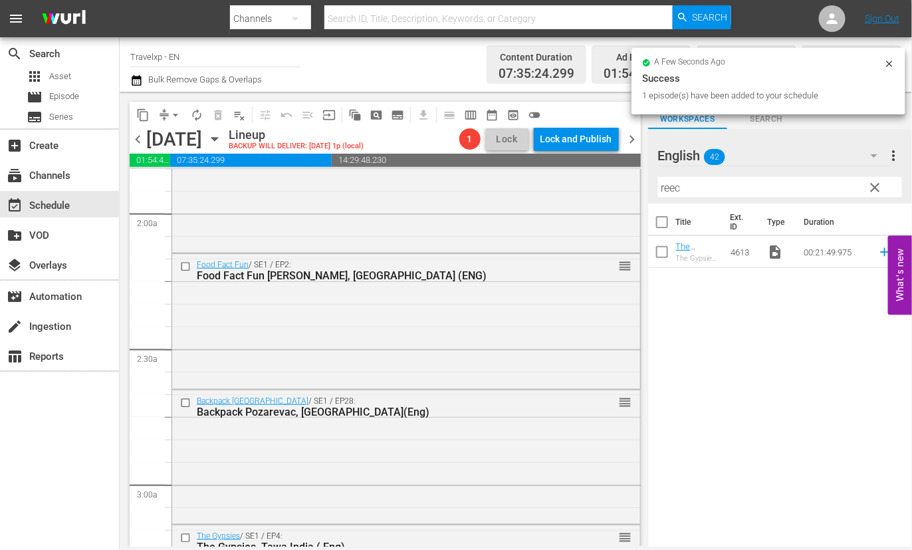
click at [668, 183] on input "reec" at bounding box center [780, 187] width 244 height 21
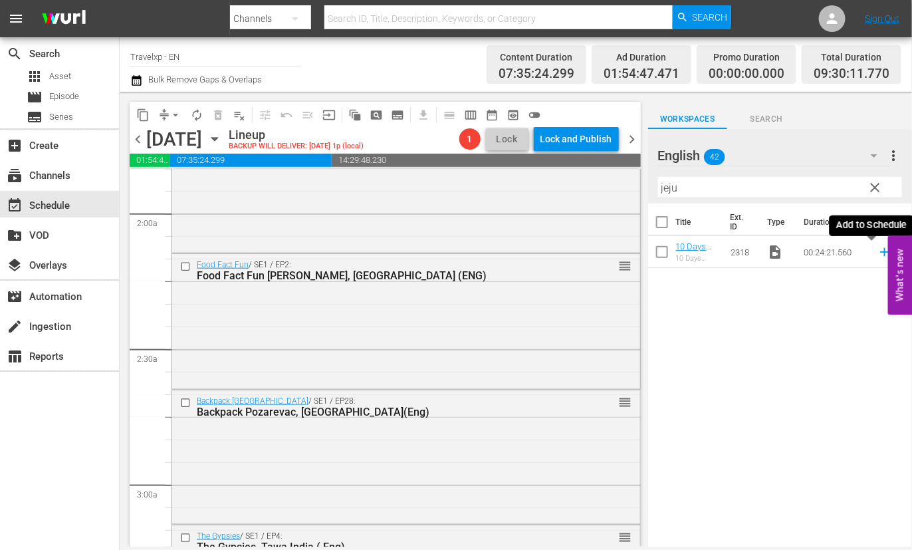
click at [877, 250] on icon at bounding box center [884, 252] width 15 height 15
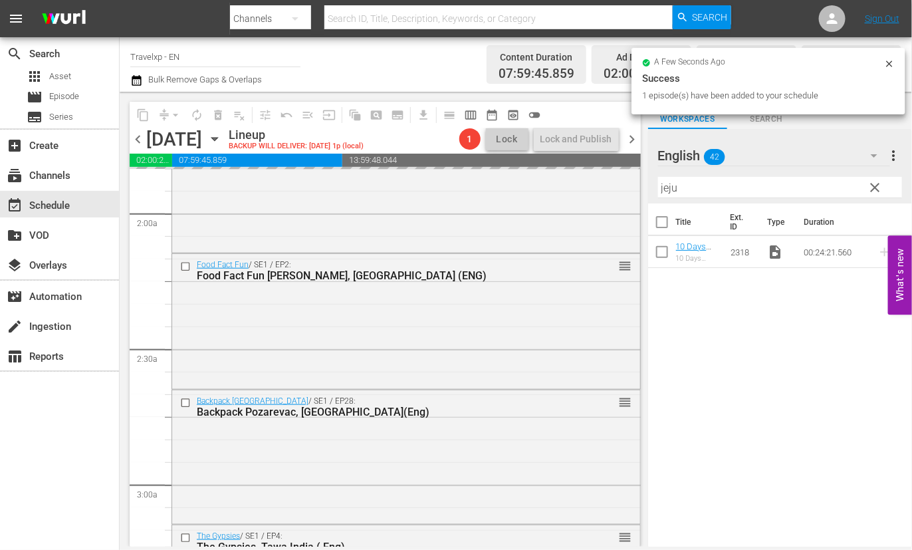
click at [667, 190] on input "jeju" at bounding box center [780, 187] width 244 height 21
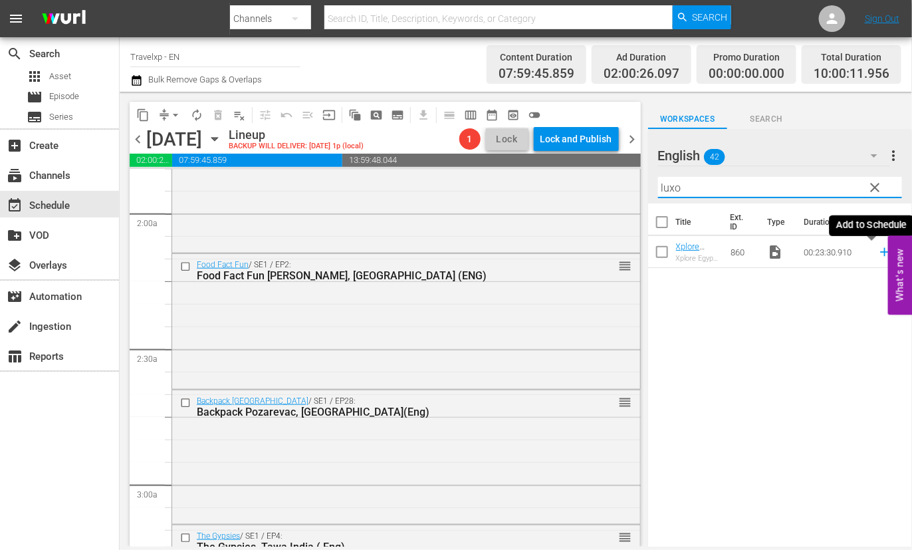
click at [877, 254] on icon at bounding box center [884, 252] width 15 height 15
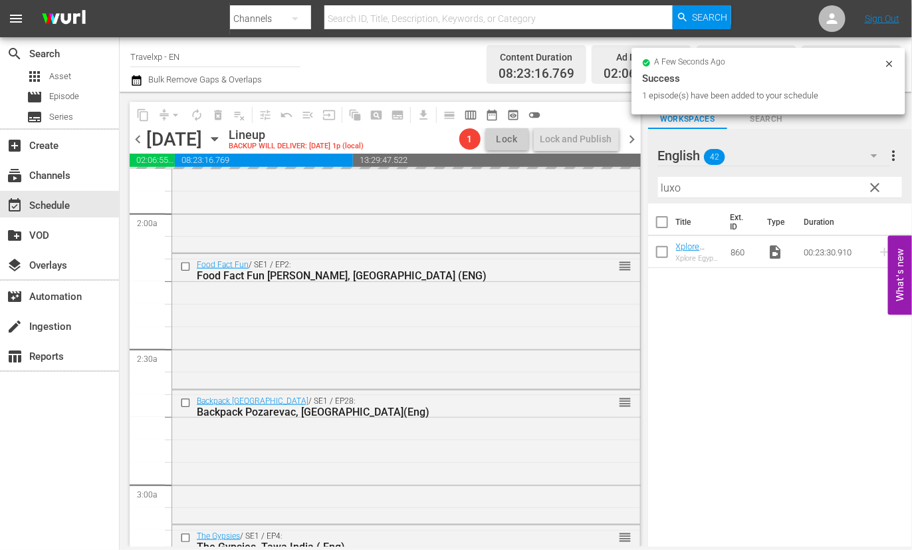
click at [673, 187] on input "luxo" at bounding box center [780, 187] width 244 height 21
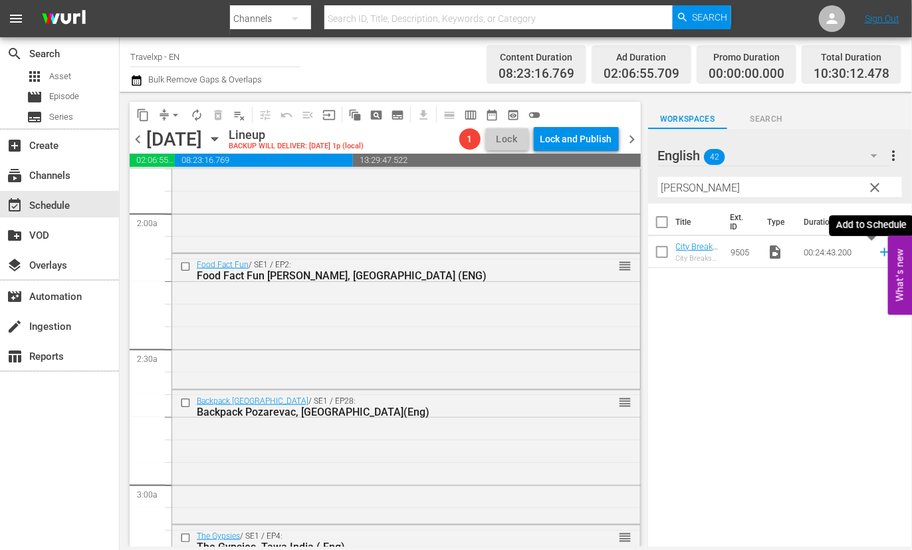
click at [880, 252] on icon at bounding box center [884, 252] width 9 height 9
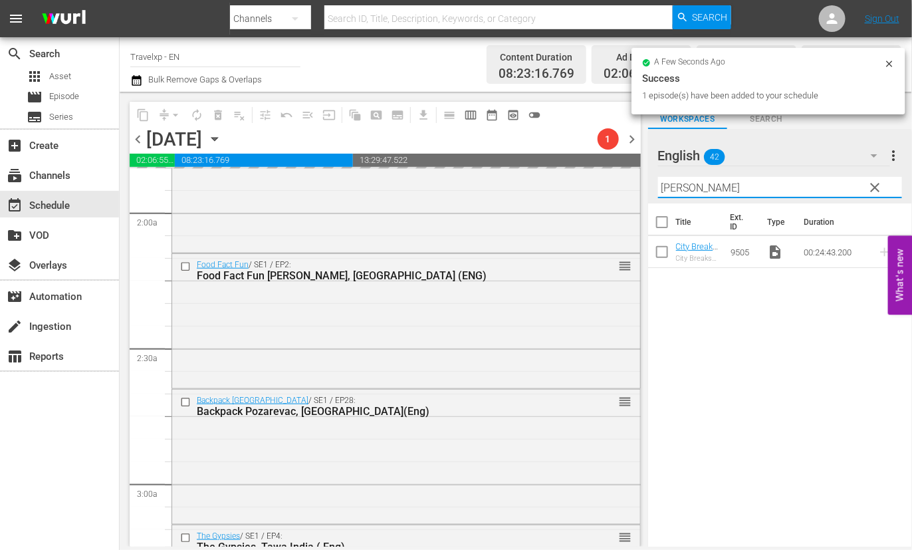
click at [683, 191] on input "ahmed" at bounding box center [780, 187] width 244 height 21
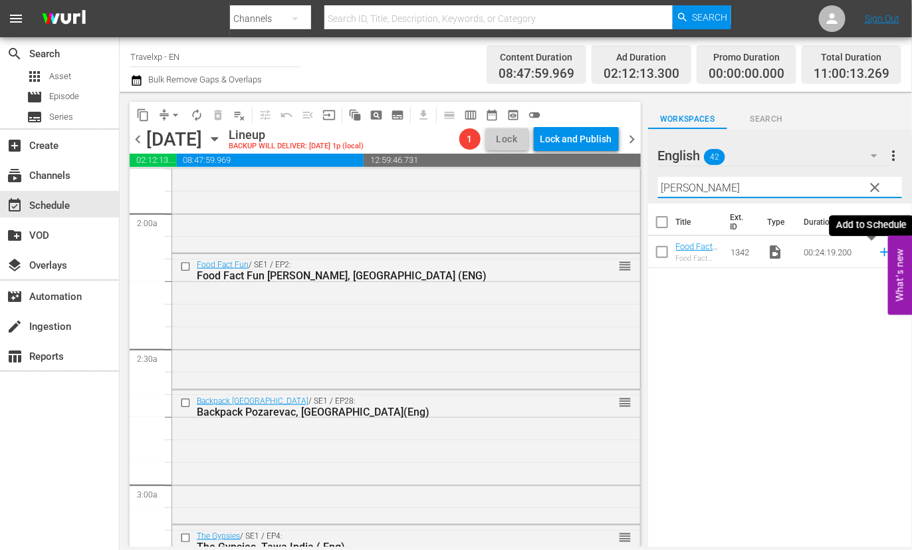
click at [877, 251] on icon at bounding box center [884, 252] width 15 height 15
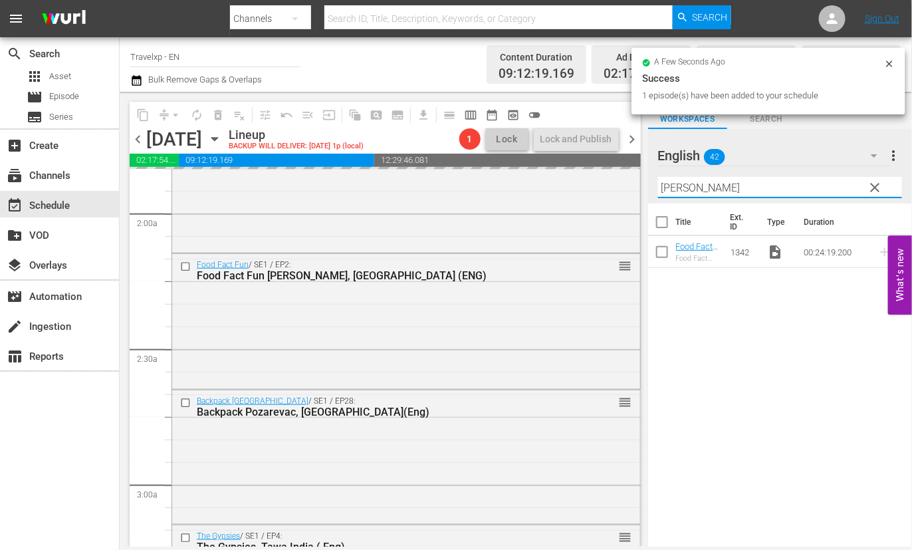
click at [668, 187] on input "[PERSON_NAME]" at bounding box center [780, 187] width 244 height 21
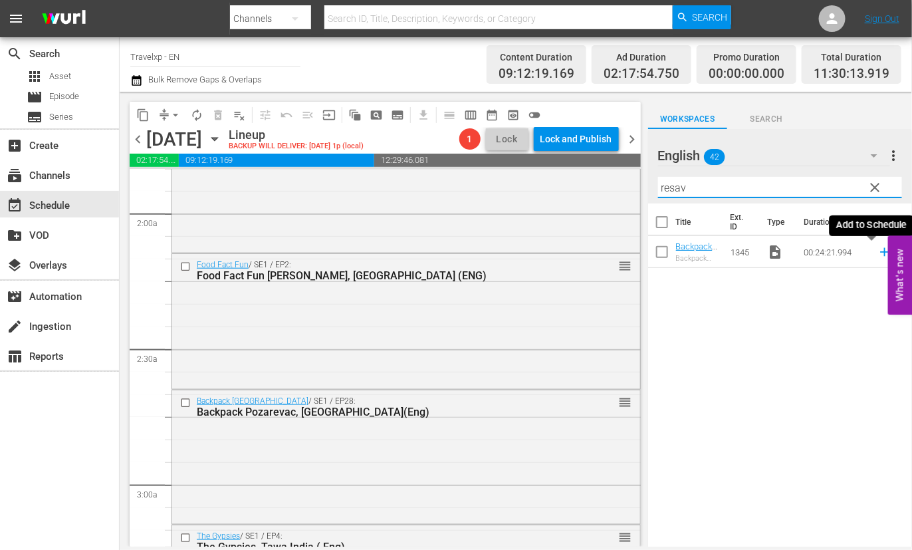
click at [880, 249] on icon at bounding box center [884, 252] width 9 height 9
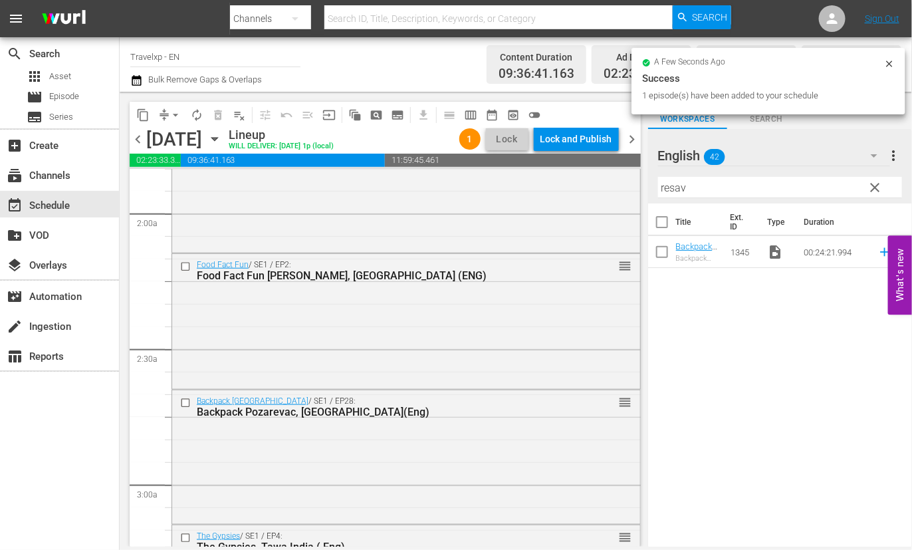
click at [677, 191] on input "resav" at bounding box center [780, 187] width 244 height 21
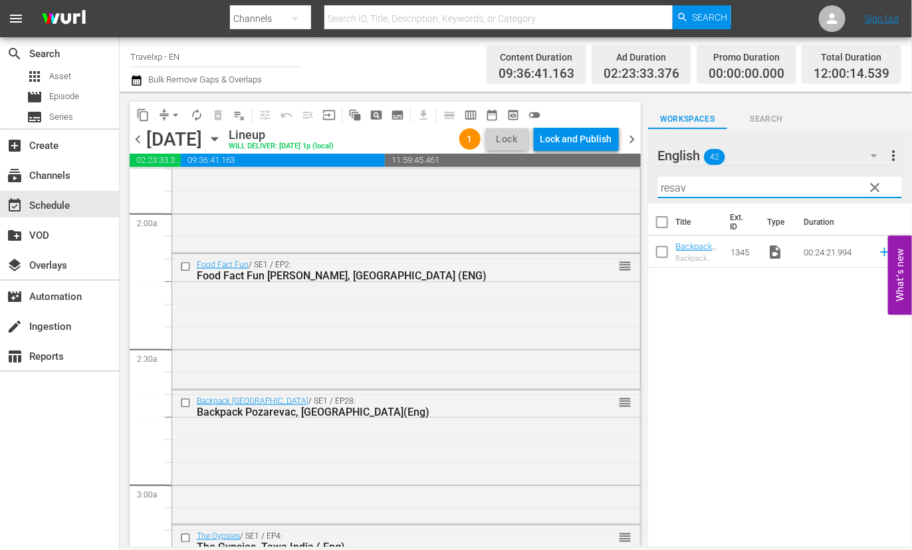
click at [677, 191] on input "resav" at bounding box center [780, 187] width 244 height 21
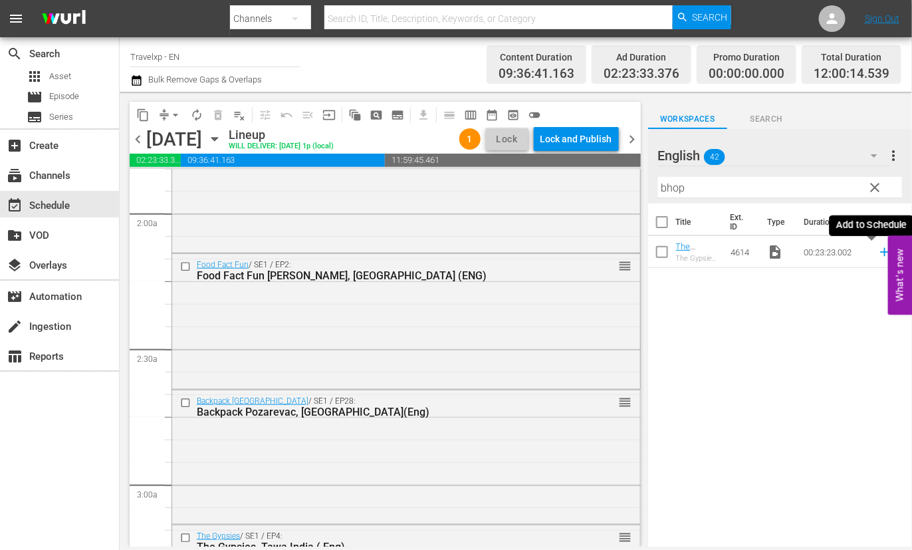
click at [877, 257] on icon at bounding box center [884, 252] width 15 height 15
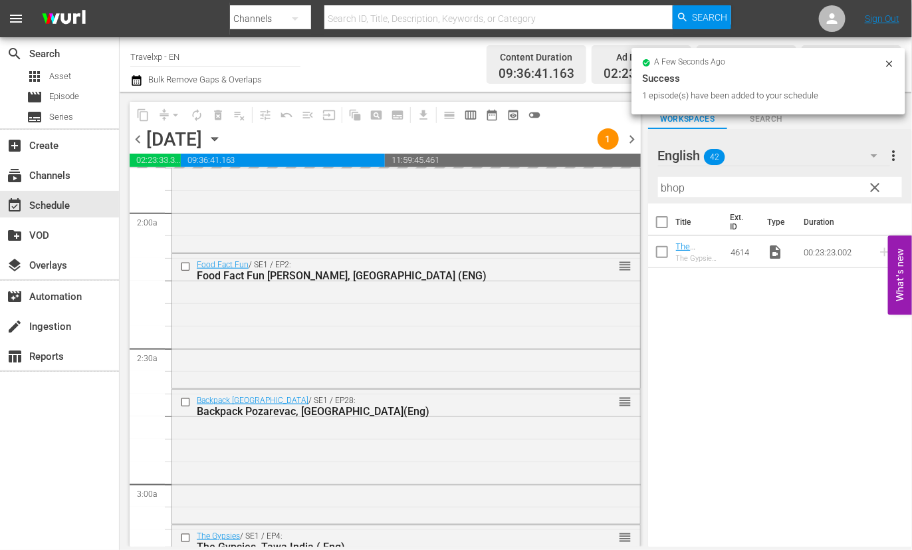
click at [675, 184] on input "bhop" at bounding box center [780, 187] width 244 height 21
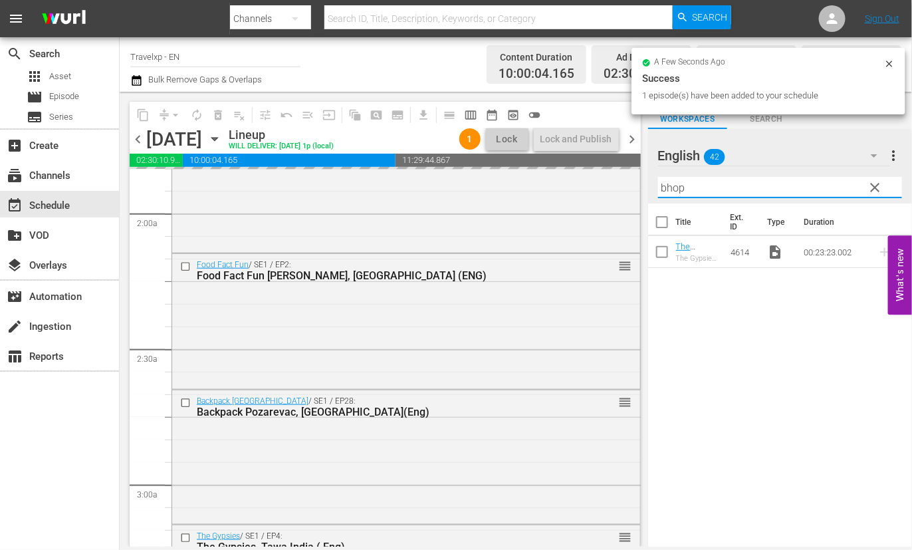
click at [675, 184] on input "bhop" at bounding box center [780, 187] width 244 height 21
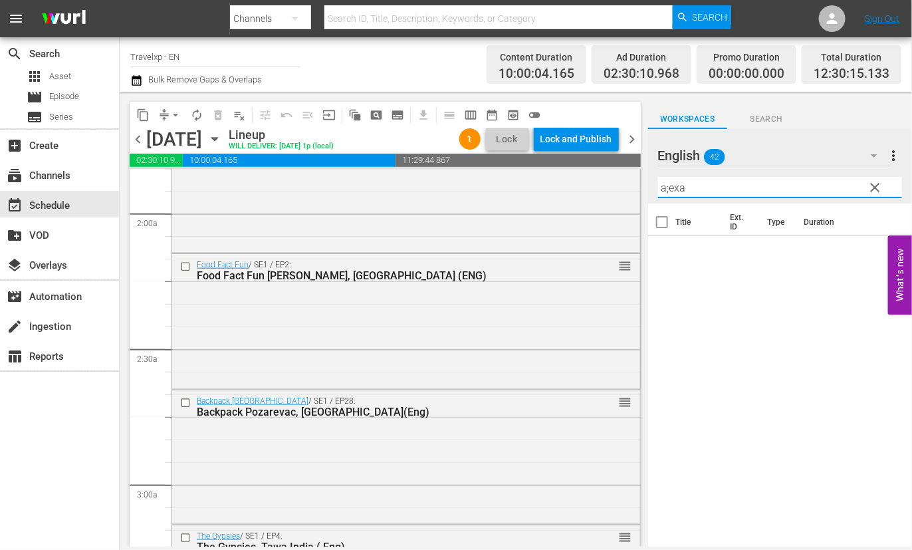
click at [667, 186] on input "a;exa" at bounding box center [780, 187] width 244 height 21
click at [877, 254] on icon at bounding box center [884, 252] width 15 height 15
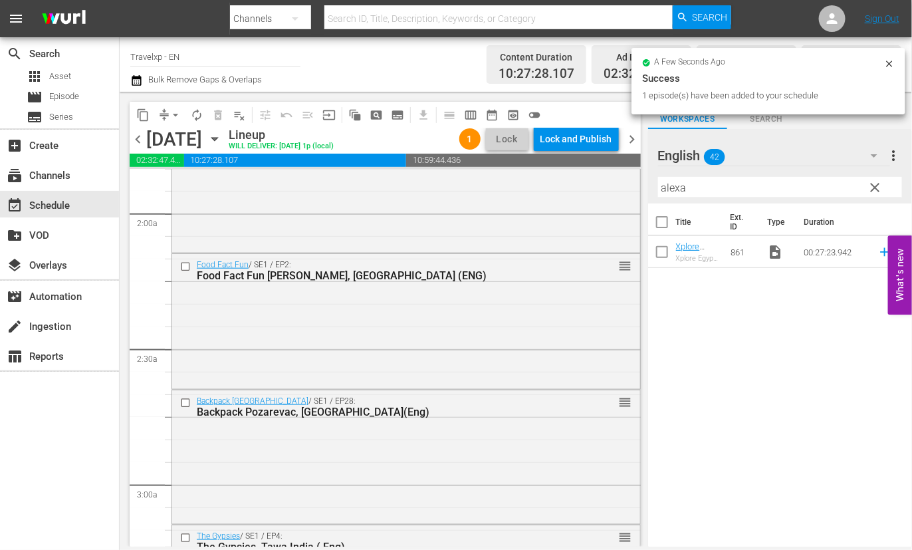
click at [673, 191] on input "alexa" at bounding box center [780, 187] width 244 height 21
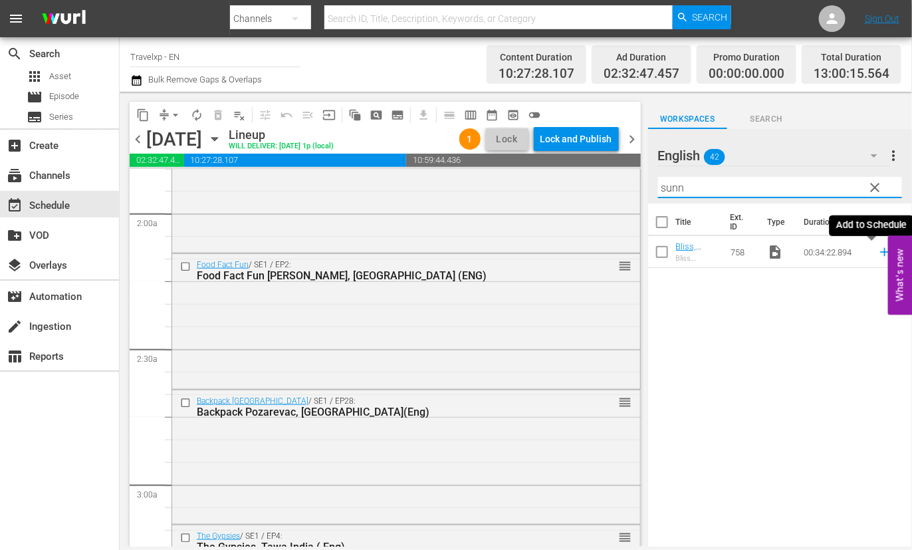
click at [877, 249] on icon at bounding box center [884, 252] width 15 height 15
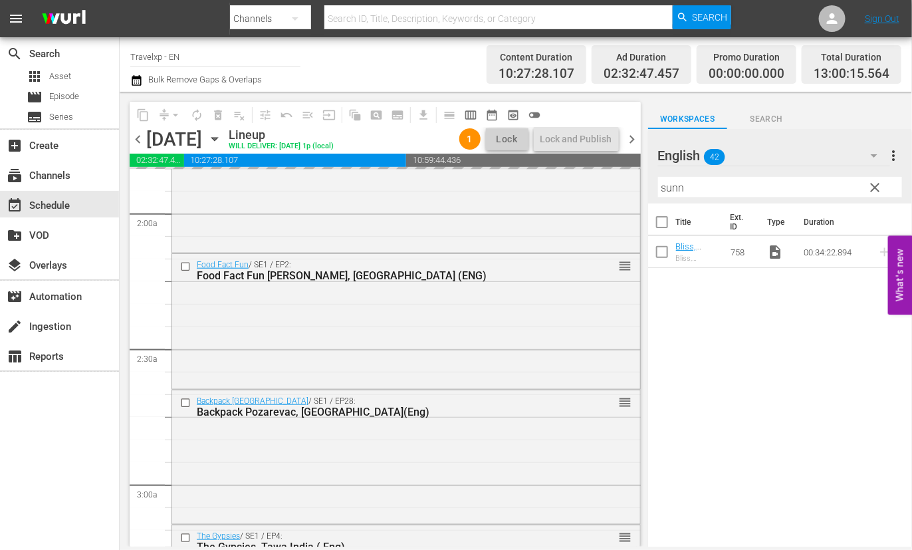
click at [673, 187] on input "sunn" at bounding box center [780, 187] width 244 height 21
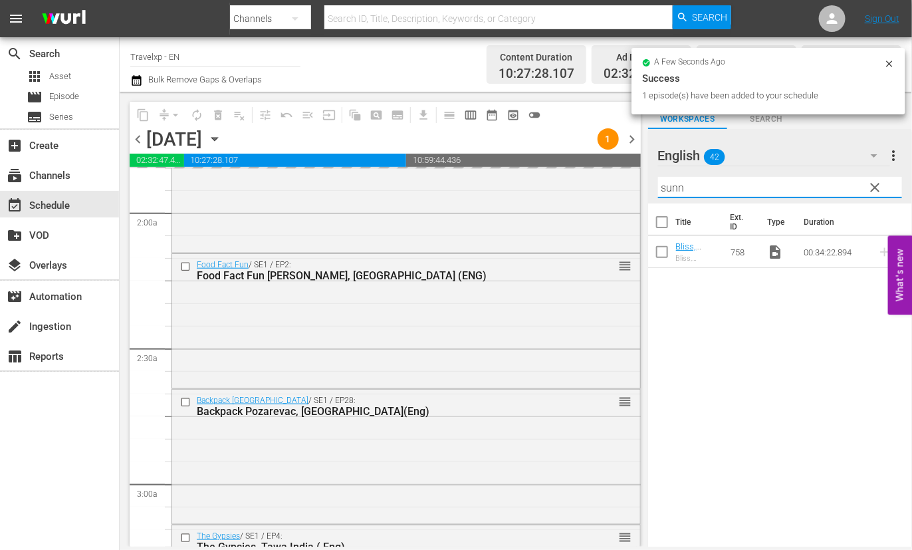
click at [673, 187] on input "sunn" at bounding box center [780, 187] width 244 height 21
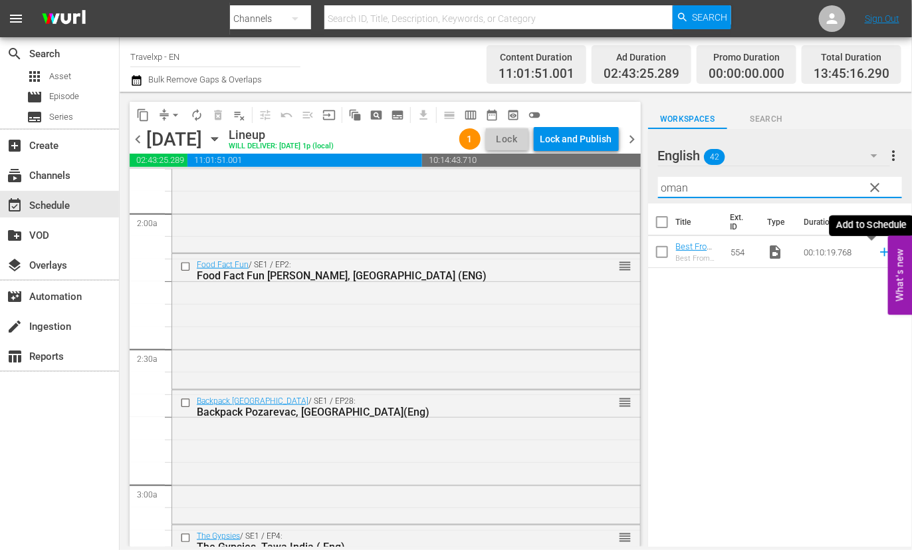
click at [877, 255] on icon at bounding box center [884, 252] width 15 height 15
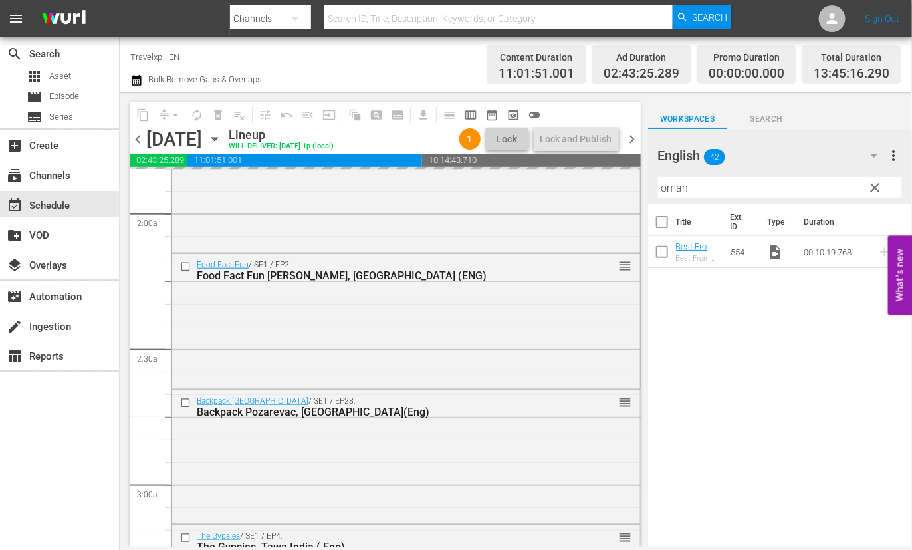
click at [675, 189] on input "oman" at bounding box center [780, 187] width 244 height 21
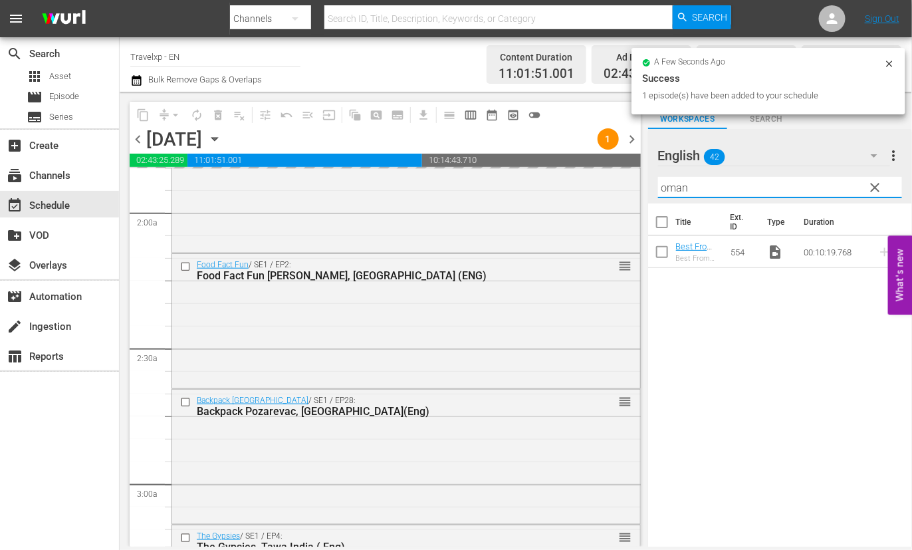
click at [675, 189] on input "oman" at bounding box center [780, 187] width 244 height 21
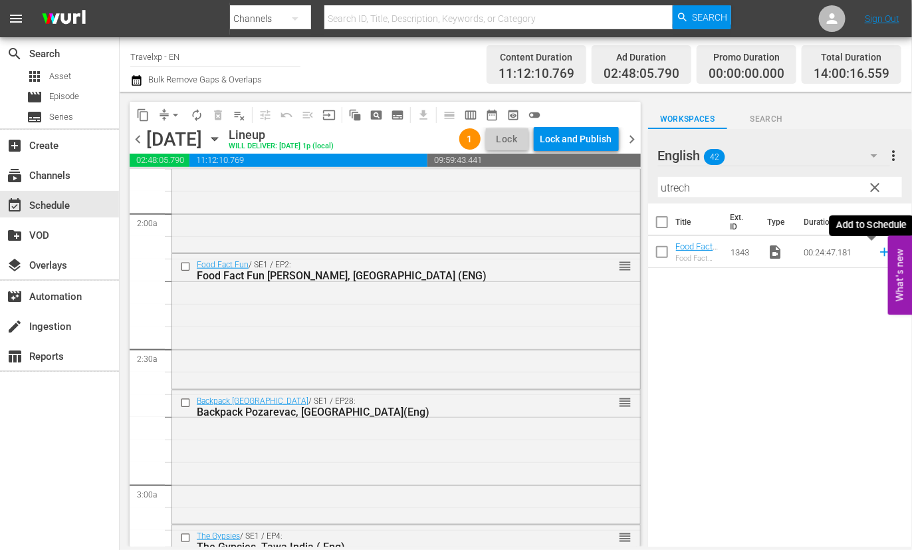
click at [877, 254] on icon at bounding box center [884, 252] width 15 height 15
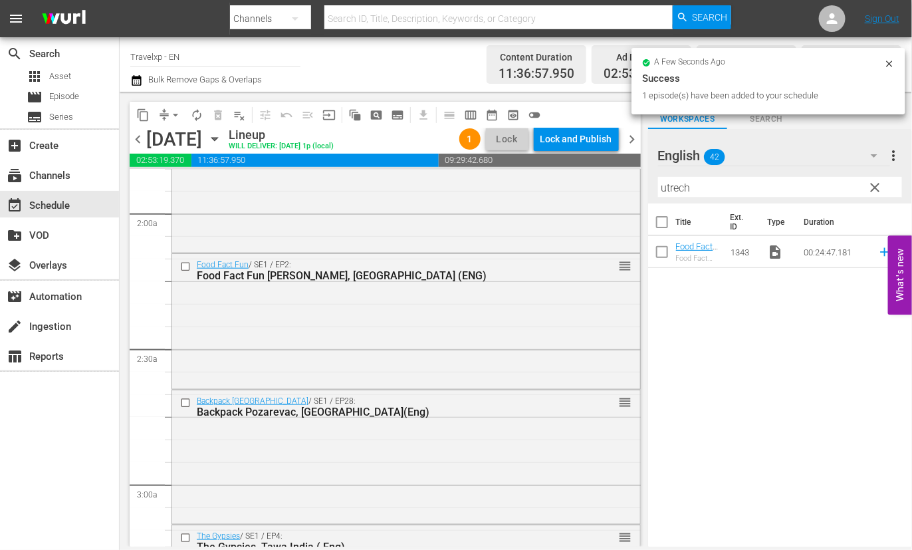
click at [675, 186] on input "utrech" at bounding box center [780, 187] width 244 height 21
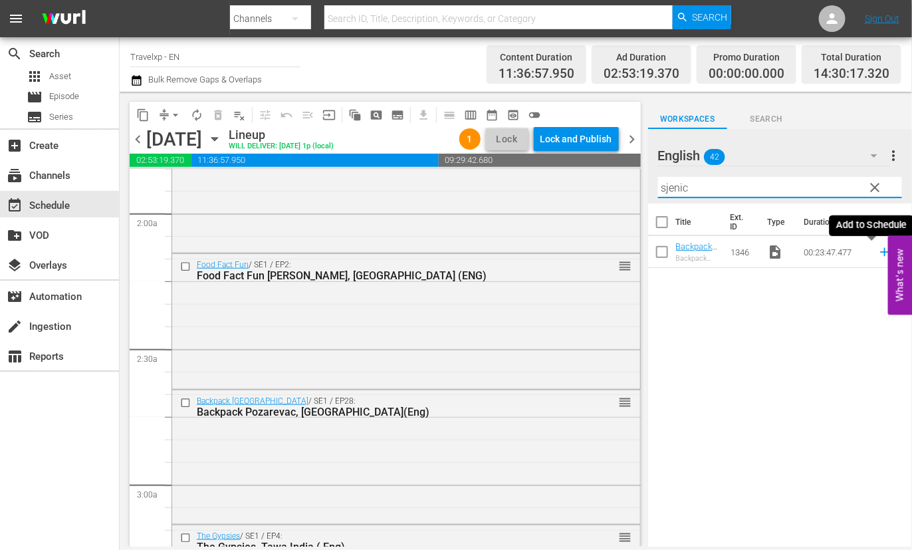
click at [880, 254] on icon at bounding box center [884, 252] width 9 height 9
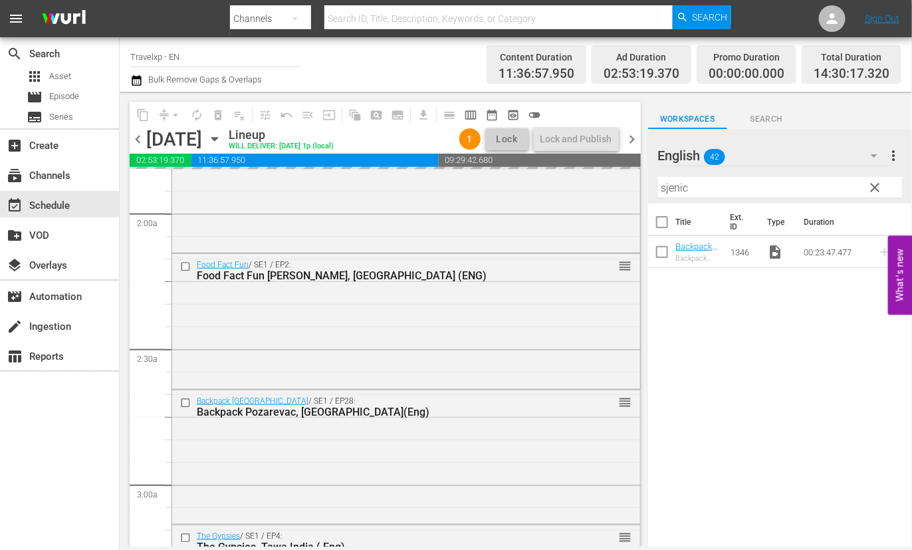
click at [678, 191] on input "sjenic" at bounding box center [780, 187] width 244 height 21
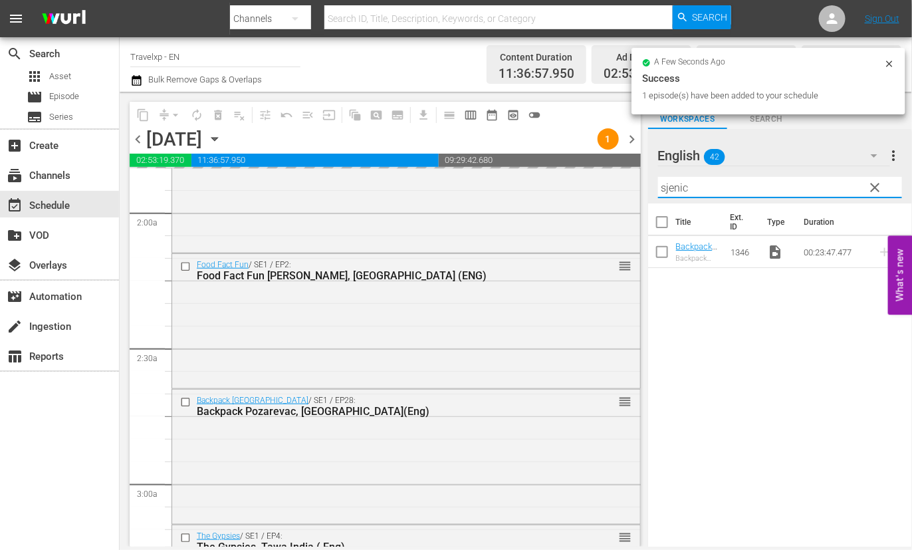
click at [677, 191] on input "sjenic" at bounding box center [780, 187] width 244 height 21
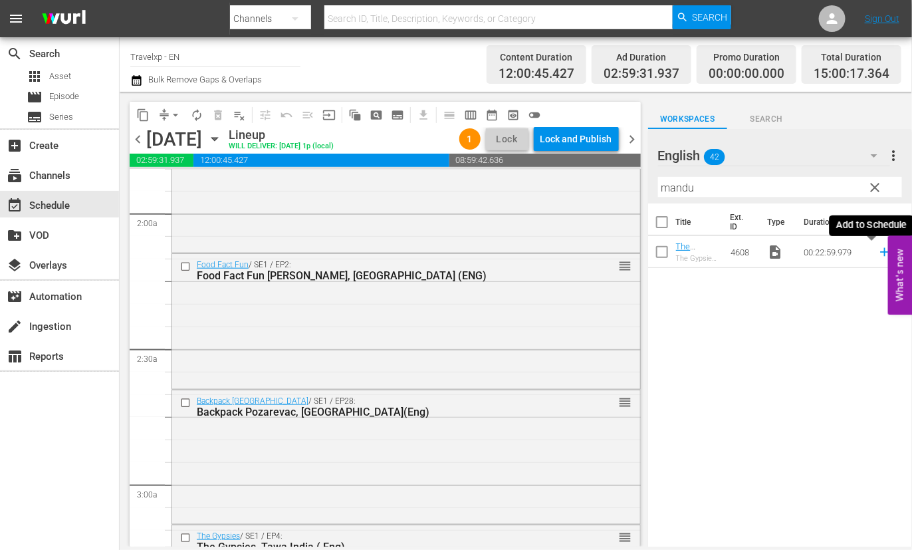
click at [880, 253] on icon at bounding box center [884, 252] width 9 height 9
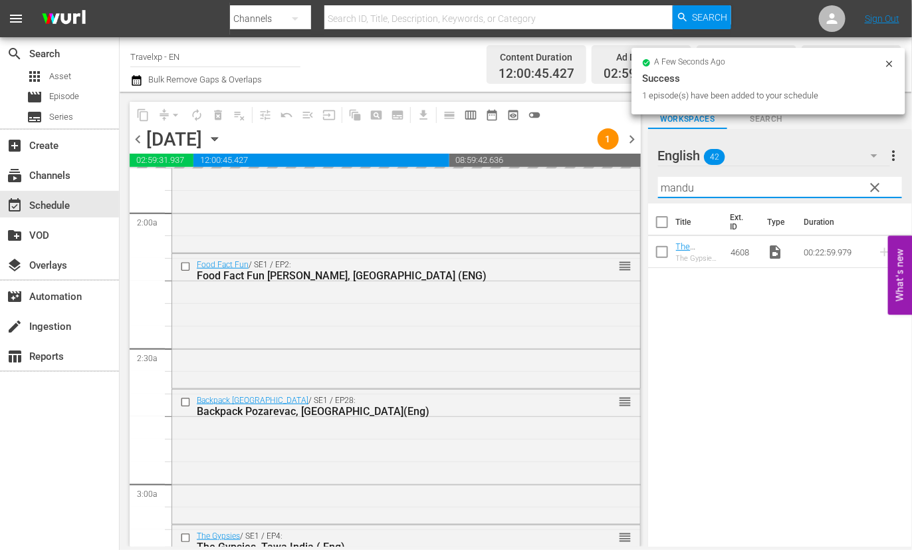
click at [671, 190] on input "mandu" at bounding box center [780, 187] width 244 height 21
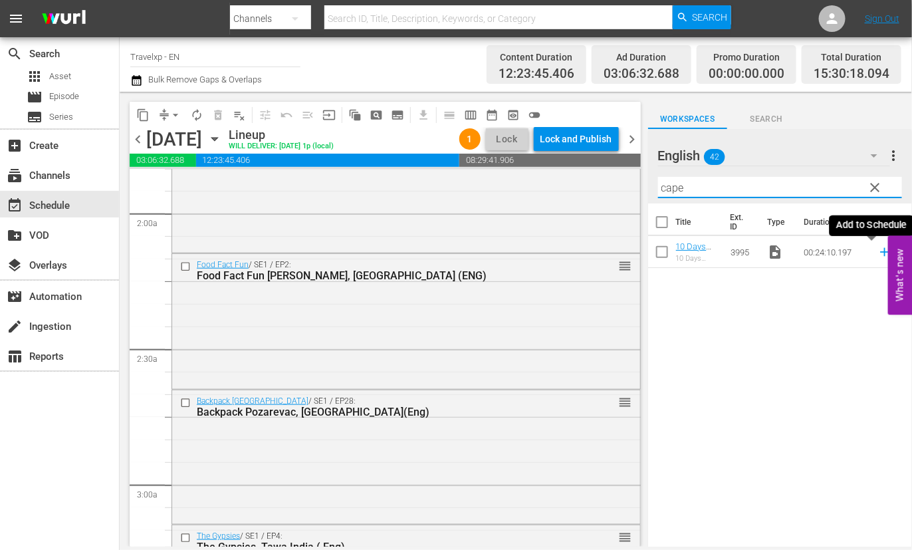
click at [877, 253] on icon at bounding box center [884, 252] width 15 height 15
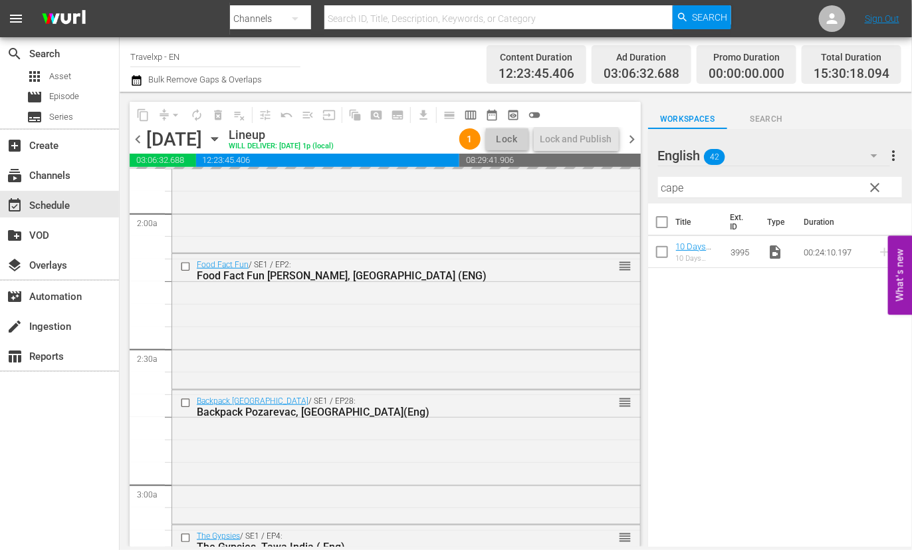
click at [675, 187] on input "cape" at bounding box center [780, 187] width 244 height 21
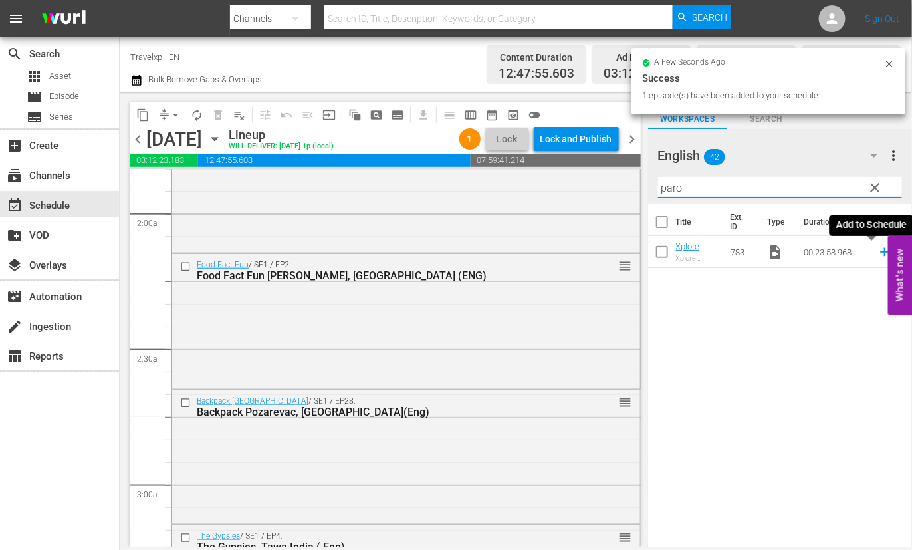
click at [880, 251] on icon at bounding box center [884, 252] width 9 height 9
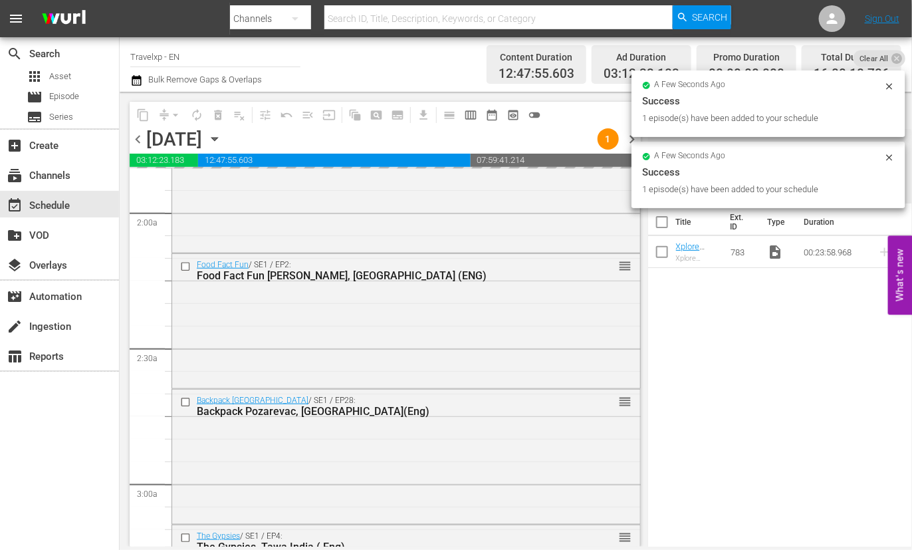
click at [676, 186] on div "1 episode(s) have been added to your schedule" at bounding box center [761, 189] width 239 height 13
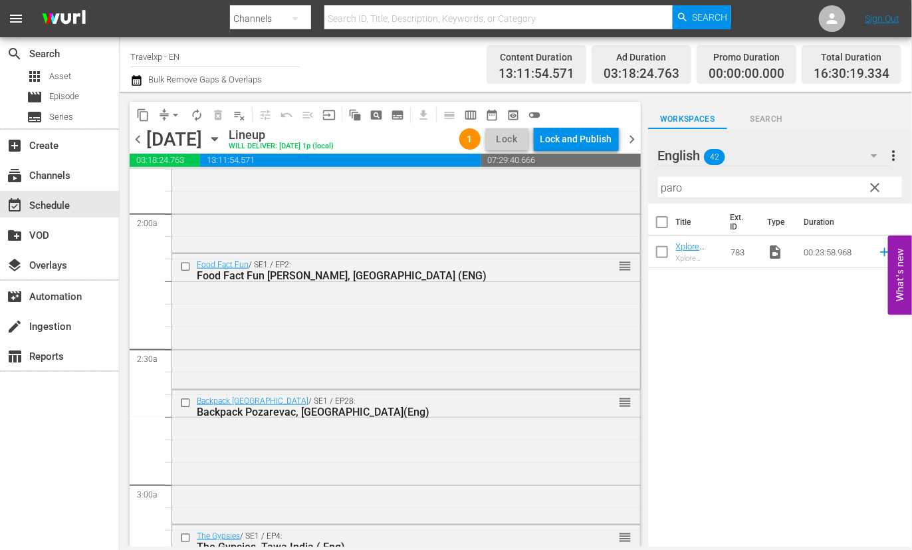
click at [676, 186] on input "paro" at bounding box center [780, 187] width 244 height 21
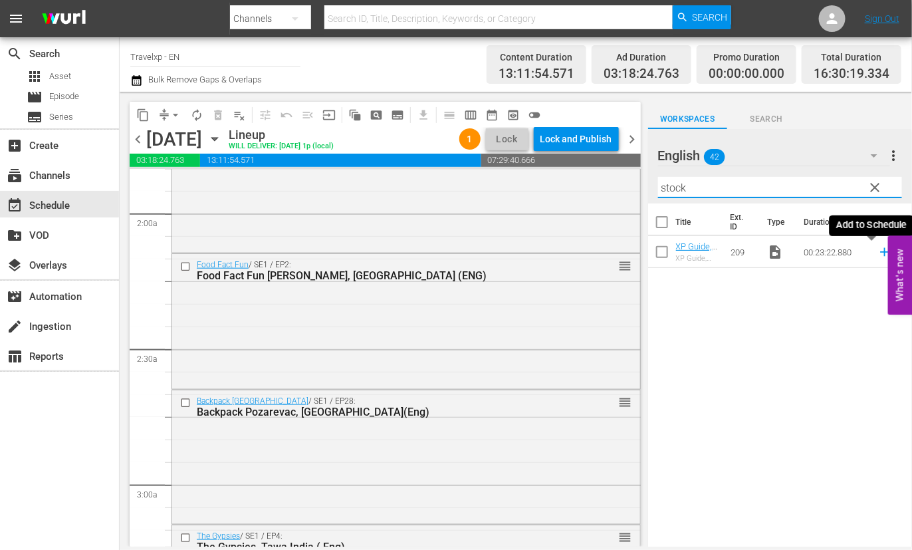
click at [880, 253] on icon at bounding box center [884, 252] width 9 height 9
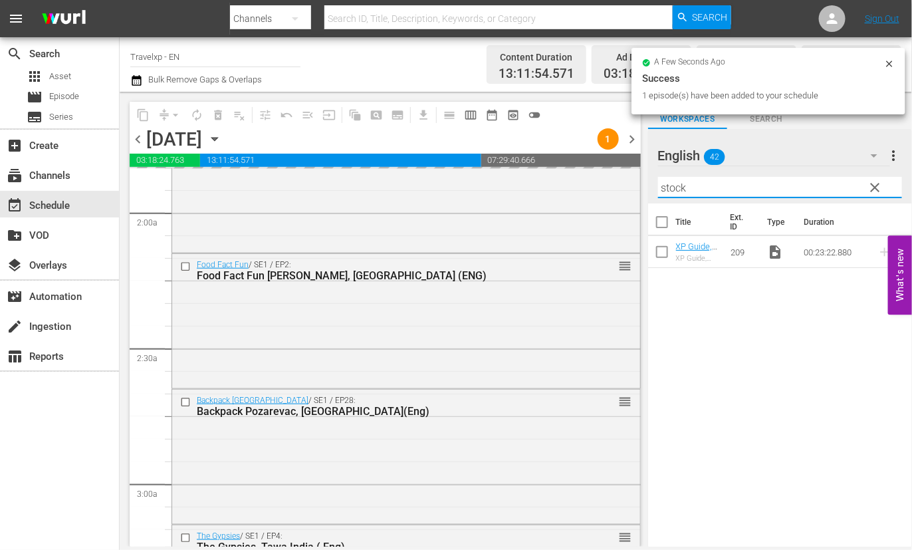
click at [677, 185] on input "stock" at bounding box center [780, 187] width 244 height 21
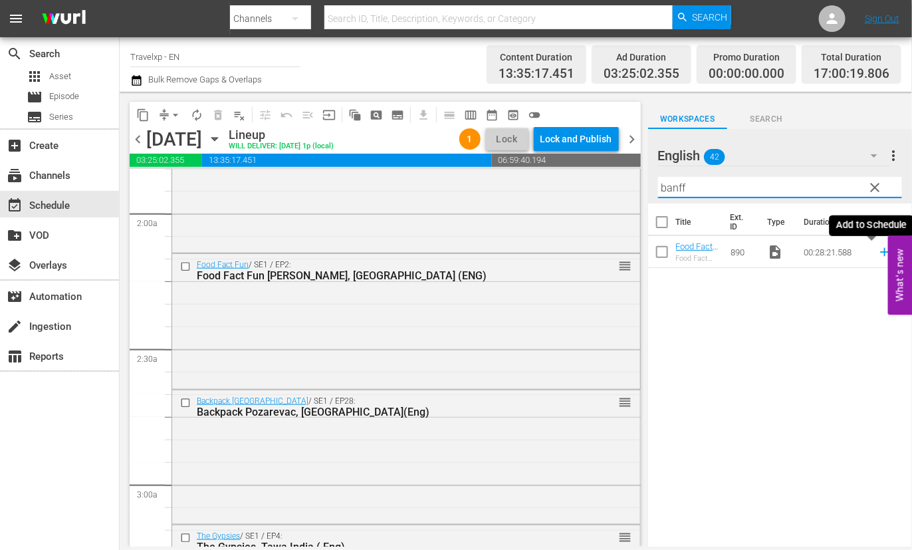
click at [877, 253] on icon at bounding box center [884, 252] width 15 height 15
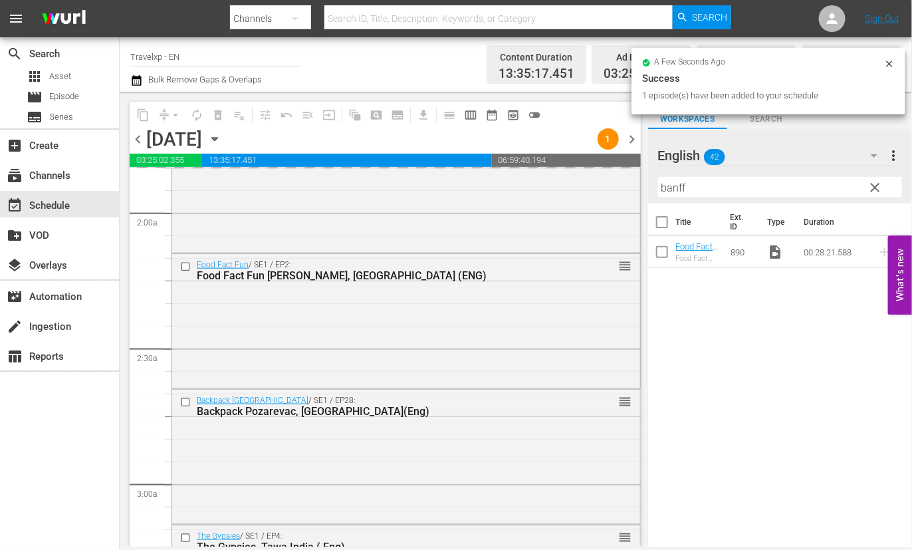
click at [663, 187] on input "banff" at bounding box center [780, 187] width 244 height 21
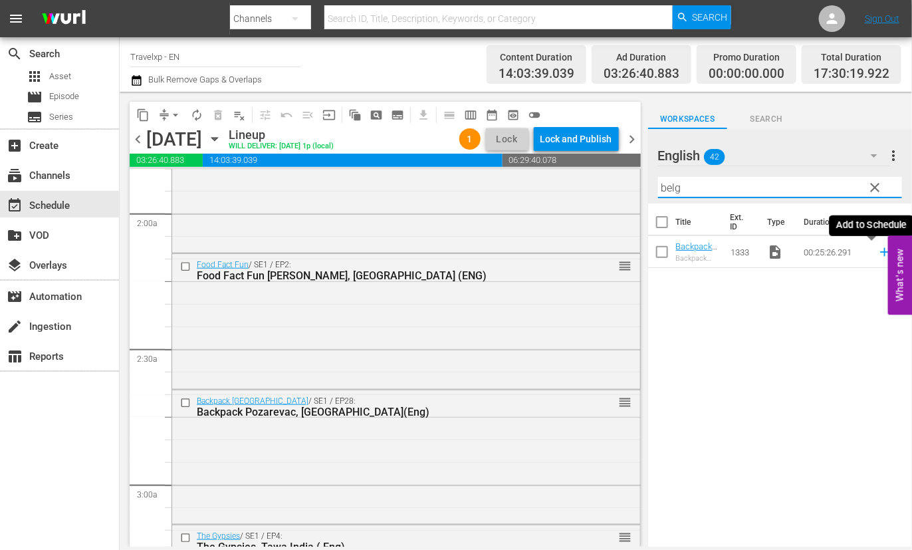
click at [880, 252] on icon at bounding box center [884, 252] width 9 height 9
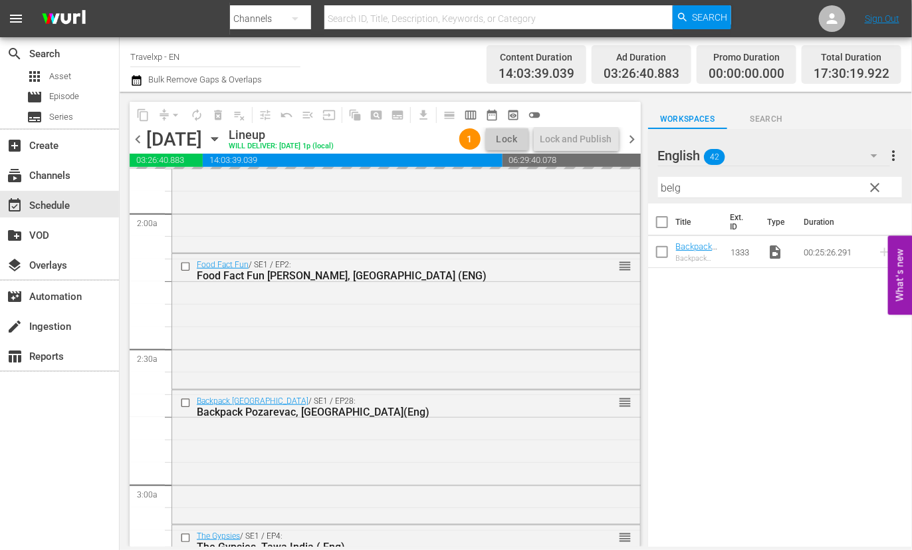
click at [673, 189] on input "belg" at bounding box center [780, 187] width 244 height 21
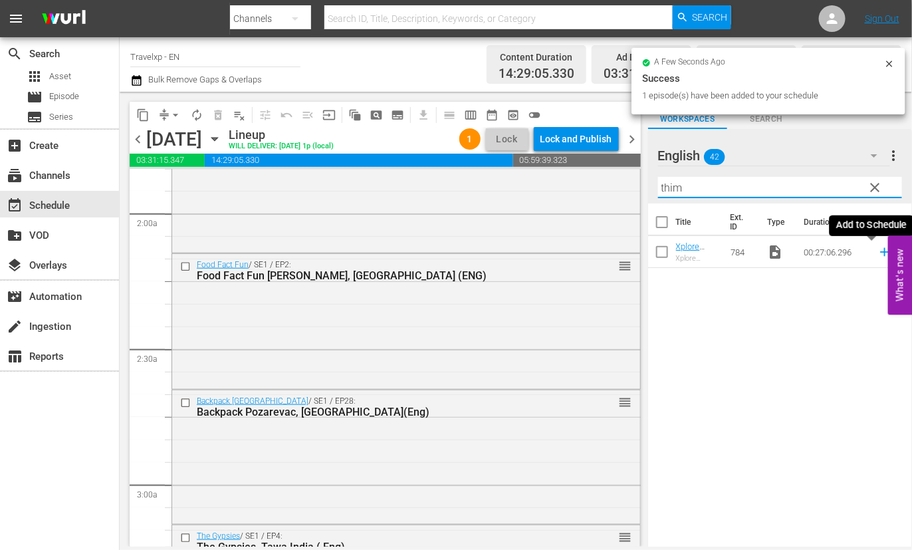
click at [877, 251] on icon at bounding box center [884, 252] width 15 height 15
click at [669, 191] on input "thim" at bounding box center [780, 187] width 244 height 21
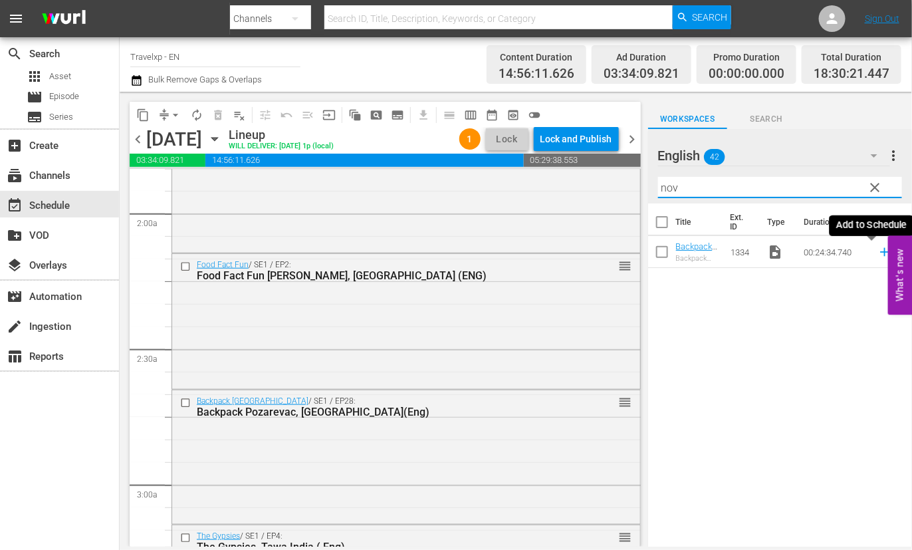
click at [880, 254] on icon at bounding box center [884, 252] width 9 height 9
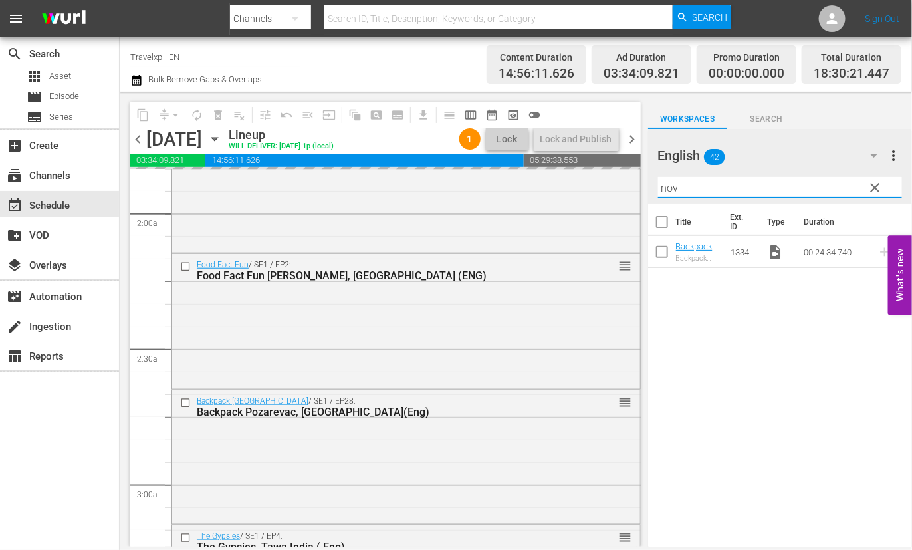
click at [669, 185] on input "nov" at bounding box center [780, 187] width 244 height 21
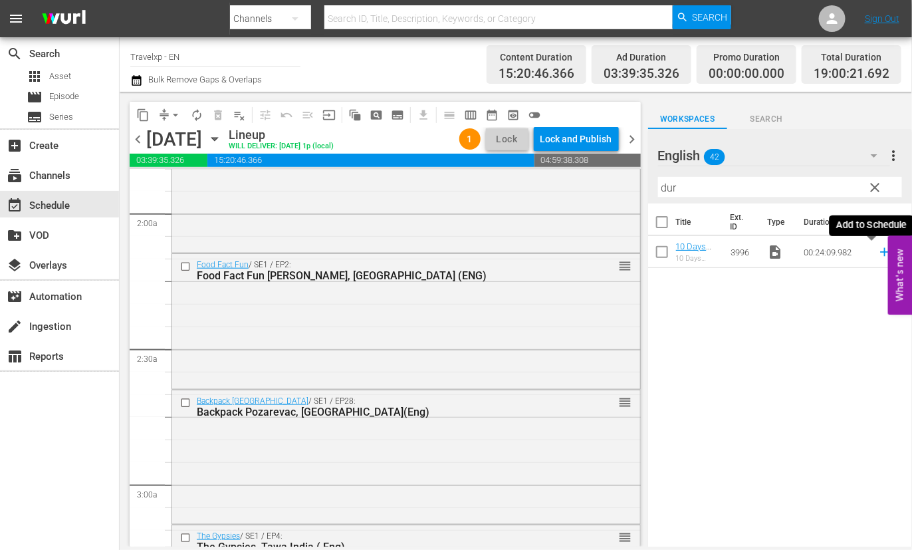
click at [877, 253] on icon at bounding box center [884, 252] width 15 height 15
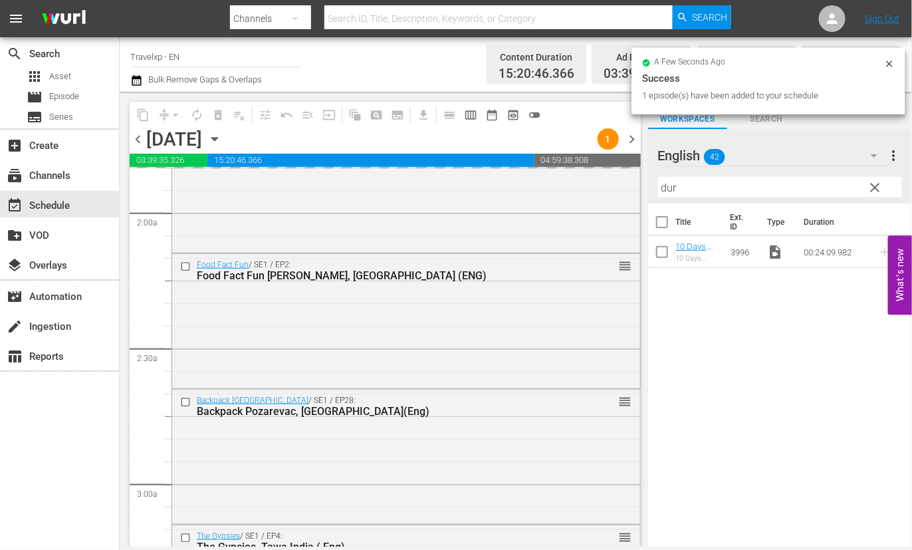
click at [665, 185] on input "dur" at bounding box center [780, 187] width 244 height 21
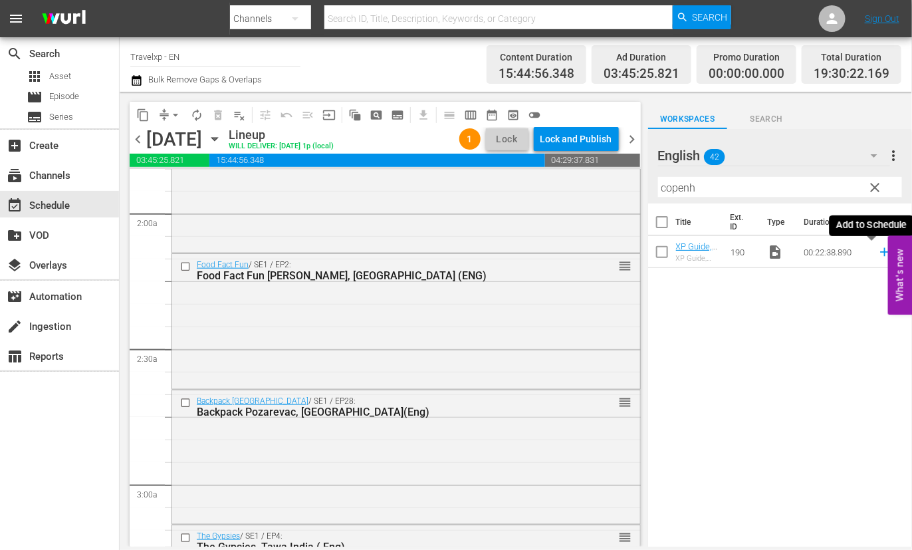
click at [880, 251] on icon at bounding box center [884, 252] width 9 height 9
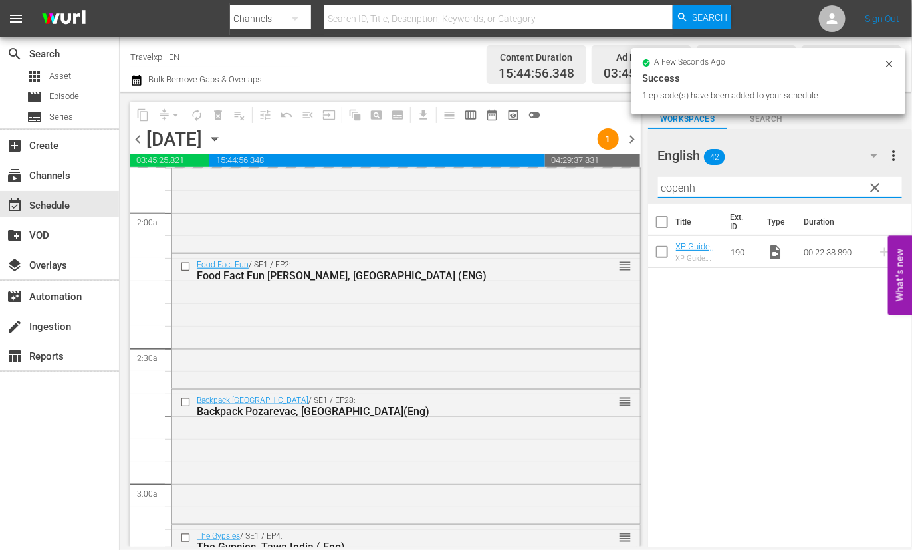
click at [682, 190] on input "copenh" at bounding box center [780, 187] width 244 height 21
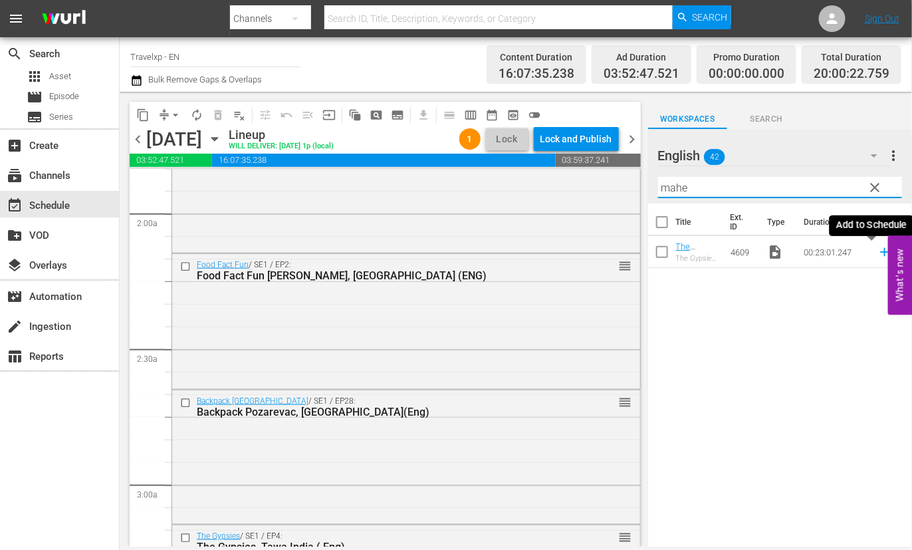
click at [880, 253] on icon at bounding box center [884, 252] width 9 height 9
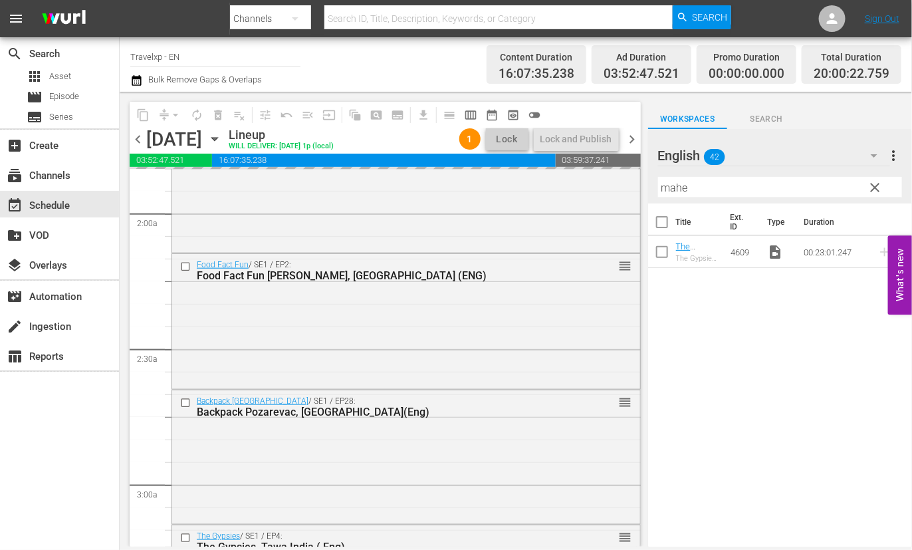
click at [673, 190] on input "mahe" at bounding box center [780, 187] width 244 height 21
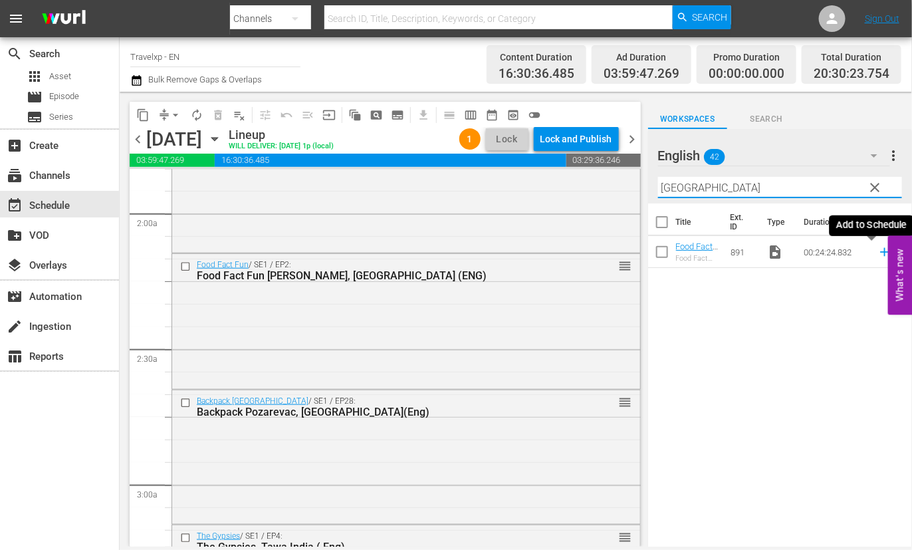
click at [877, 253] on icon at bounding box center [884, 252] width 15 height 15
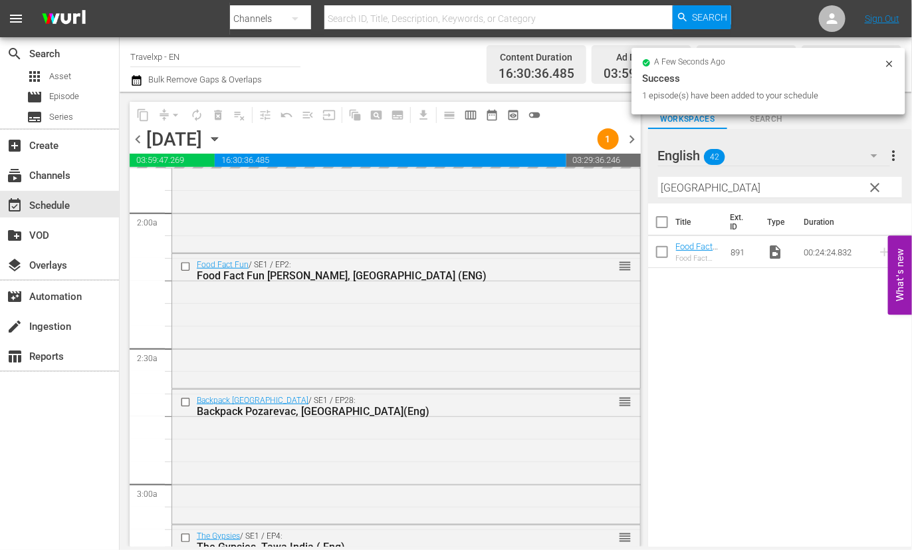
click at [687, 185] on input "hanoi" at bounding box center [780, 187] width 244 height 21
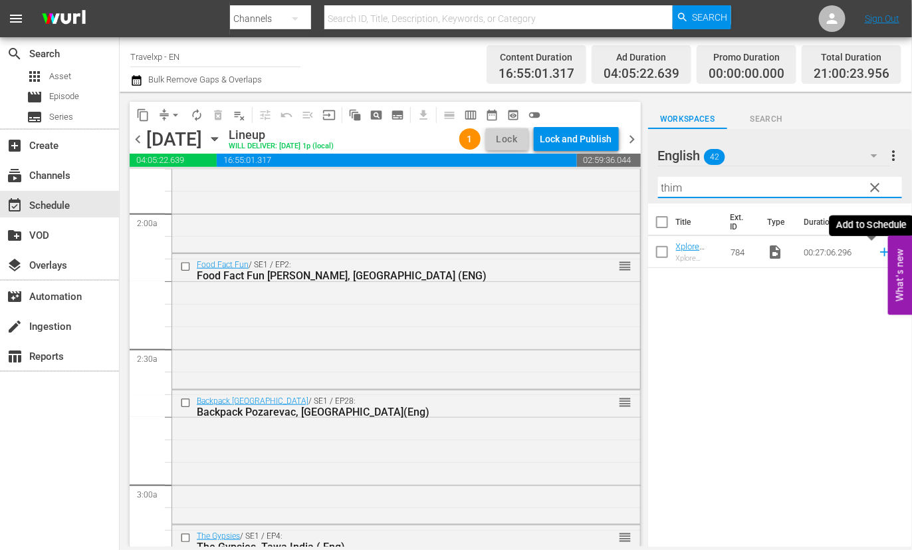
click at [880, 250] on icon at bounding box center [884, 252] width 9 height 9
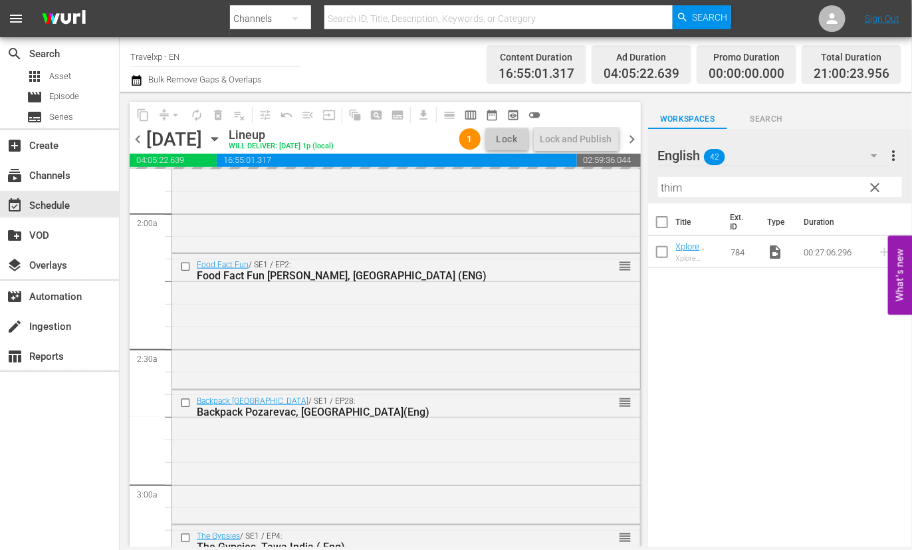
click at [671, 185] on input "thim" at bounding box center [780, 187] width 244 height 21
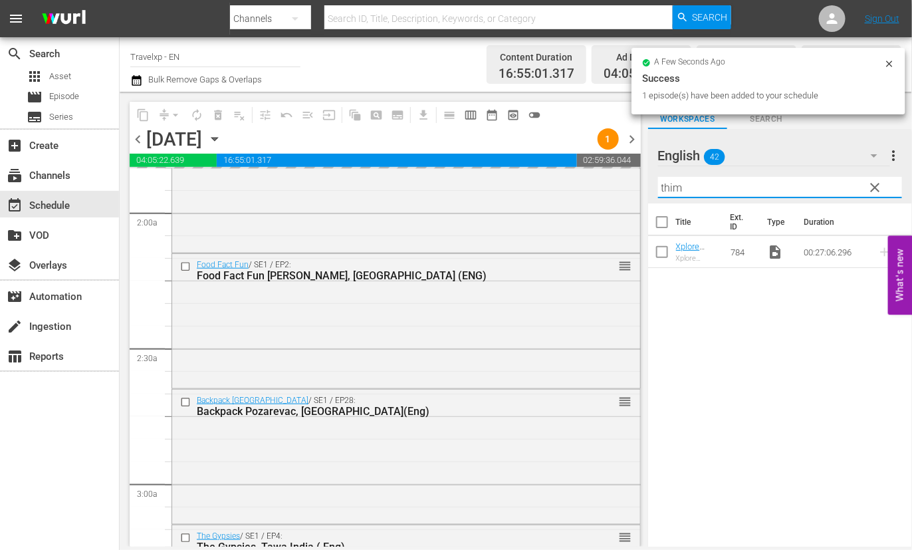
click at [671, 185] on input "thim" at bounding box center [780, 187] width 244 height 21
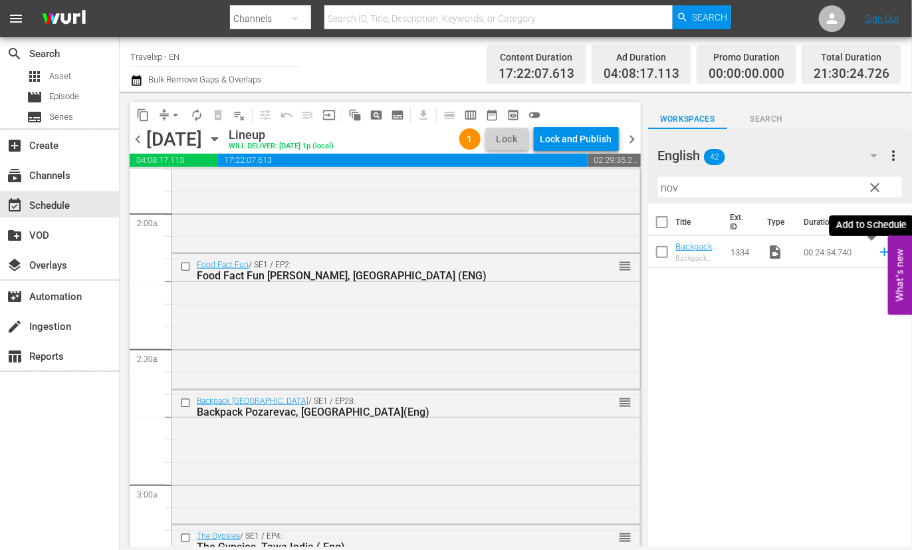
click at [880, 250] on icon at bounding box center [884, 252] width 9 height 9
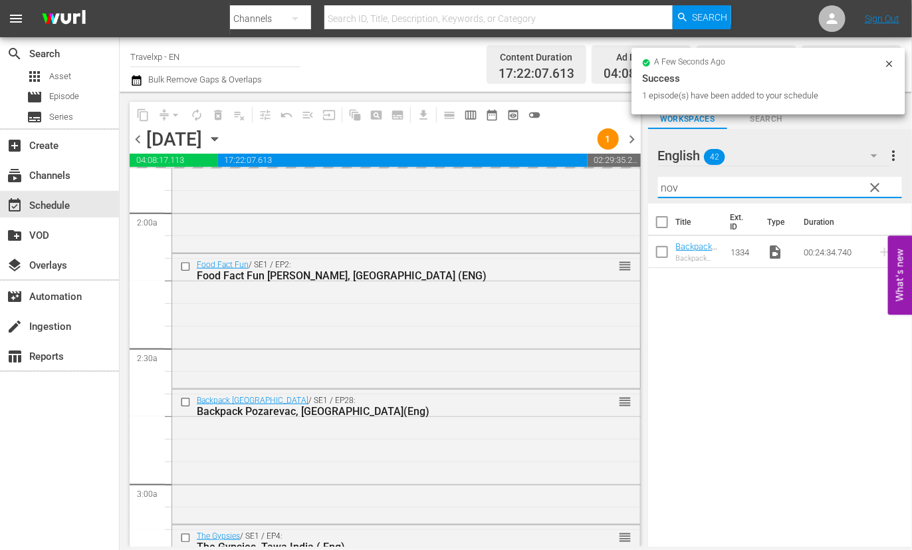
click at [673, 188] on input "nov" at bounding box center [780, 187] width 244 height 21
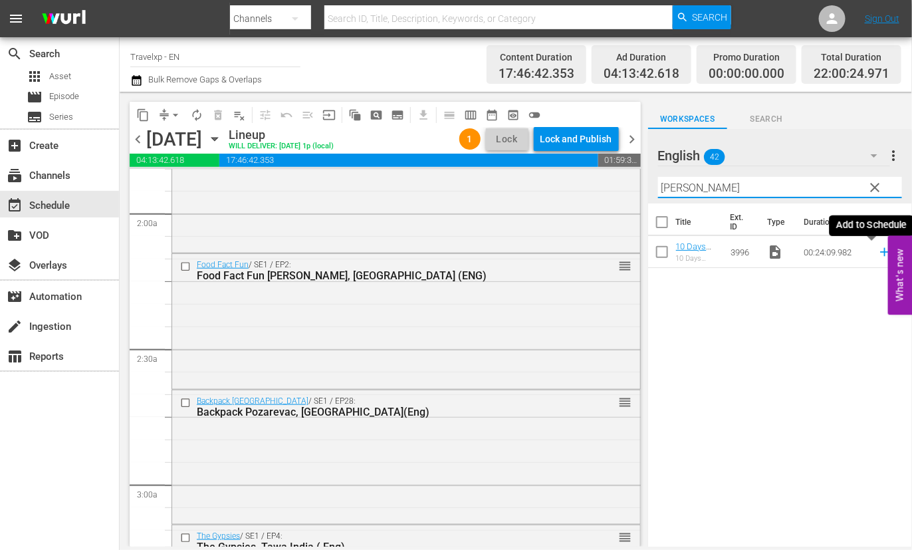
click at [880, 252] on icon at bounding box center [884, 252] width 9 height 9
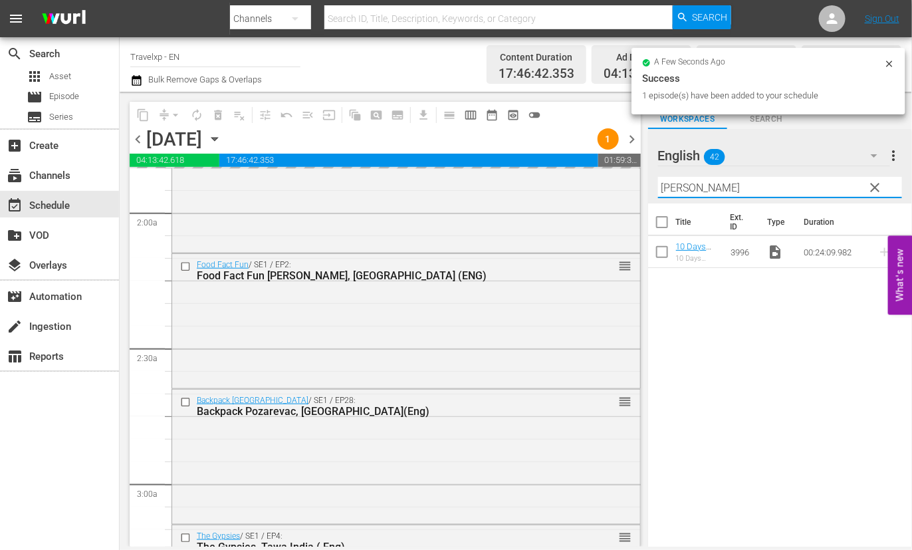
click at [687, 185] on input "[PERSON_NAME]" at bounding box center [780, 187] width 244 height 21
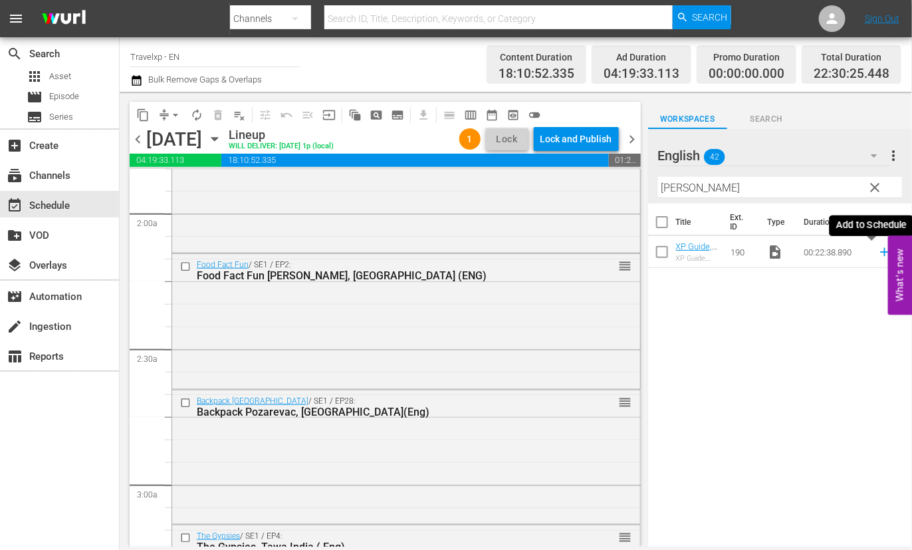
click at [877, 251] on icon at bounding box center [884, 252] width 15 height 15
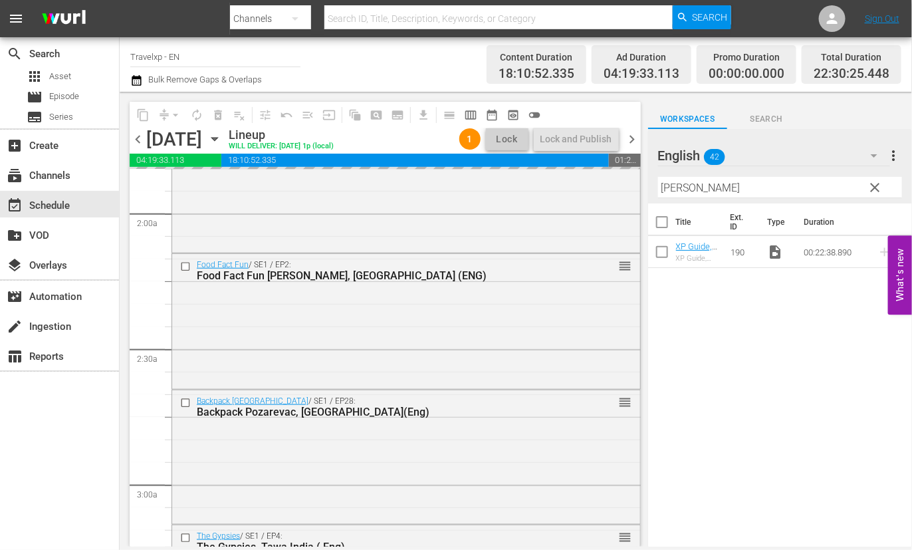
click at [671, 189] on input "[PERSON_NAME]" at bounding box center [780, 187] width 244 height 21
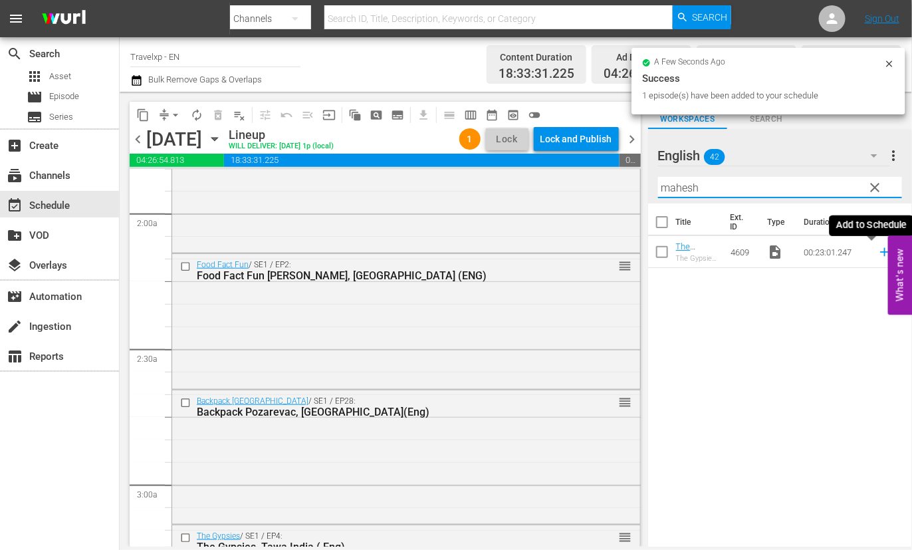
click at [880, 252] on icon at bounding box center [884, 252] width 9 height 9
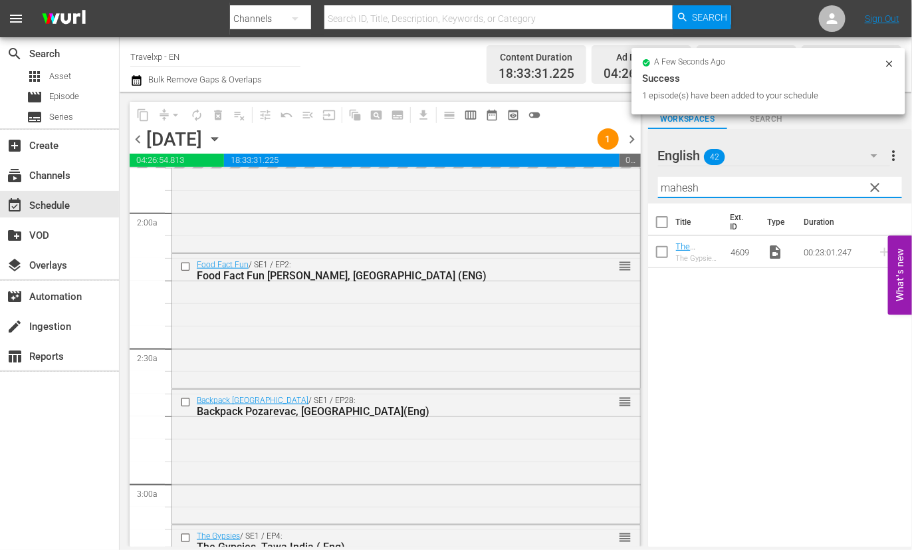
click at [677, 185] on input "mahesh" at bounding box center [780, 187] width 244 height 21
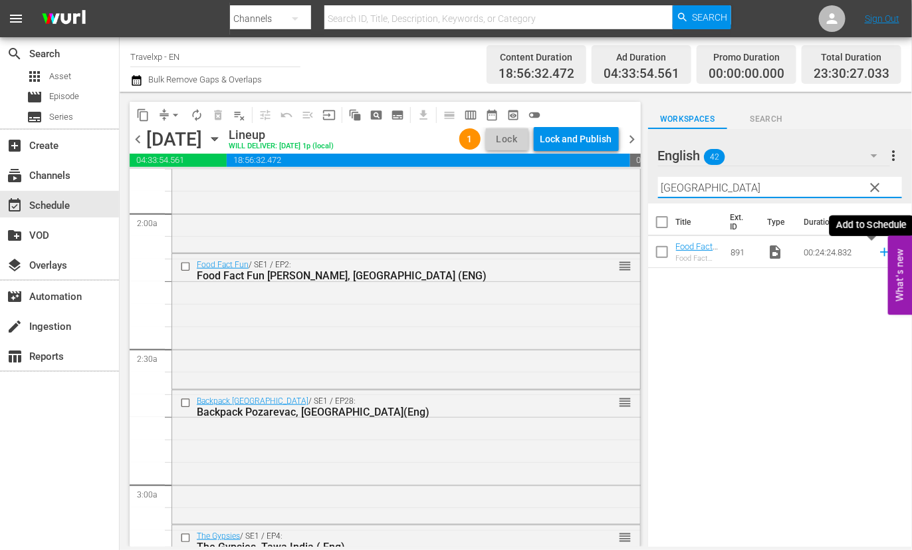
type input "hanoi"
click at [880, 251] on icon at bounding box center [884, 252] width 9 height 9
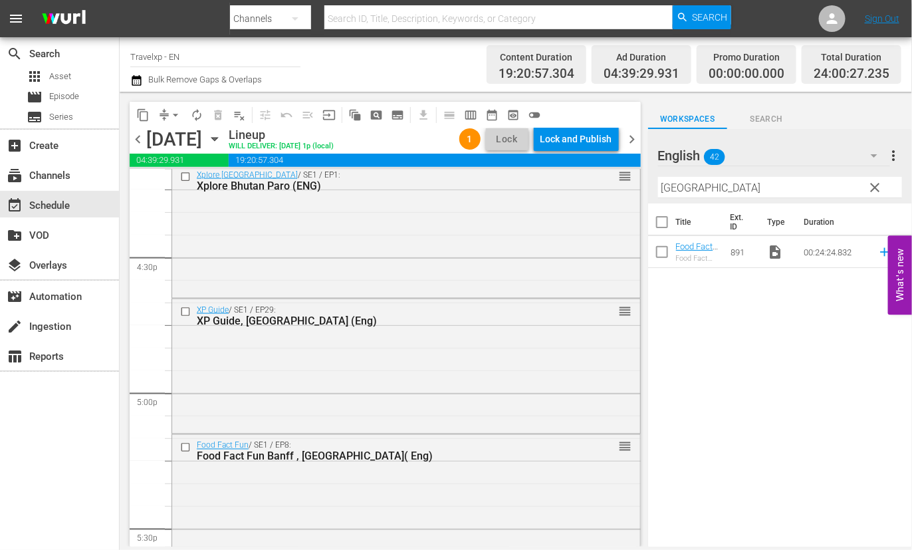
scroll to position [0, 0]
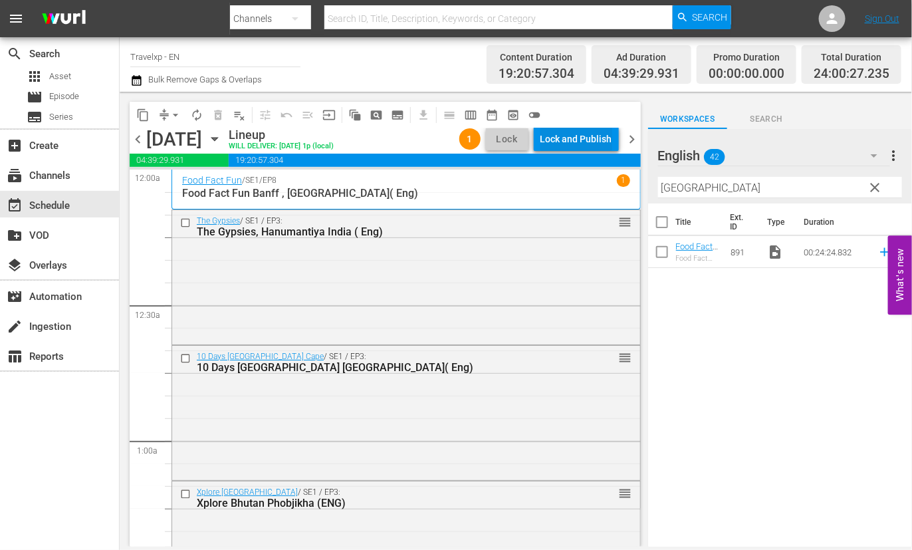
click at [585, 137] on div "Lock and Publish" at bounding box center [576, 139] width 72 height 24
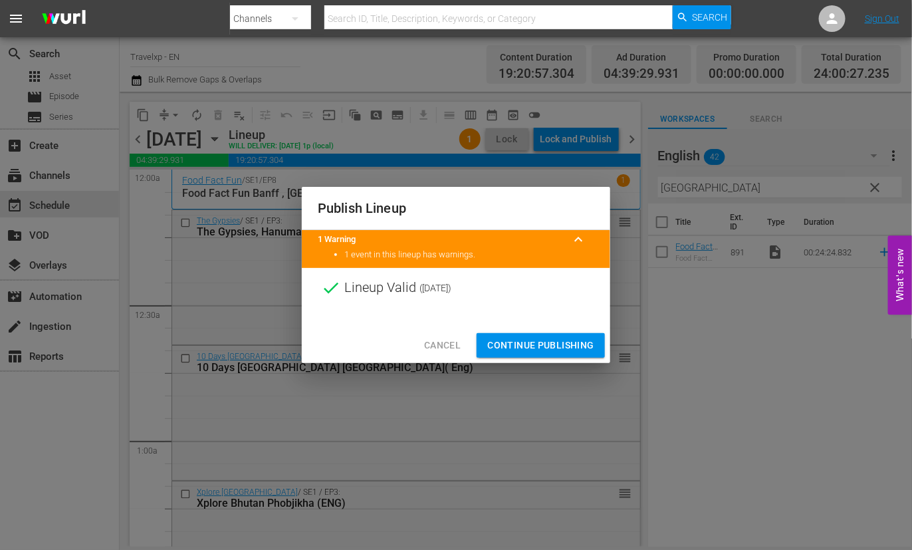
click at [535, 338] on span "Continue Publishing" at bounding box center [540, 345] width 107 height 17
